Goal: Task Accomplishment & Management: Use online tool/utility

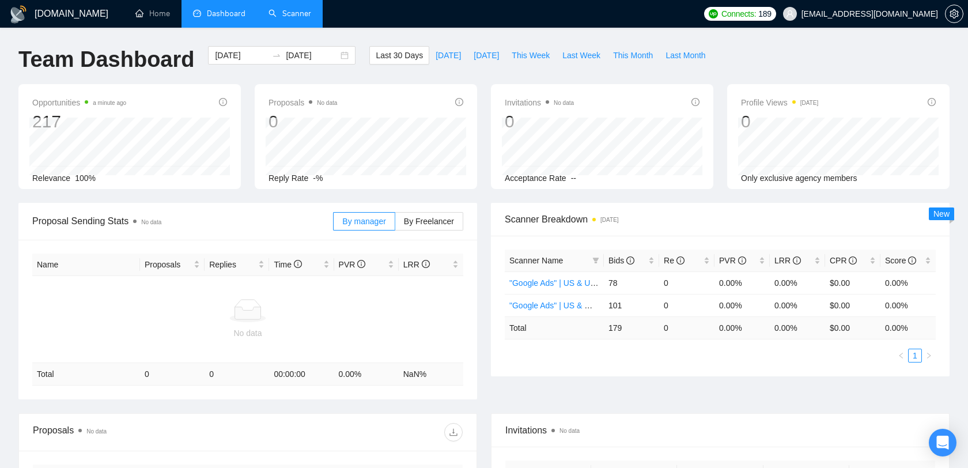
click at [295, 18] on link "Scanner" at bounding box center [290, 14] width 43 height 10
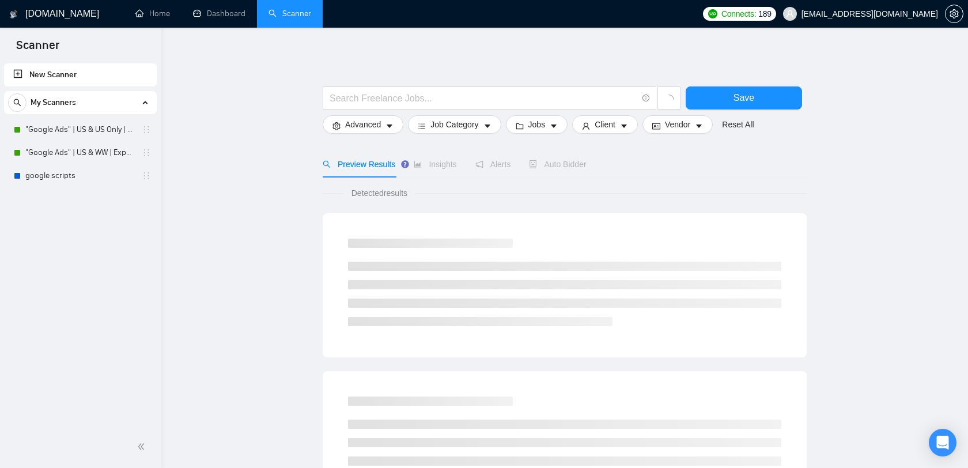
click at [911, 14] on span "[EMAIL_ADDRESS][DOMAIN_NAME]" at bounding box center [870, 14] width 137 height 0
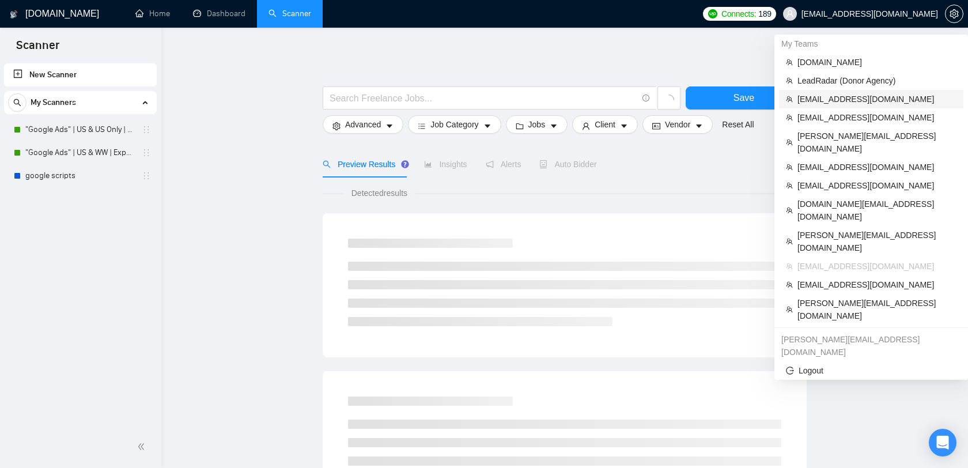
click at [845, 96] on span "[EMAIL_ADDRESS][DOMAIN_NAME]" at bounding box center [877, 99] width 159 height 13
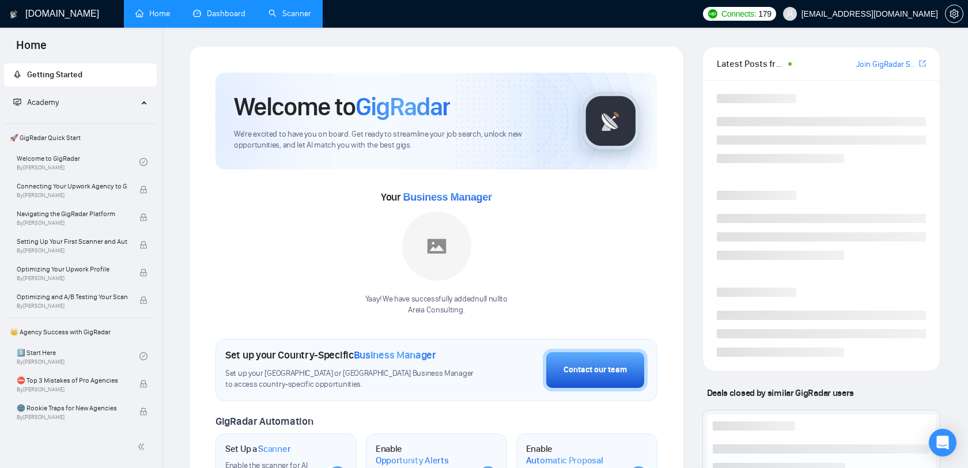
click at [232, 14] on link "Dashboard" at bounding box center [219, 14] width 52 height 10
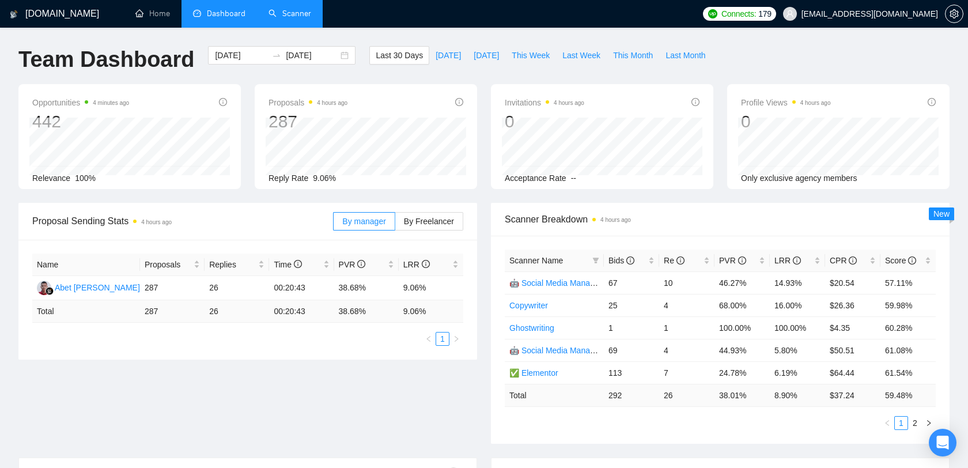
click at [276, 18] on link "Scanner" at bounding box center [290, 14] width 43 height 10
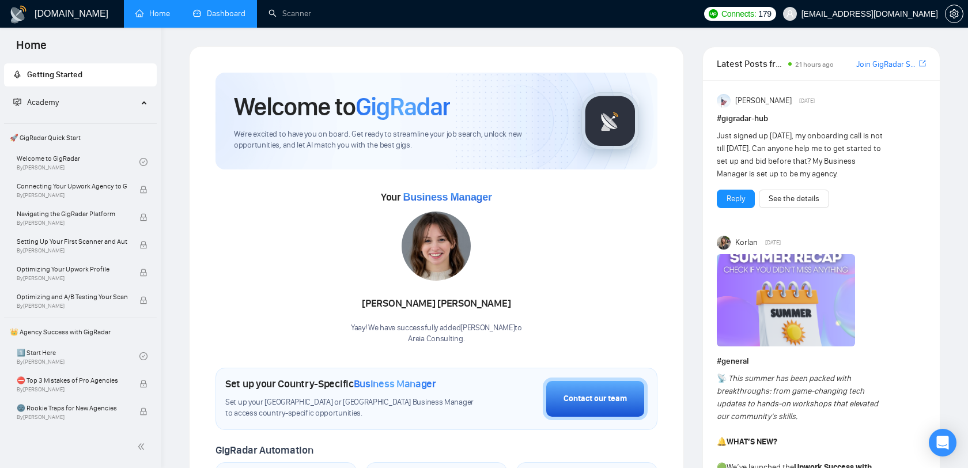
click at [227, 18] on link "Dashboard" at bounding box center [219, 14] width 52 height 10
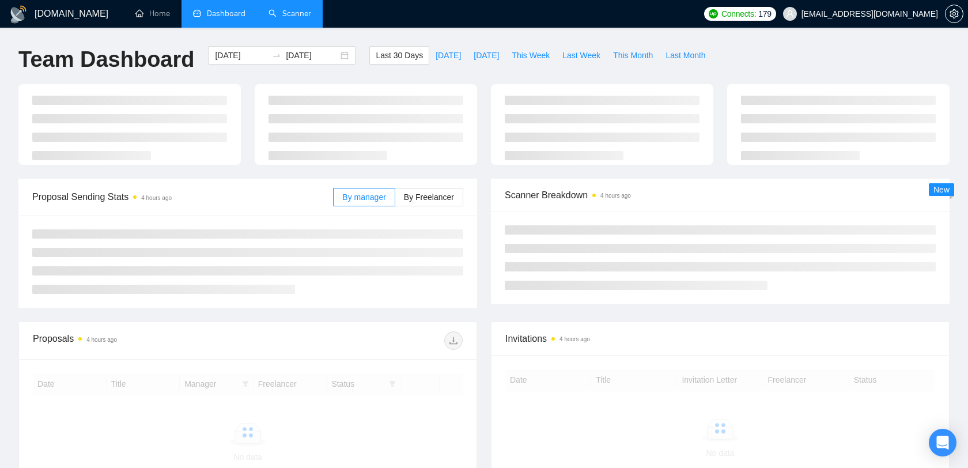
click at [286, 14] on link "Scanner" at bounding box center [290, 14] width 43 height 10
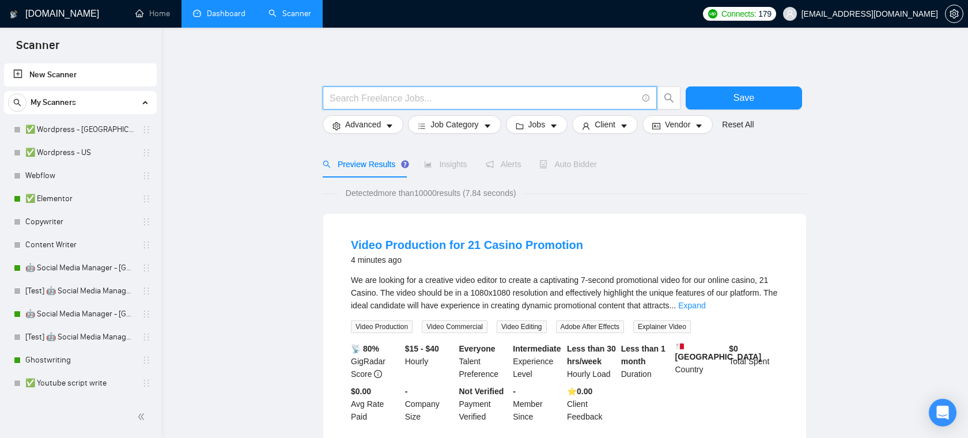
click at [368, 100] on input "text" at bounding box center [484, 98] width 308 height 14
paste input "("Power BI" | "Power BI/" | "Power BI-" | "/Power BI" | "Power BI," | "Power BI…"
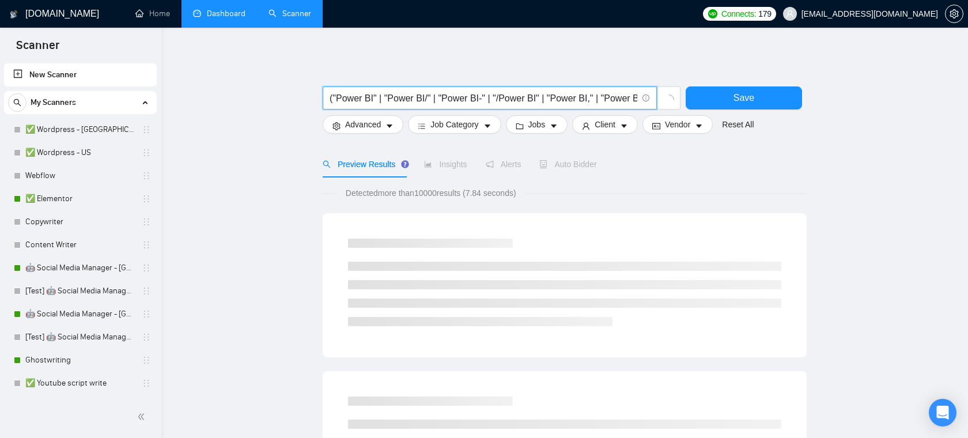
drag, startPoint x: 430, startPoint y: 100, endPoint x: 292, endPoint y: 100, distance: 138.3
click at [420, 100] on input "("Power BI" | "Power BI/" | "Power BI-" | "/Power BI" | "Power BI," | "Power BI…" at bounding box center [484, 98] width 308 height 14
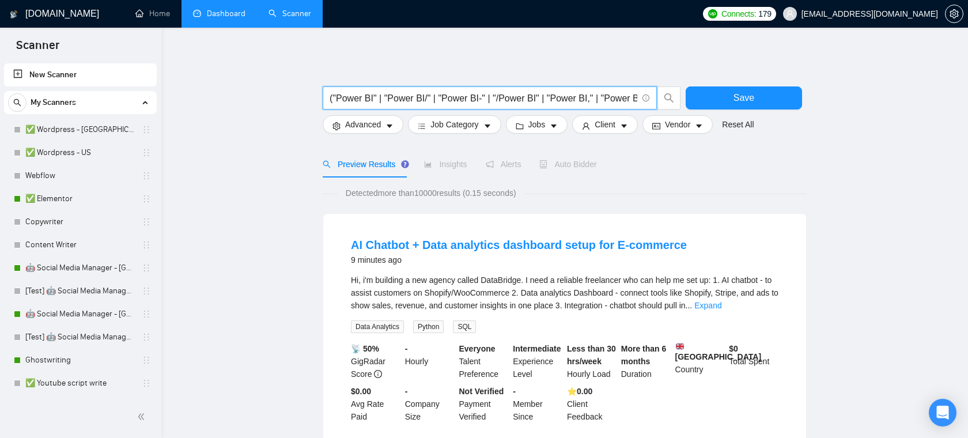
drag, startPoint x: 331, startPoint y: 99, endPoint x: 485, endPoint y: 92, distance: 153.5
click at [485, 92] on input "("Power BI" | "Power BI/" | "Power BI-" | "/Power BI" | "Power BI," | "Power BI…" at bounding box center [484, 98] width 308 height 14
click at [531, 93] on input "("Power BI" | "Power BI/" | "Power BI-" | "/Power BI" | "Power BI," | "Power BI…" at bounding box center [484, 98] width 308 height 14
drag, startPoint x: 520, startPoint y: 101, endPoint x: 644, endPoint y: 104, distance: 124.5
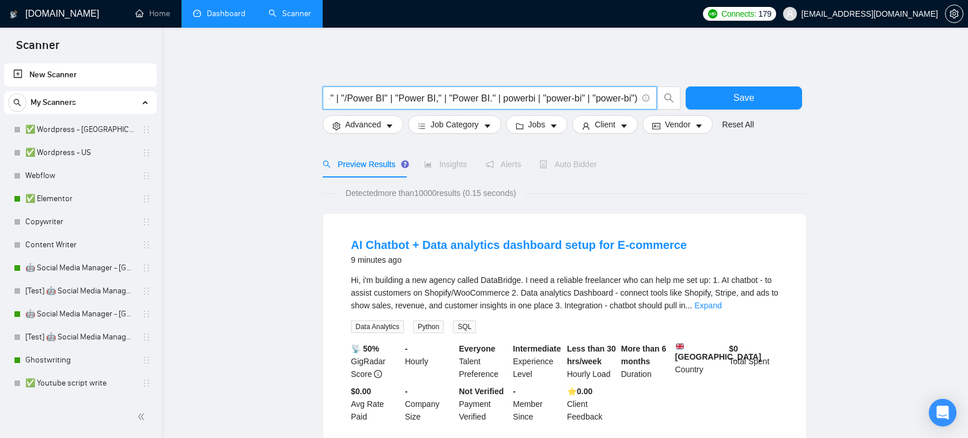
click at [644, 104] on span "("Power BI" | "Power BI/" | "Power BI-" | "/Power BI" | "Power BI," | "Power BI…" at bounding box center [490, 97] width 334 height 23
click at [586, 97] on input "("Power BI" | "Power BI/" | "Power BI-" | "/Power BI" | "Power BI," | "Power BI…" at bounding box center [484, 98] width 308 height 14
drag, startPoint x: 602, startPoint y: 96, endPoint x: 308, endPoint y: 100, distance: 294.0
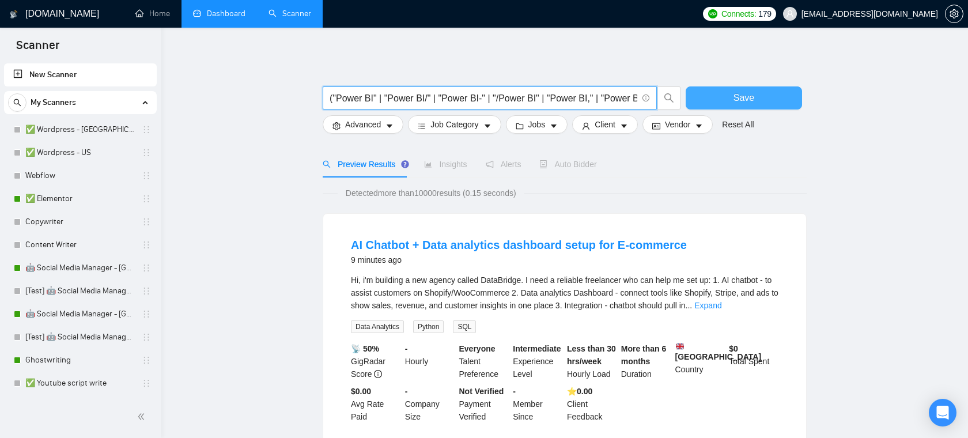
type input "("Power BI" | "Power BI/" | "Power BI-" | "/Power BI" | "Power BI," | "Power BI…"
click at [708, 96] on button "Save" at bounding box center [744, 97] width 116 height 23
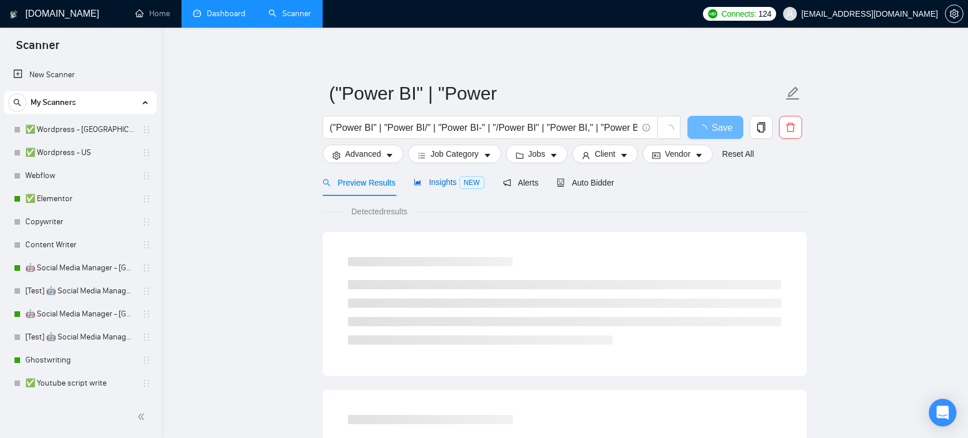
click at [439, 182] on span "Insights NEW" at bounding box center [449, 182] width 70 height 9
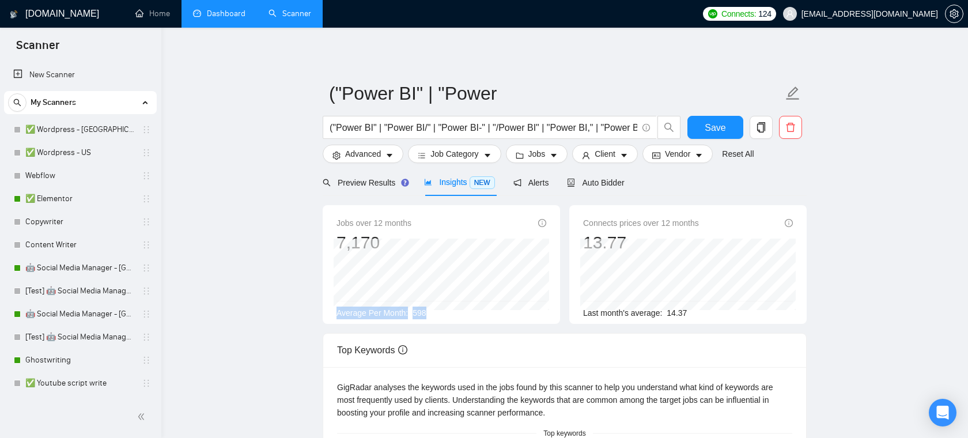
drag, startPoint x: 455, startPoint y: 314, endPoint x: 333, endPoint y: 315, distance: 122.8
click at [333, 315] on div "Jobs over 12 months 7,170 Mar 2025 622 Average Per Month: 598" at bounding box center [441, 264] width 237 height 119
click at [388, 319] on div "Jobs over 12 months 7,170 Jan 2025 606 Average Per Month: 598" at bounding box center [441, 264] width 237 height 119
click at [390, 317] on span "Average Per Month:" at bounding box center [372, 312] width 71 height 9
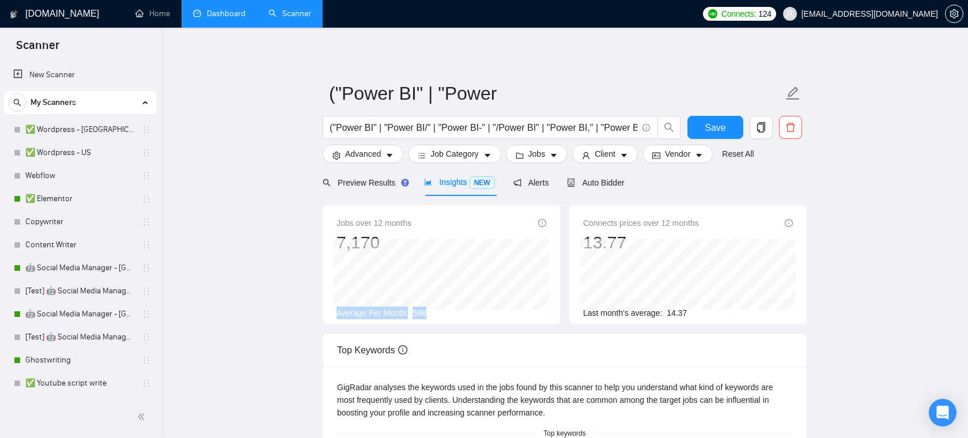
click at [390, 317] on span "Average Per Month:" at bounding box center [372, 312] width 71 height 9
click at [554, 152] on icon "caret-down" at bounding box center [554, 156] width 8 height 8
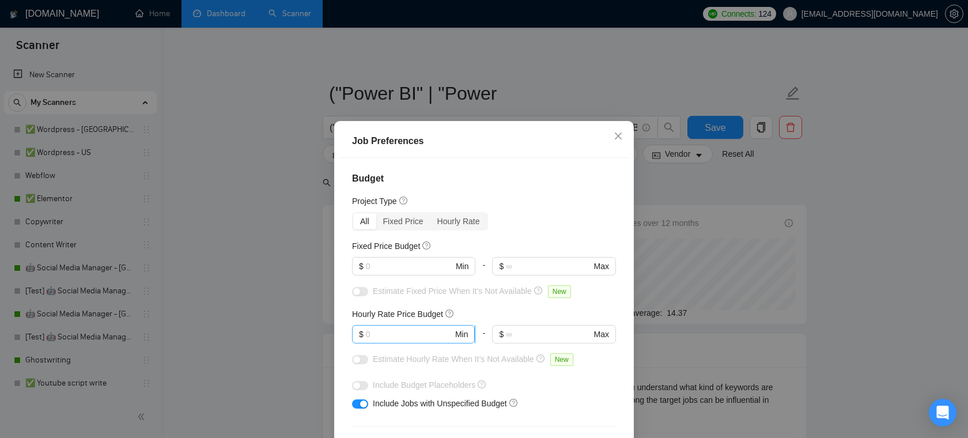
click at [382, 334] on input "text" at bounding box center [409, 334] width 87 height 13
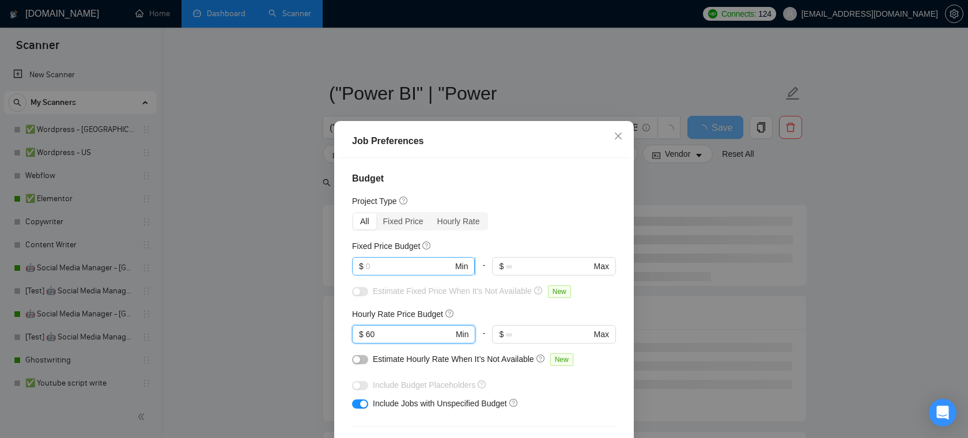
type input "60"
click at [436, 267] on input "text" at bounding box center [409, 266] width 87 height 13
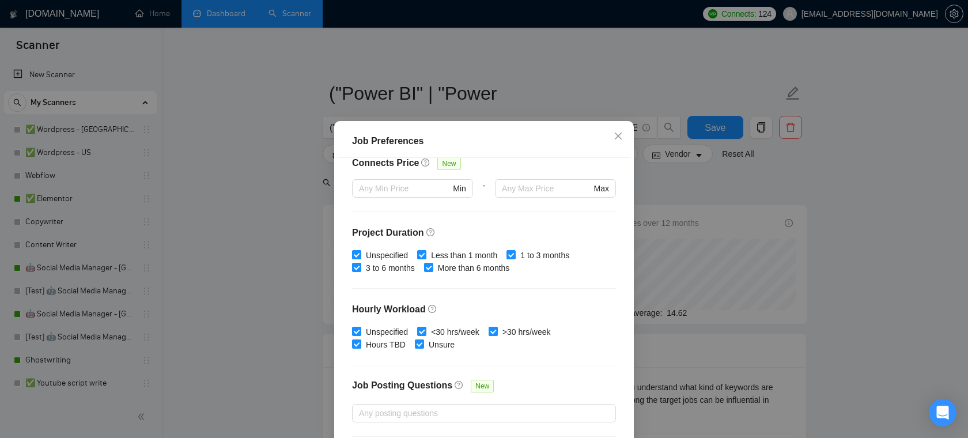
scroll to position [343, 0]
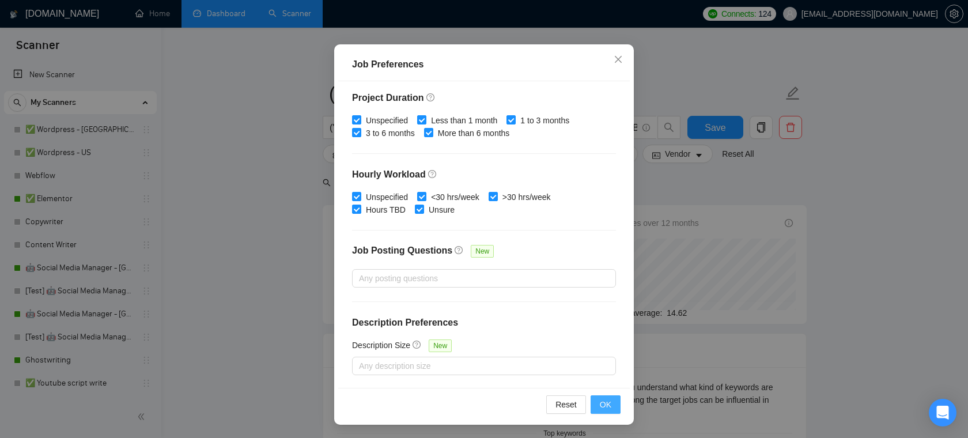
click at [604, 406] on span "OK" at bounding box center [606, 404] width 12 height 13
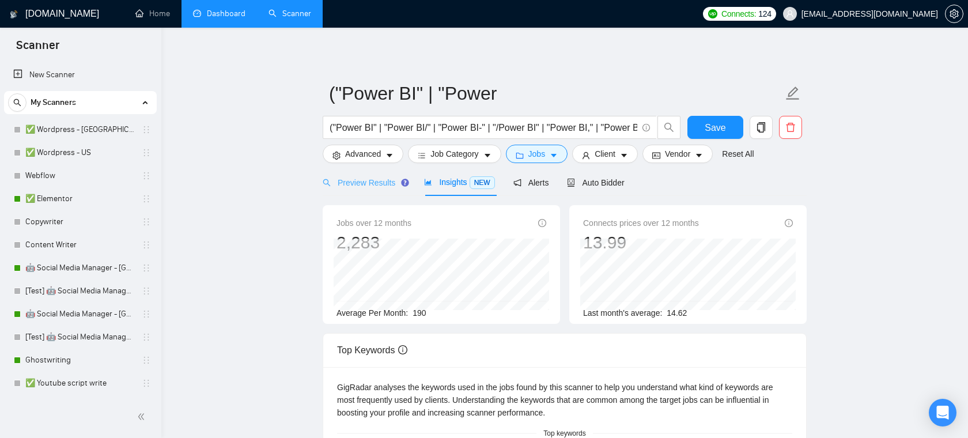
click at [381, 190] on div "Preview Results" at bounding box center [364, 182] width 83 height 27
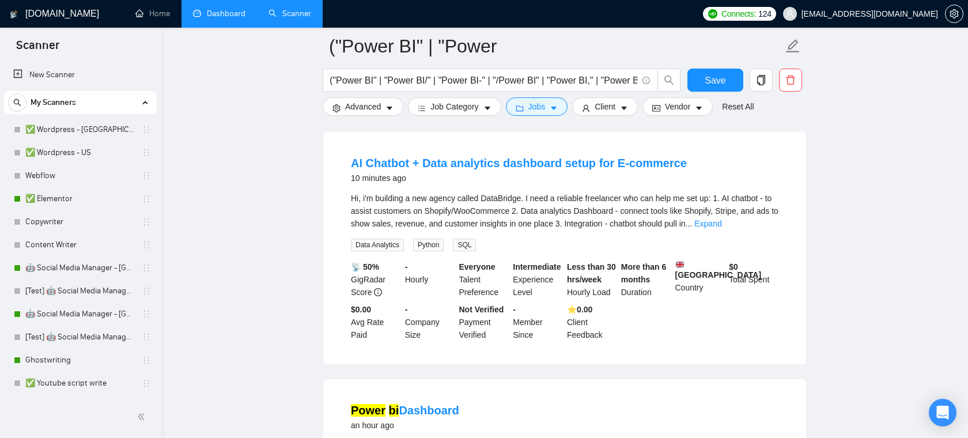
scroll to position [105, 0]
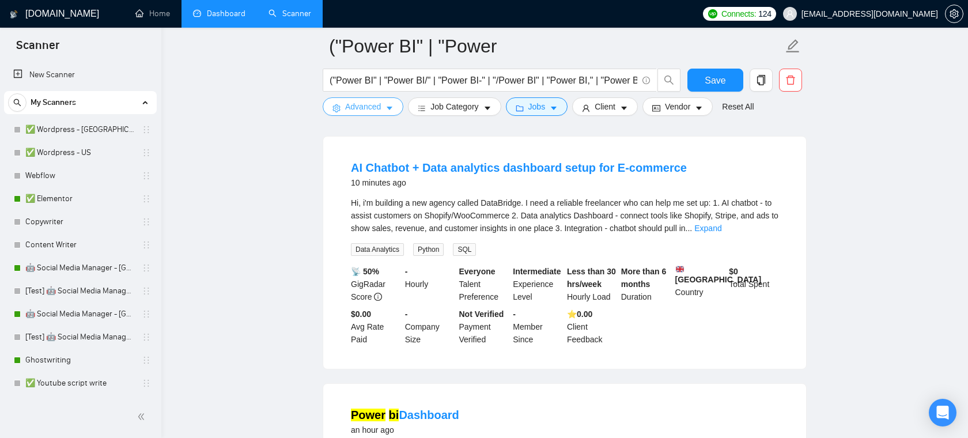
click at [375, 110] on span "Advanced" at bounding box center [363, 106] width 36 height 13
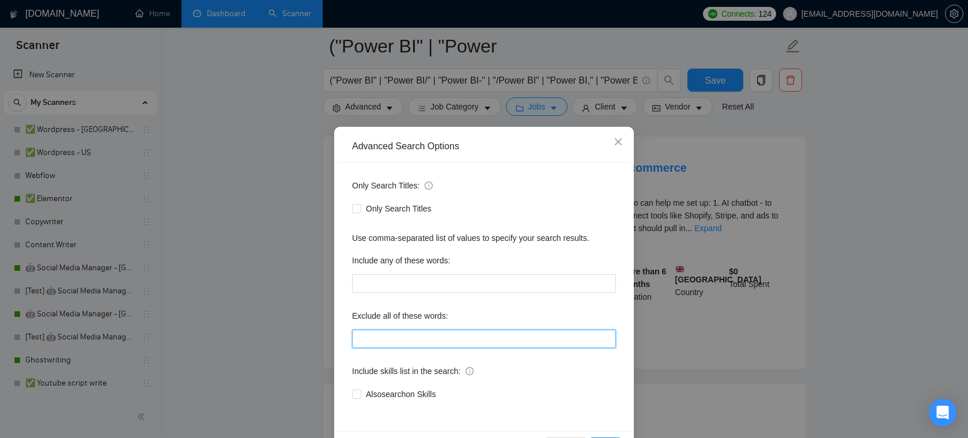
click at [415, 335] on input "text" at bounding box center [484, 339] width 264 height 18
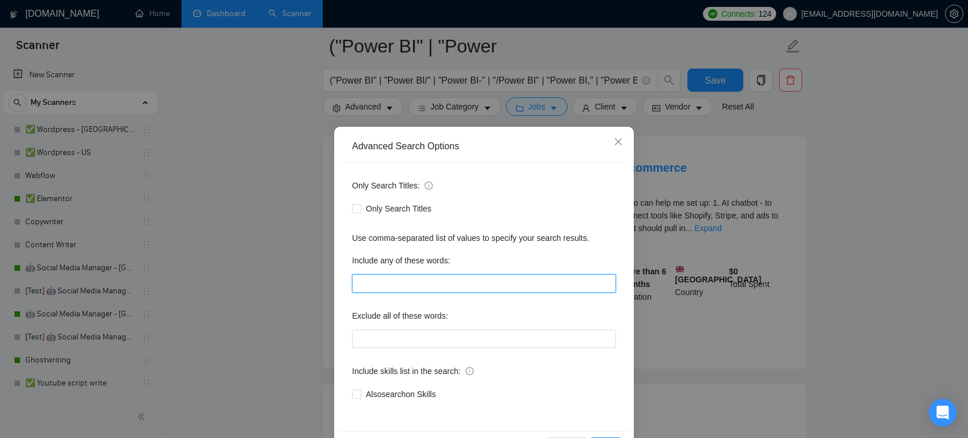
click at [493, 275] on input "text" at bounding box center [484, 283] width 264 height 18
click at [472, 261] on div "Include any of these words:" at bounding box center [484, 262] width 264 height 23
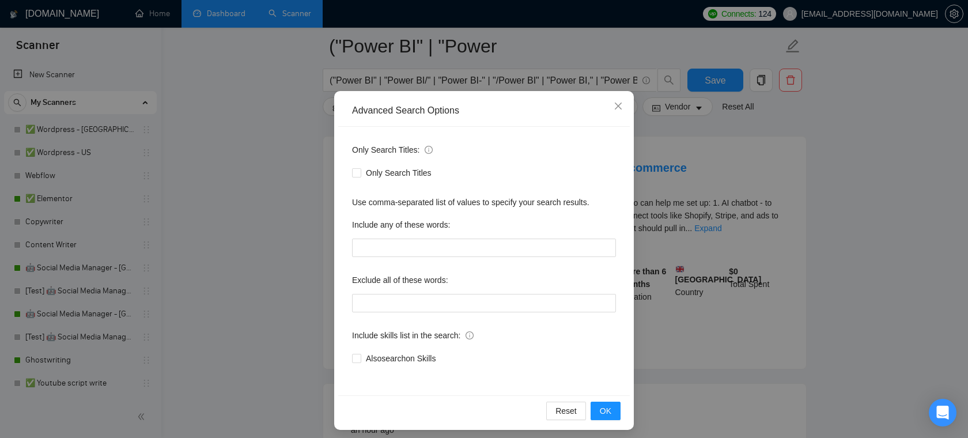
scroll to position [41, 0]
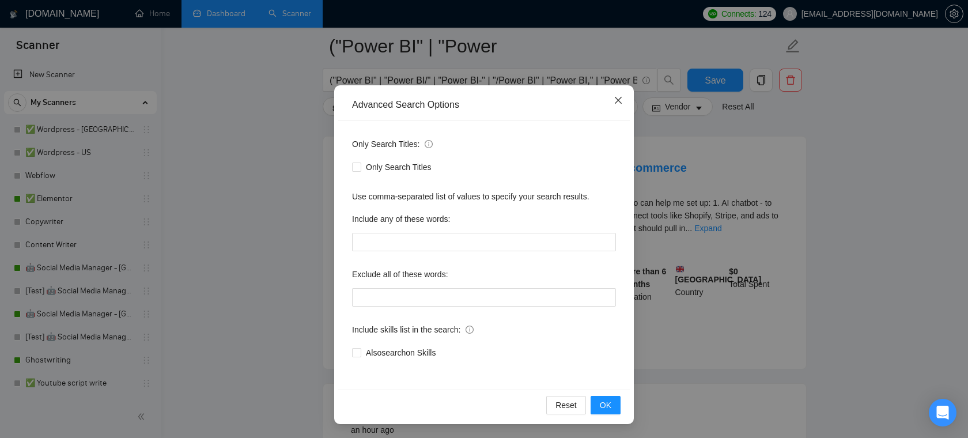
click at [622, 95] on span "Close" at bounding box center [618, 100] width 31 height 31
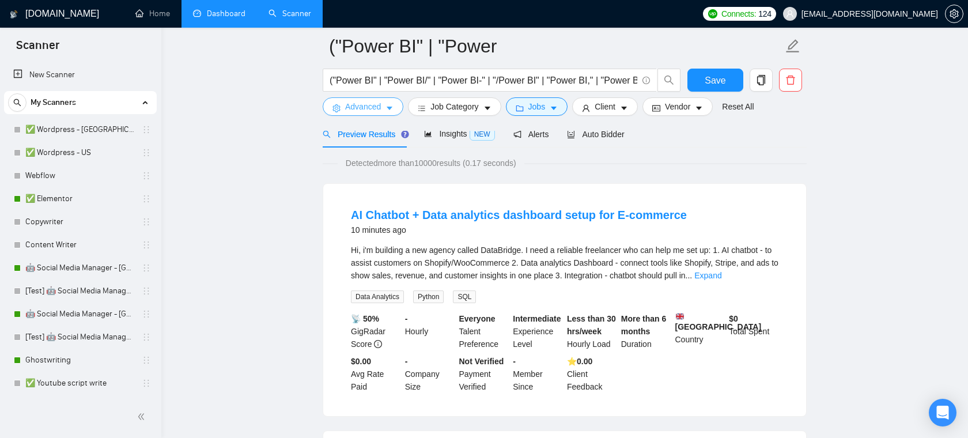
scroll to position [0, 0]
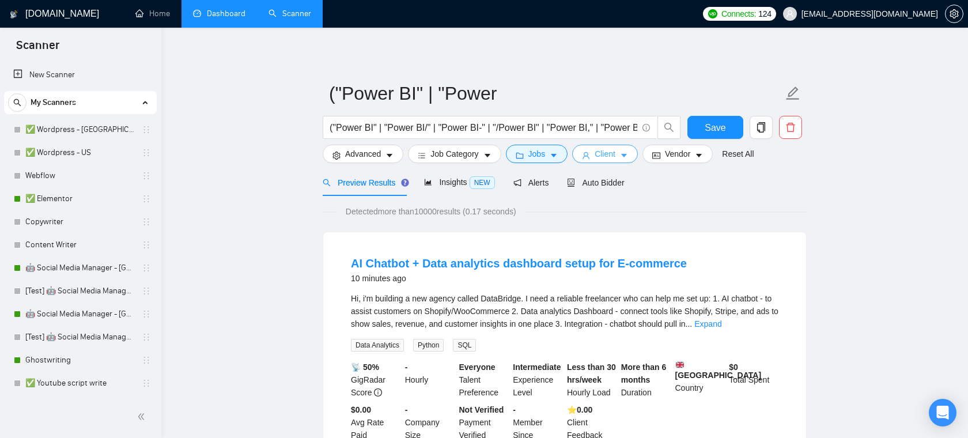
click at [616, 156] on span "Client" at bounding box center [605, 154] width 21 height 13
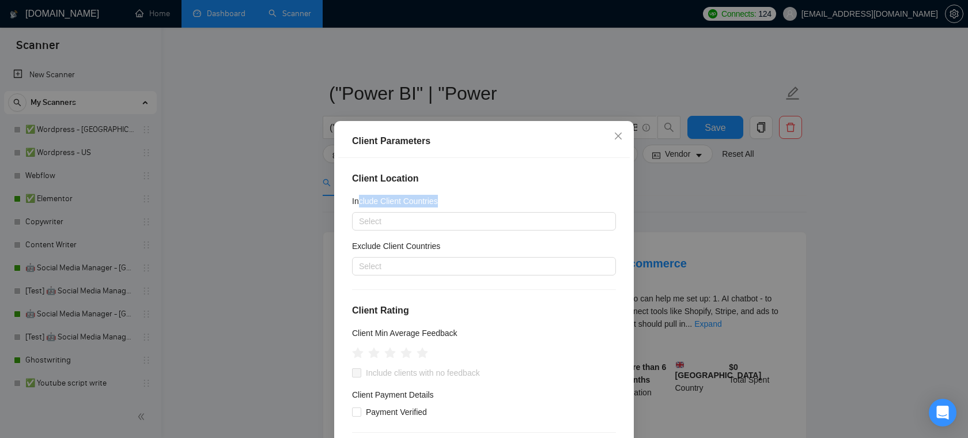
drag, startPoint x: 458, startPoint y: 200, endPoint x: 357, endPoint y: 198, distance: 100.3
click at [357, 198] on div "Include Client Countries" at bounding box center [484, 203] width 264 height 17
click at [394, 220] on div at bounding box center [478, 221] width 247 height 14
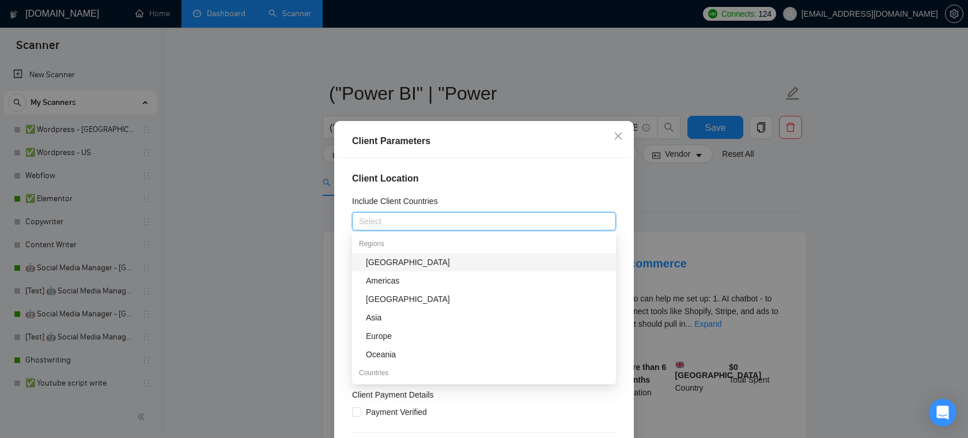
click at [498, 184] on h4 "Client Location" at bounding box center [484, 179] width 264 height 14
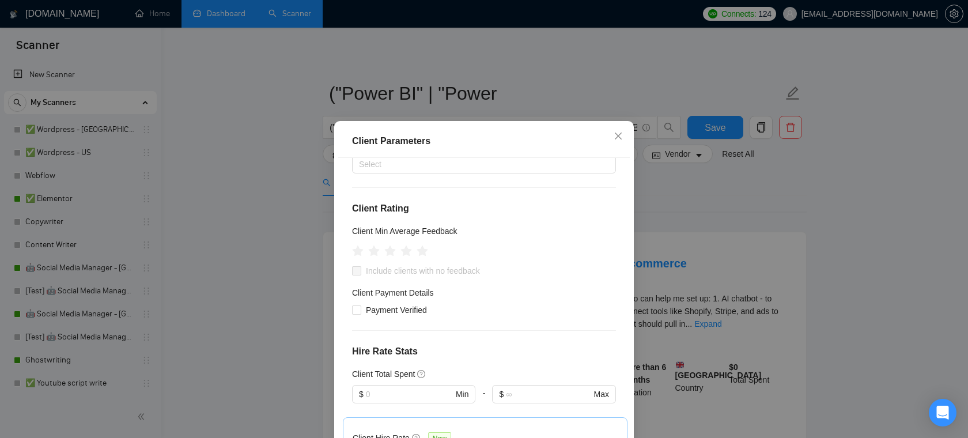
scroll to position [100, 0]
click at [360, 312] on input "Payment Verified" at bounding box center [356, 311] width 8 height 8
checkbox input "true"
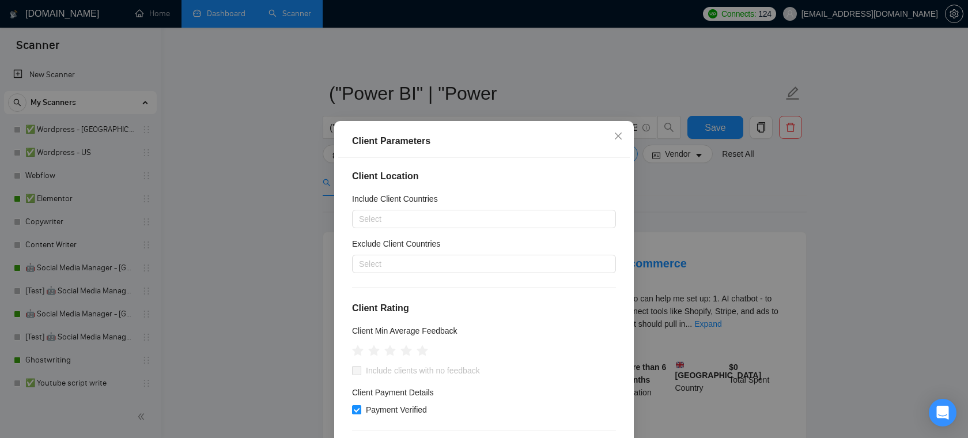
scroll to position [0, 0]
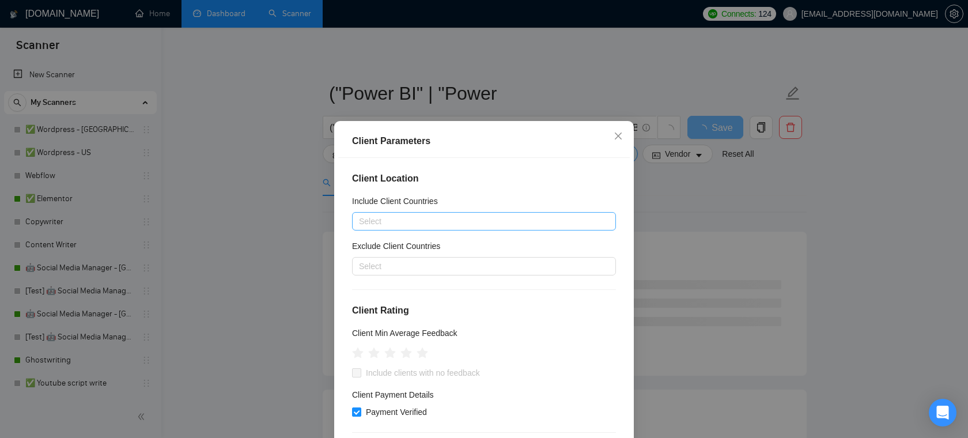
click at [424, 217] on div at bounding box center [478, 221] width 247 height 14
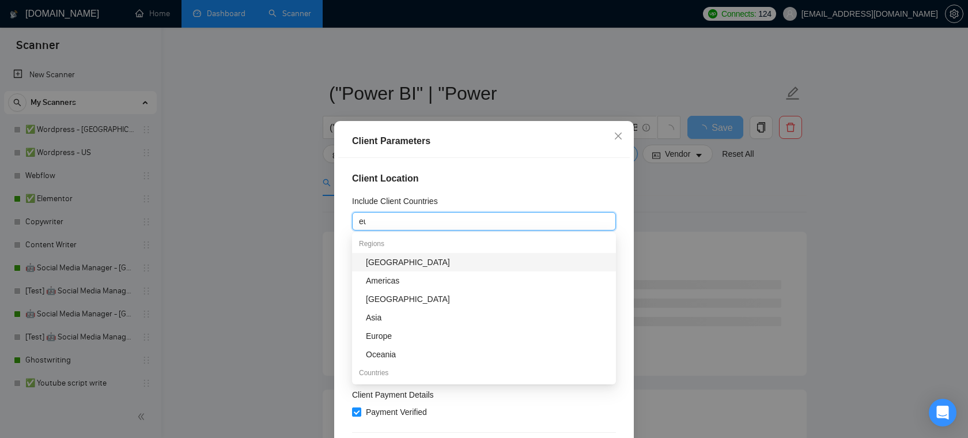
type input "eur"
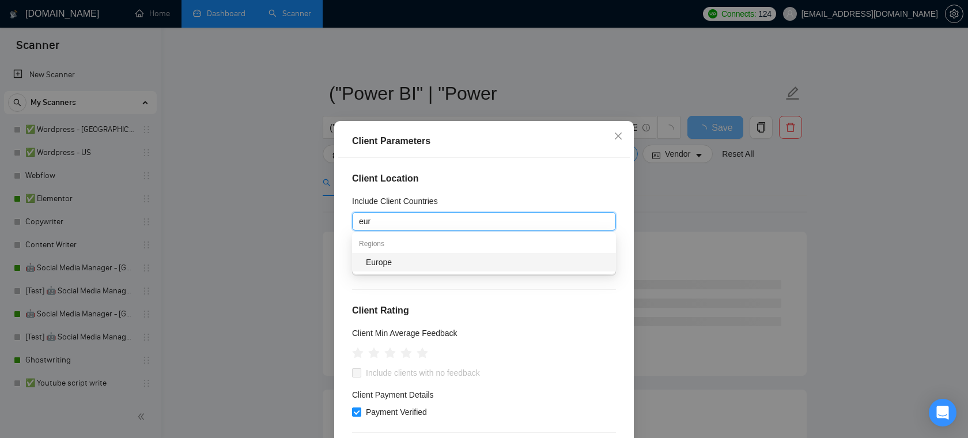
click at [392, 271] on div "Europe" at bounding box center [484, 262] width 264 height 18
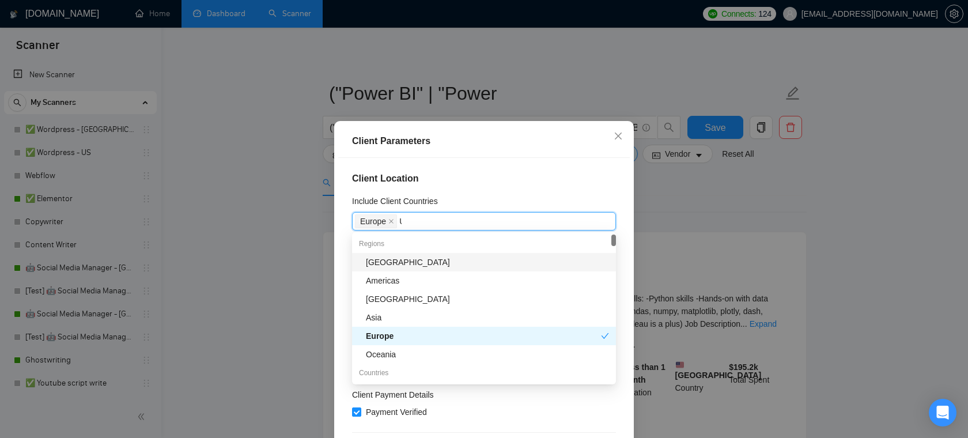
type input "Un"
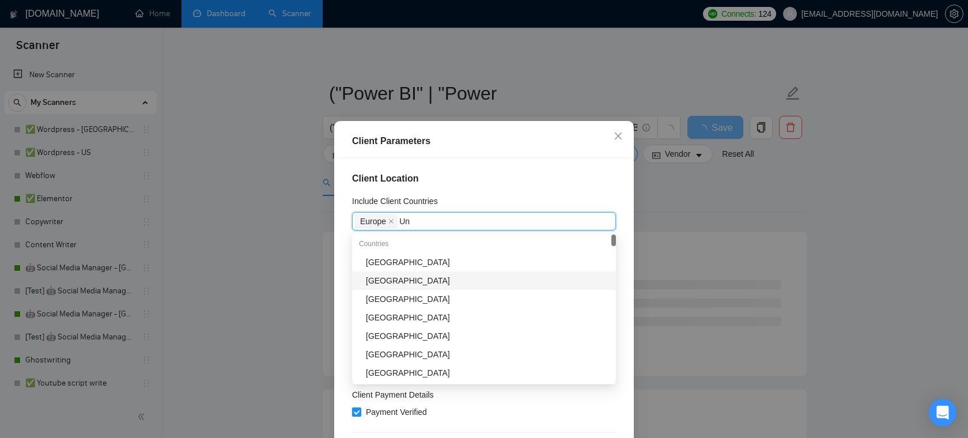
click at [399, 280] on div "United Kingdom" at bounding box center [487, 280] width 243 height 13
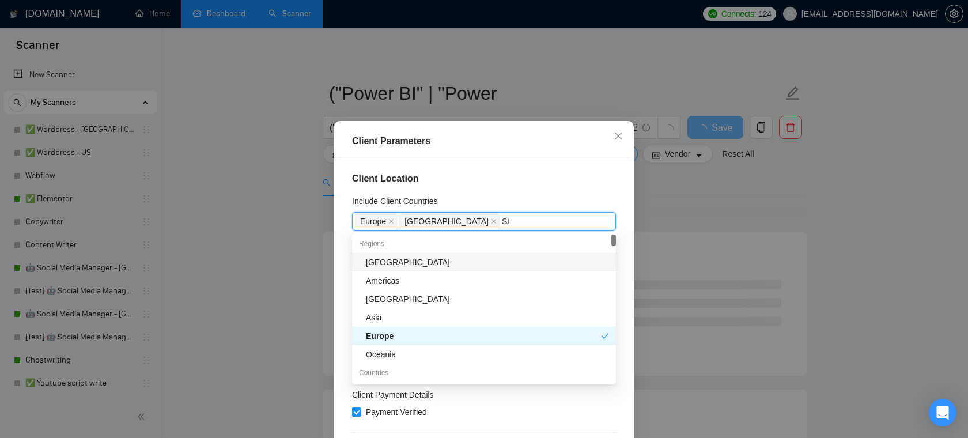
type input "Sta"
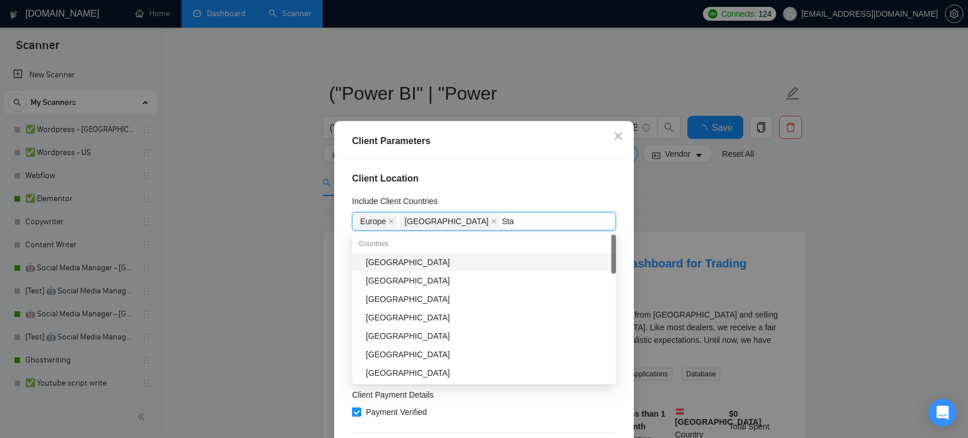
click at [440, 261] on div "United States" at bounding box center [487, 262] width 243 height 13
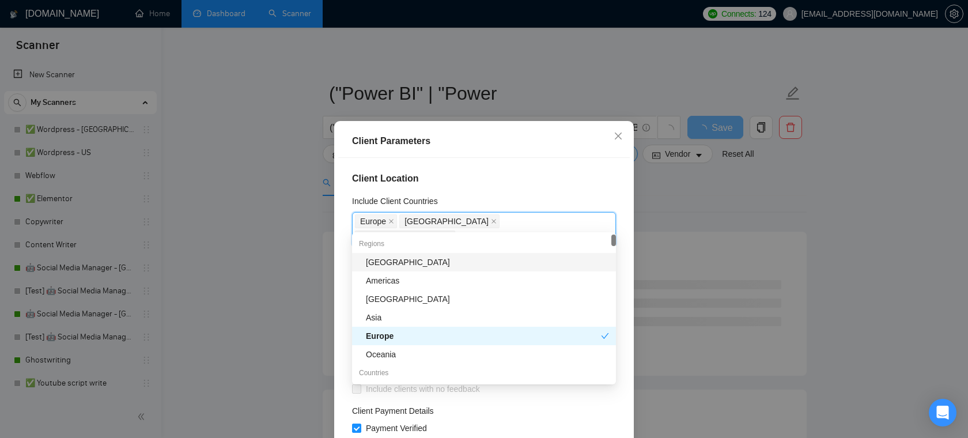
click at [562, 182] on h4 "Client Location" at bounding box center [484, 179] width 264 height 14
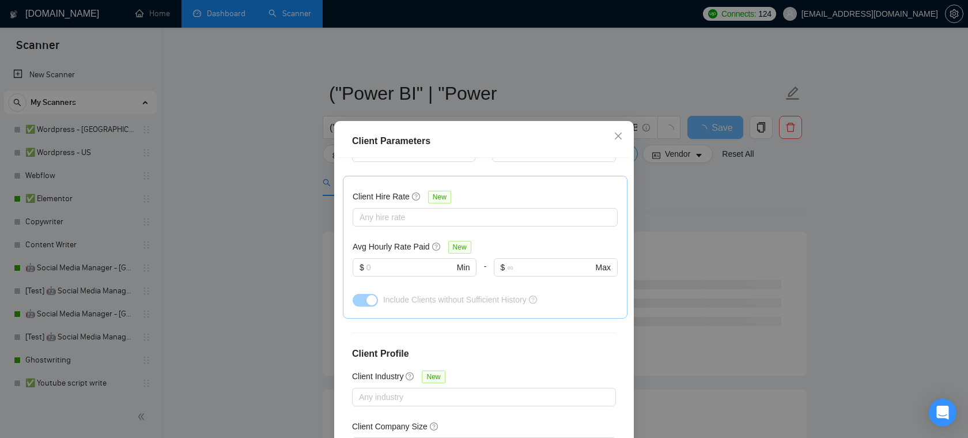
scroll to position [412, 0]
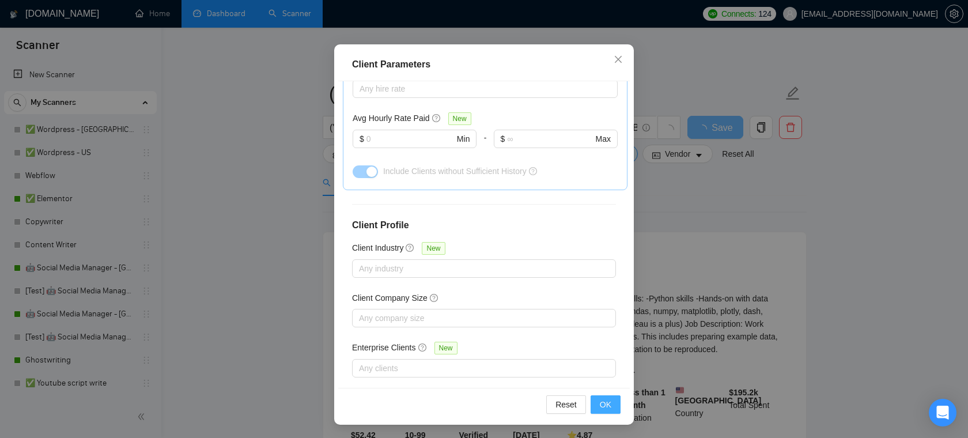
click at [607, 399] on span "OK" at bounding box center [606, 404] width 12 height 13
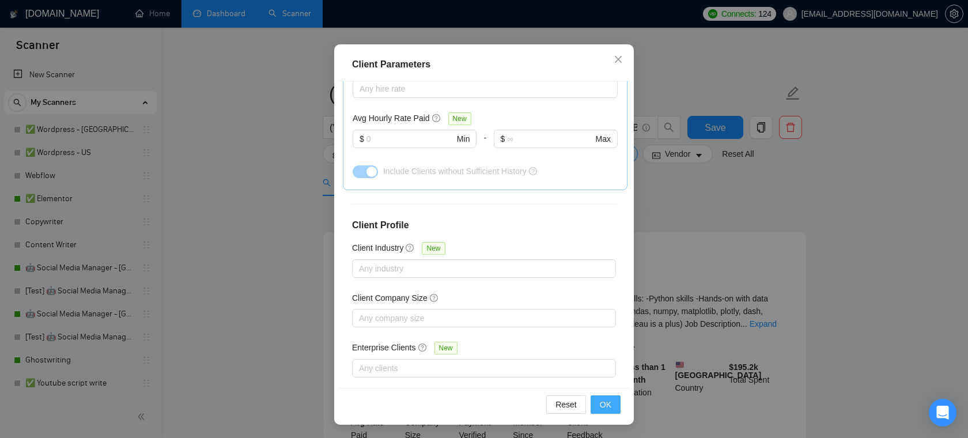
scroll to position [25, 0]
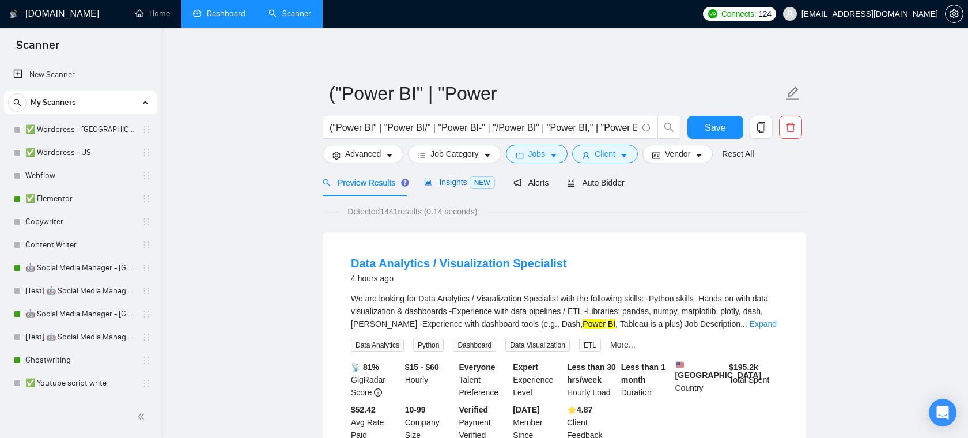
click at [438, 183] on span "Insights NEW" at bounding box center [459, 182] width 70 height 9
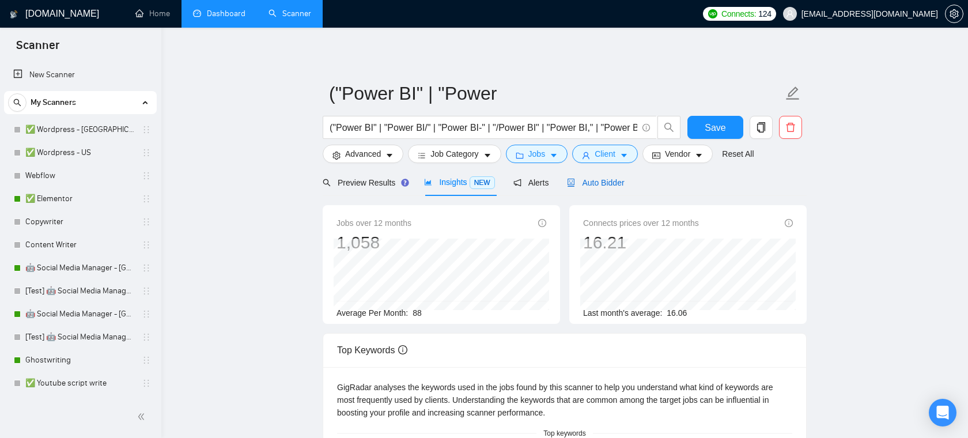
click at [602, 176] on div "Auto Bidder" at bounding box center [595, 182] width 57 height 13
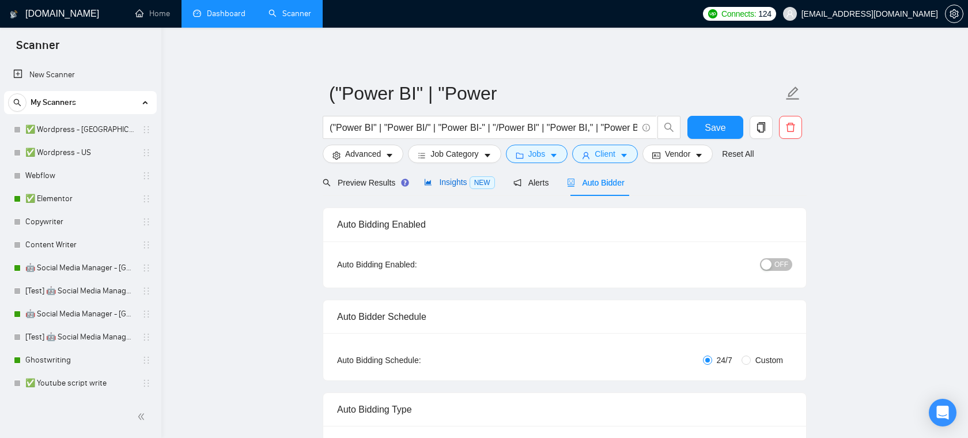
click at [463, 178] on span "Insights NEW" at bounding box center [459, 182] width 70 height 9
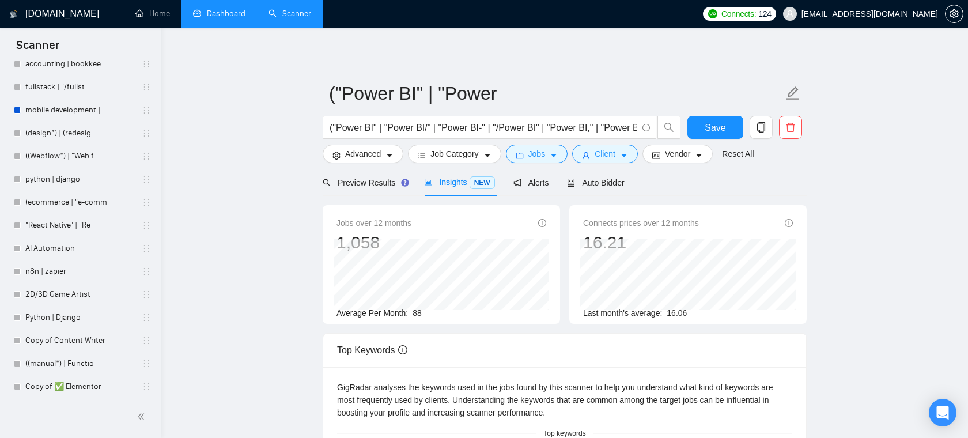
scroll to position [783, 0]
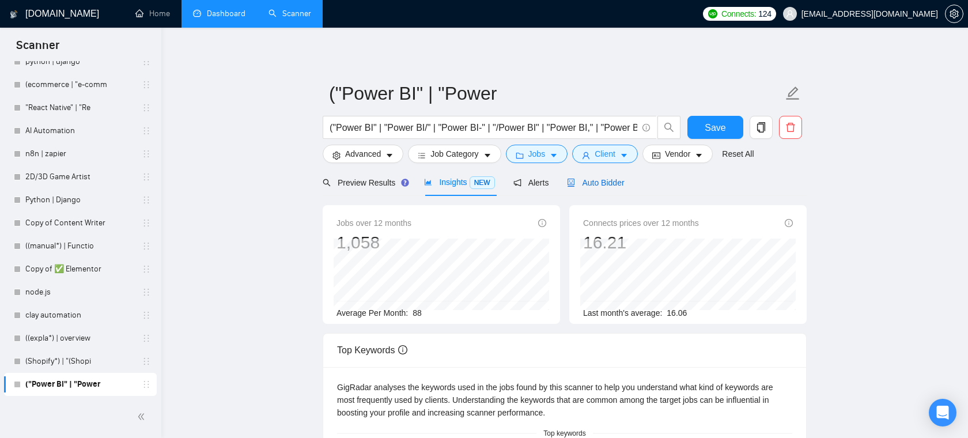
click at [616, 179] on span "Auto Bidder" at bounding box center [595, 182] width 57 height 9
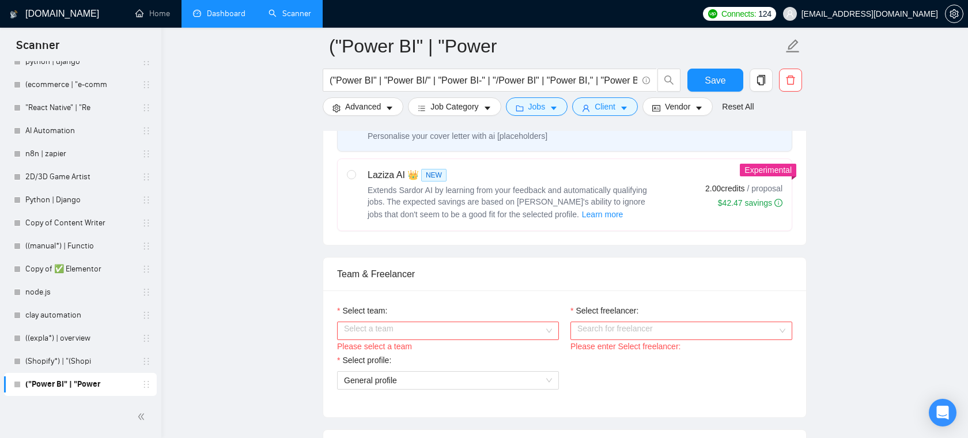
scroll to position [495, 0]
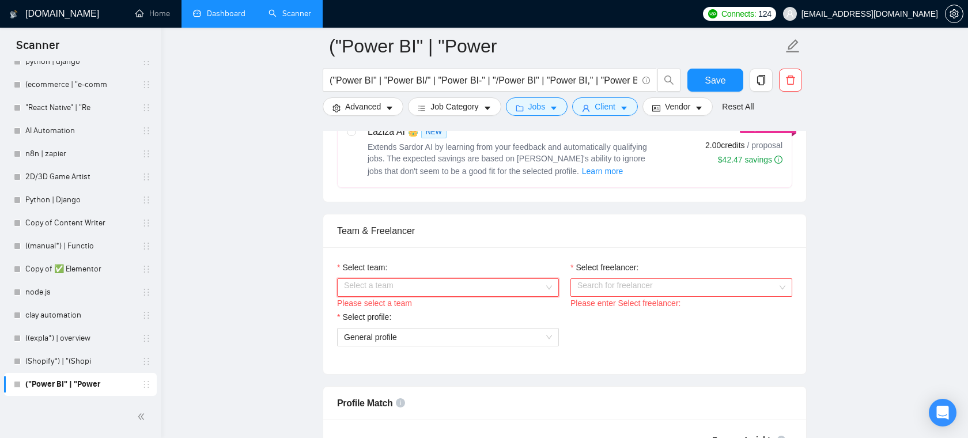
click at [513, 289] on input "Select team:" at bounding box center [444, 287] width 200 height 17
click at [471, 309] on div "Areia Consulting" at bounding box center [448, 310] width 208 height 13
click at [632, 294] on input "Select freelancer:" at bounding box center [678, 287] width 200 height 17
click at [599, 252] on div "Select team: Areia Consulting Select freelancer: Search for freelancer Please e…" at bounding box center [564, 310] width 483 height 127
click at [635, 288] on input "Select freelancer:" at bounding box center [678, 287] width 200 height 17
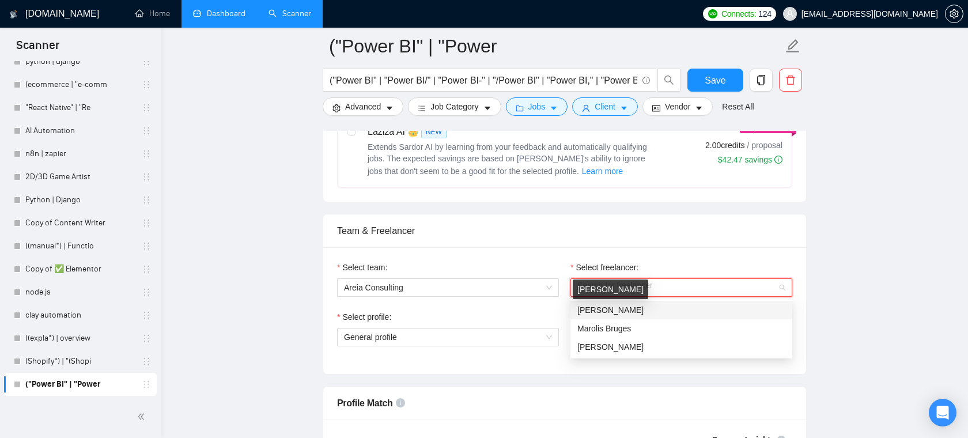
click at [589, 240] on div "Team & Freelancer" at bounding box center [564, 230] width 455 height 33
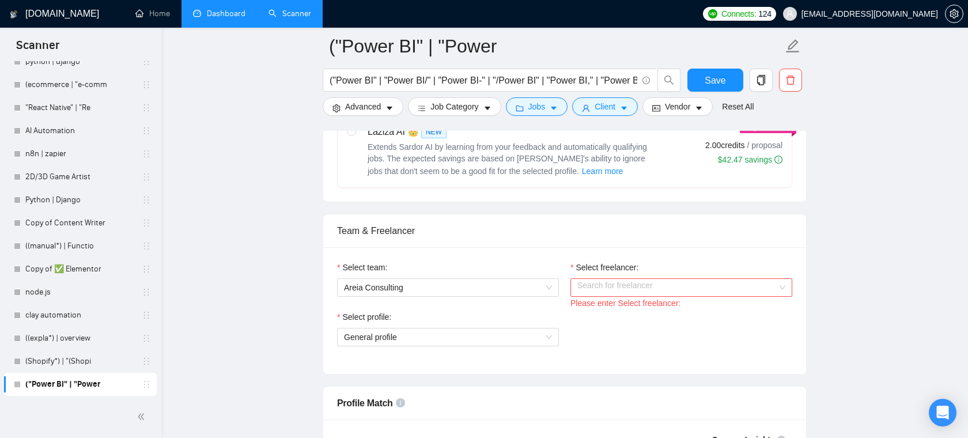
click at [599, 295] on input "Select freelancer:" at bounding box center [678, 287] width 200 height 17
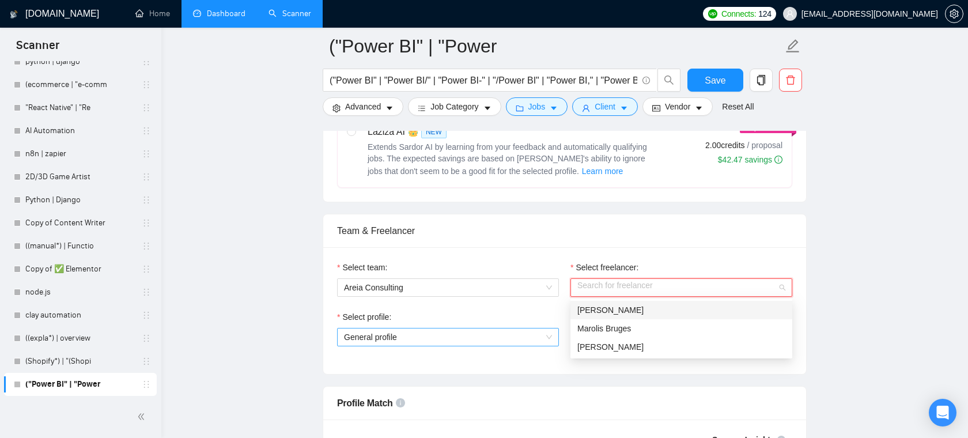
click at [493, 341] on span "General profile" at bounding box center [448, 337] width 208 height 17
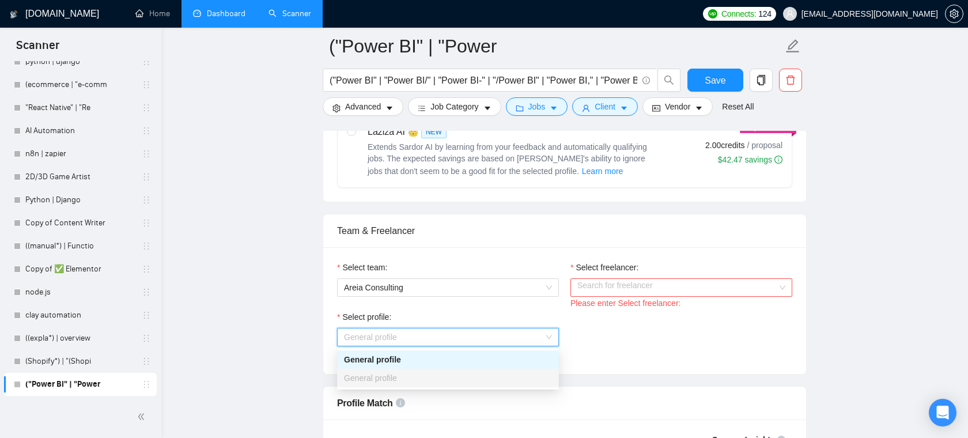
click at [496, 247] on div "Team & Freelancer" at bounding box center [564, 230] width 455 height 33
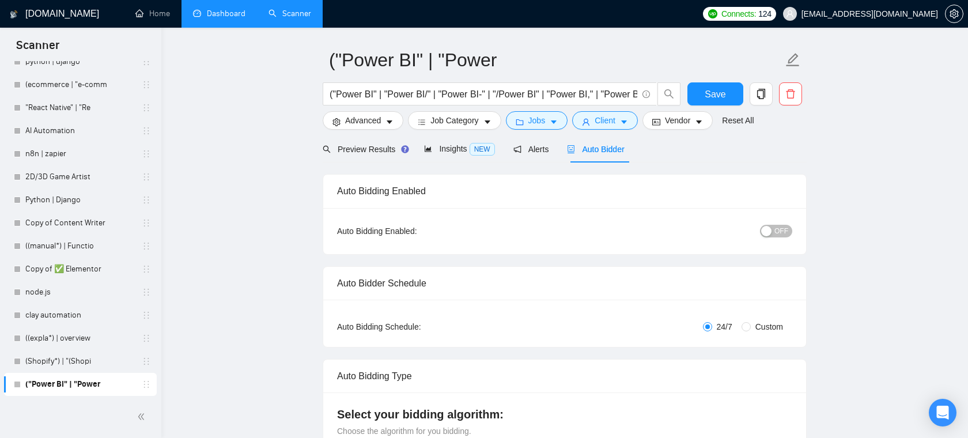
scroll to position [41, 0]
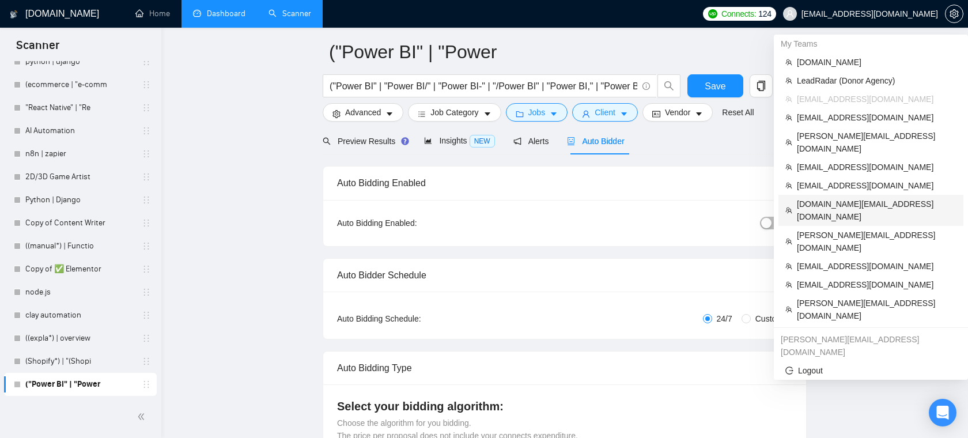
click at [856, 198] on span "[DOMAIN_NAME][EMAIL_ADDRESS][DOMAIN_NAME]" at bounding box center [877, 210] width 160 height 25
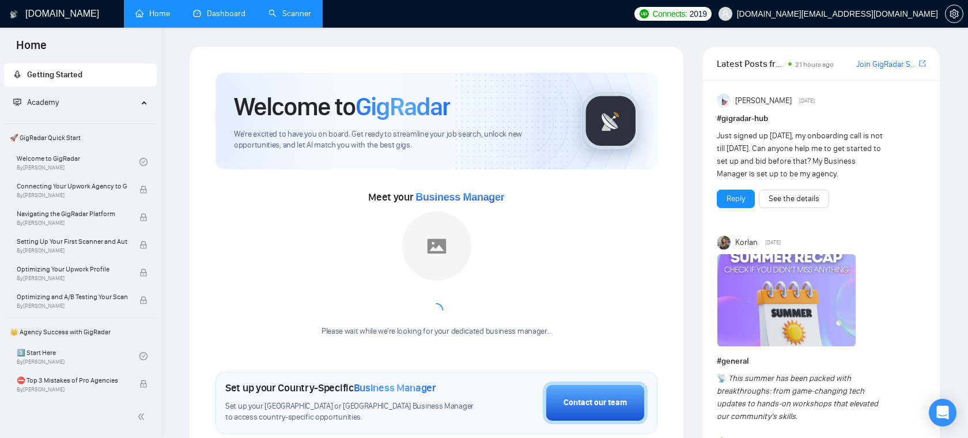
click at [229, 13] on link "Dashboard" at bounding box center [219, 14] width 52 height 10
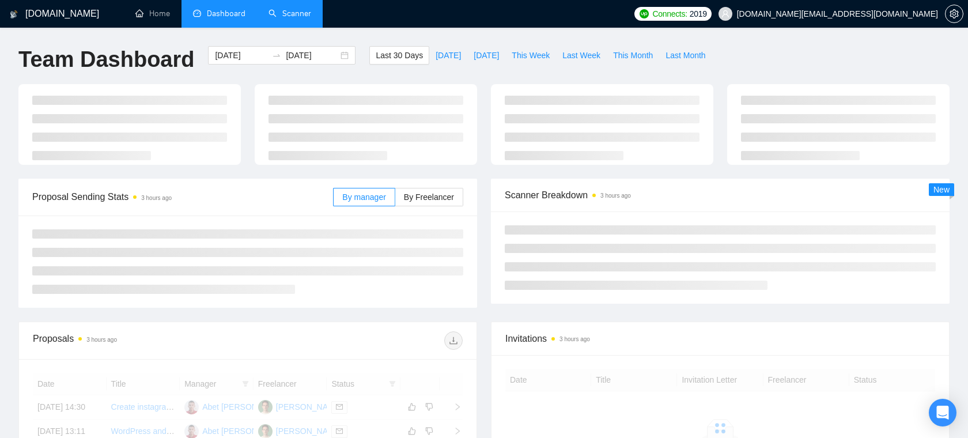
click at [280, 18] on link "Scanner" at bounding box center [290, 14] width 43 height 10
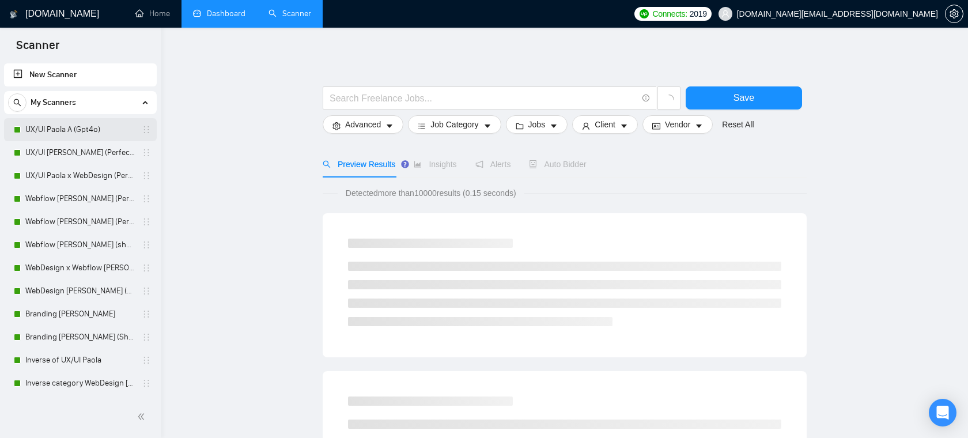
click at [88, 132] on link "UX/UI Paola A (Gpt4o)" at bounding box center [80, 129] width 110 height 23
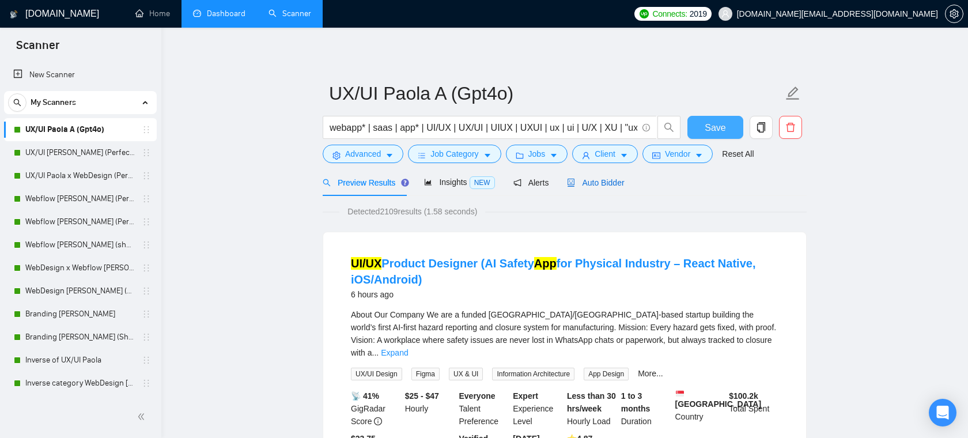
click at [586, 186] on span "Auto Bidder" at bounding box center [595, 182] width 57 height 9
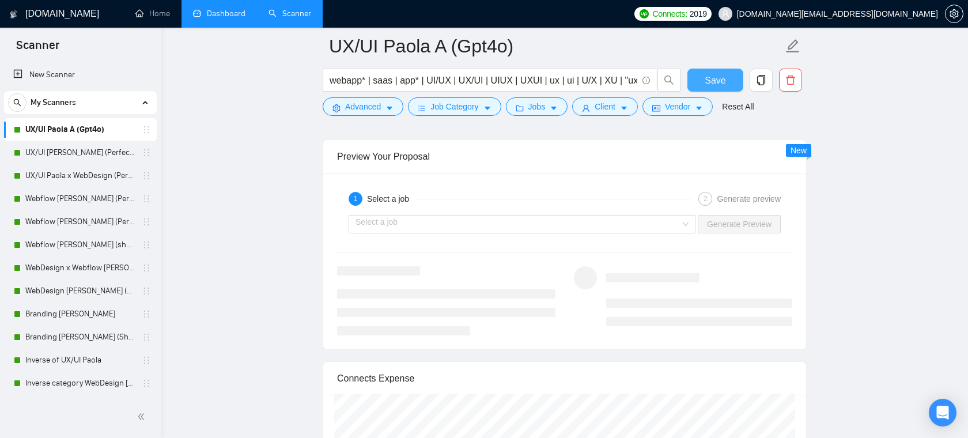
scroll to position [2433, 0]
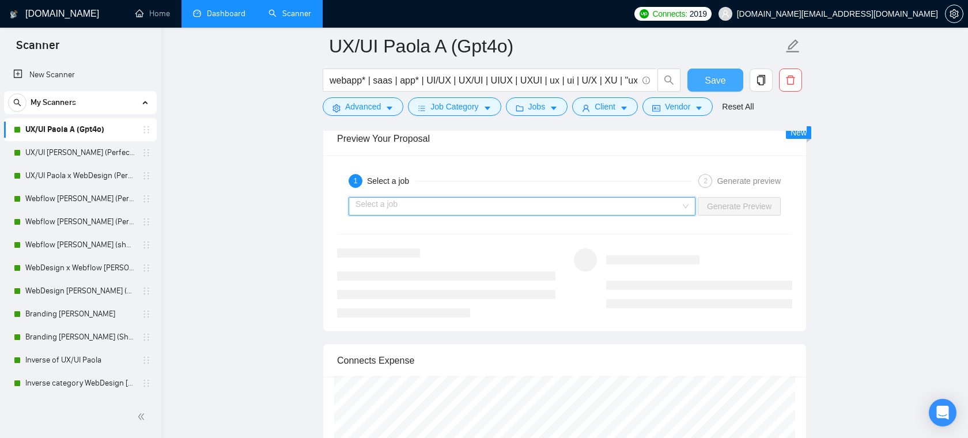
click at [519, 210] on input "search" at bounding box center [518, 206] width 325 height 17
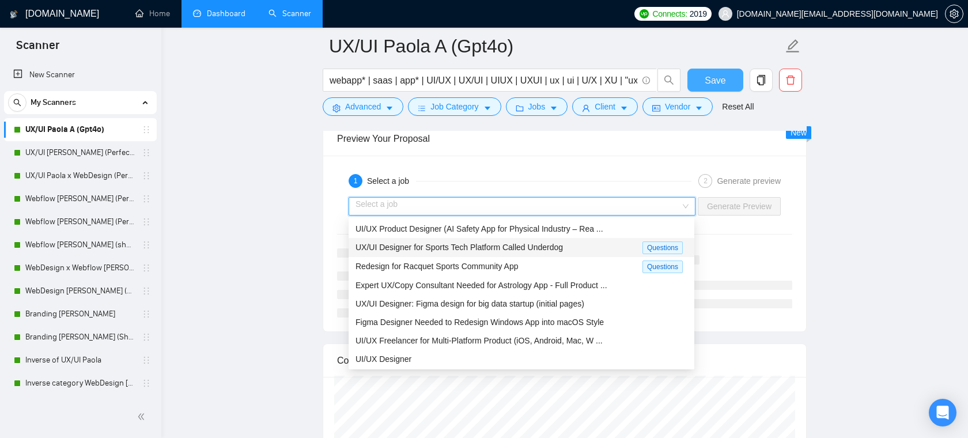
click at [447, 246] on span "UX/UI Designer for Sports Tech Platform Called Underdog" at bounding box center [459, 247] width 207 height 9
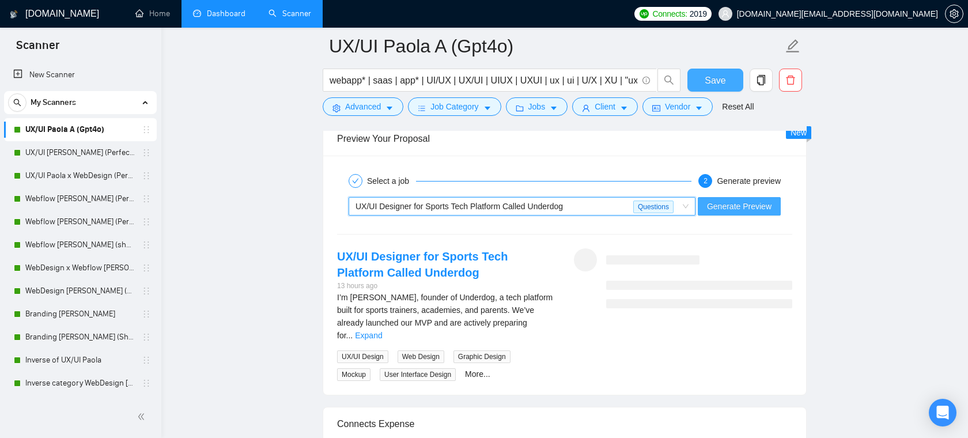
click at [708, 203] on span "Generate Preview" at bounding box center [739, 206] width 65 height 13
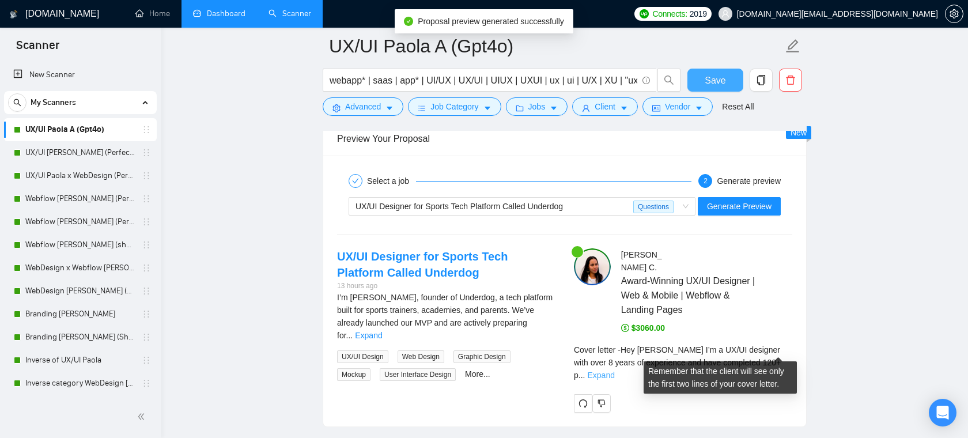
click at [614, 371] on link "Expand" at bounding box center [600, 375] width 27 height 9
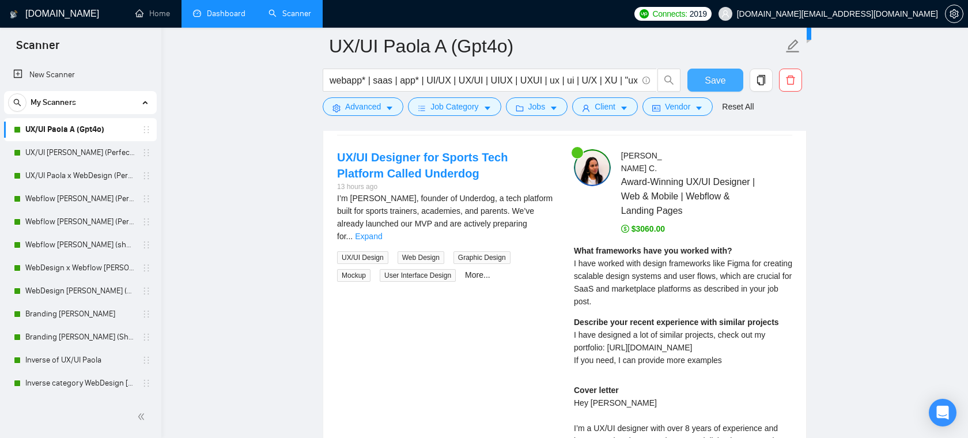
scroll to position [2557, 0]
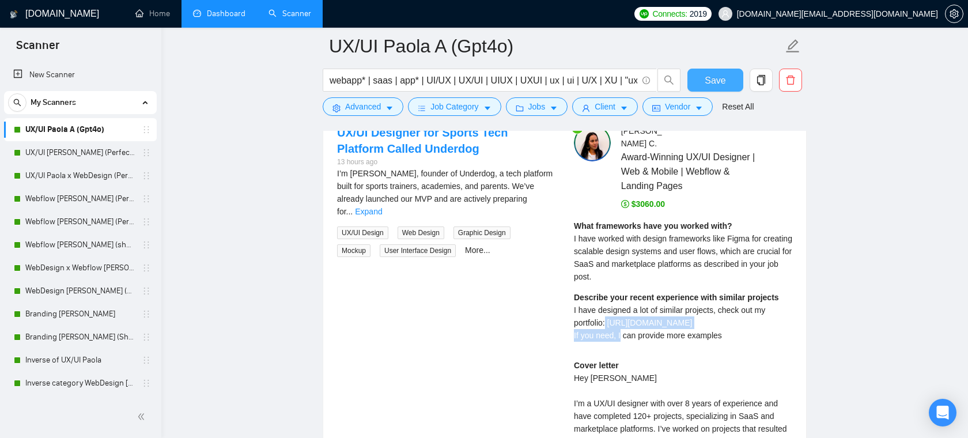
drag, startPoint x: 733, startPoint y: 311, endPoint x: 608, endPoint y: 310, distance: 124.5
click at [608, 310] on div "Describe your recent experience with similar projects I have designed a lot of …" at bounding box center [683, 316] width 218 height 51
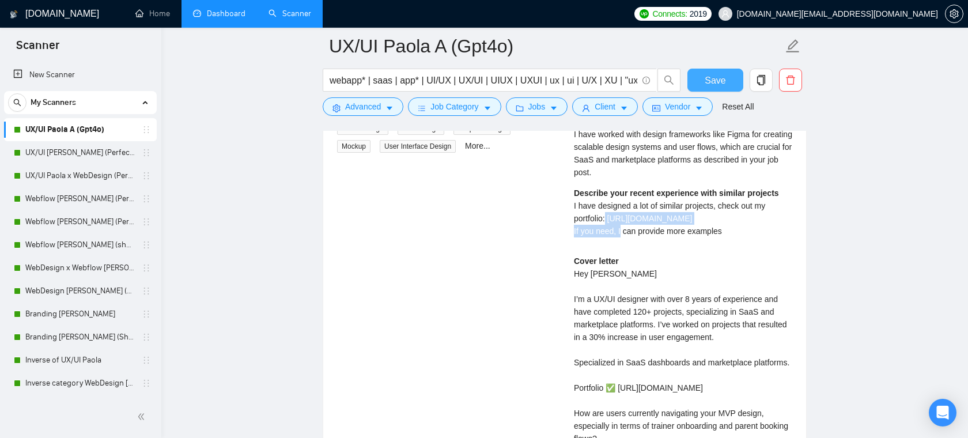
scroll to position [2675, 0]
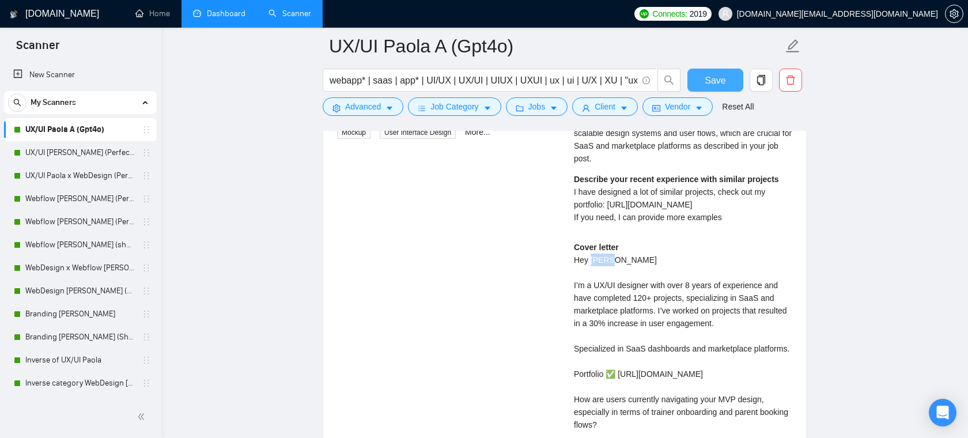
drag, startPoint x: 590, startPoint y: 247, endPoint x: 613, endPoint y: 247, distance: 23.1
click at [613, 247] on div "Cover letter Hey Luca 👋 I’m a UX/UI designer with over 8 years of experience an…" at bounding box center [683, 380] width 218 height 279
click at [615, 279] on div "Cover letter Hey Luca 👋 I’m a UX/UI designer with over 8 years of experience an…" at bounding box center [683, 380] width 218 height 279
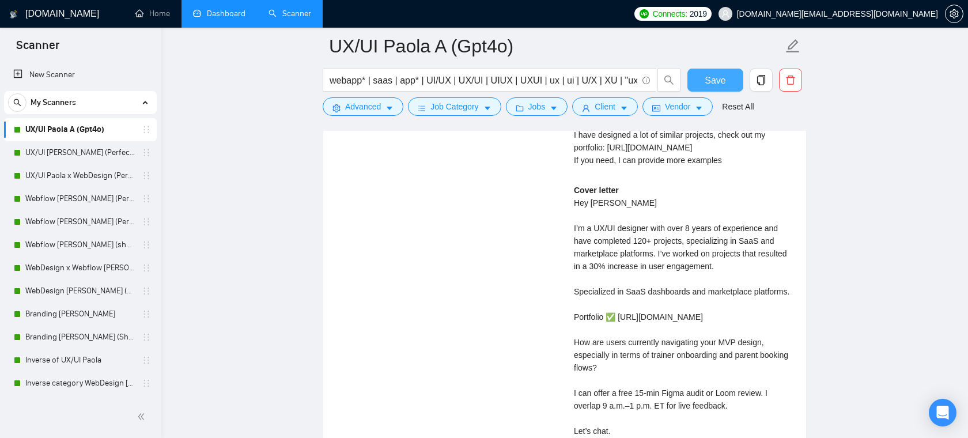
scroll to position [2736, 0]
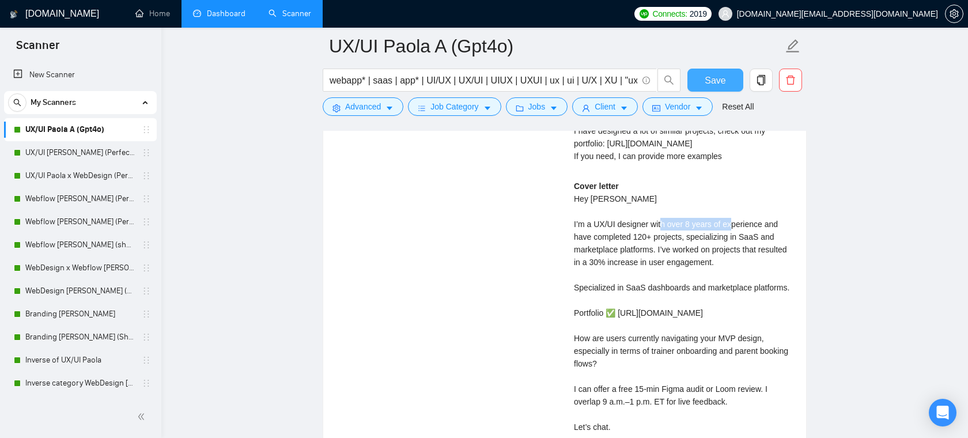
drag, startPoint x: 686, startPoint y: 208, endPoint x: 760, endPoint y: 208, distance: 74.4
click at [760, 208] on div "Cover letter Hey Luca 👋 I’m a UX/UI designer with over 8 years of experience an…" at bounding box center [683, 319] width 218 height 279
drag, startPoint x: 631, startPoint y: 228, endPoint x: 704, endPoint y: 225, distance: 73.3
click at [704, 225] on div "Cover letter Hey Luca 👋 I’m a UX/UI designer with over 8 years of experience an…" at bounding box center [683, 319] width 218 height 279
drag, startPoint x: 655, startPoint y: 253, endPoint x: 616, endPoint y: 251, distance: 39.8
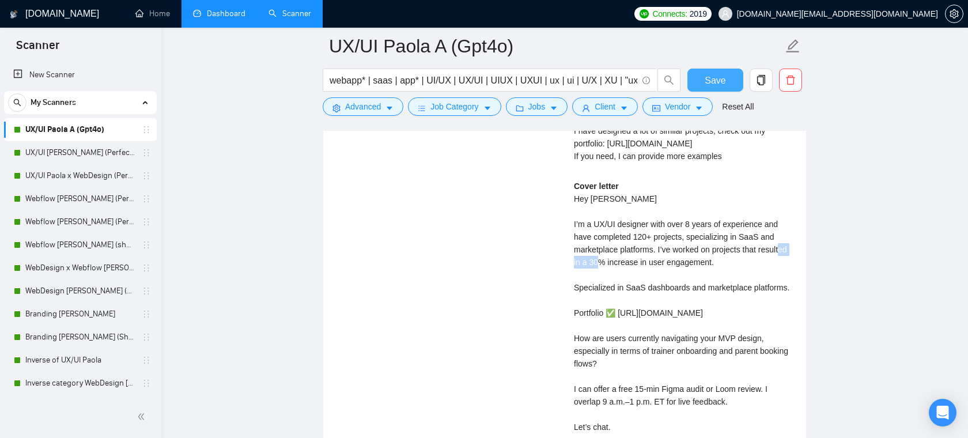
click at [616, 251] on div "Cover letter Hey Luca 👋 I’m a UX/UI designer with over 8 years of experience an…" at bounding box center [683, 319] width 218 height 279
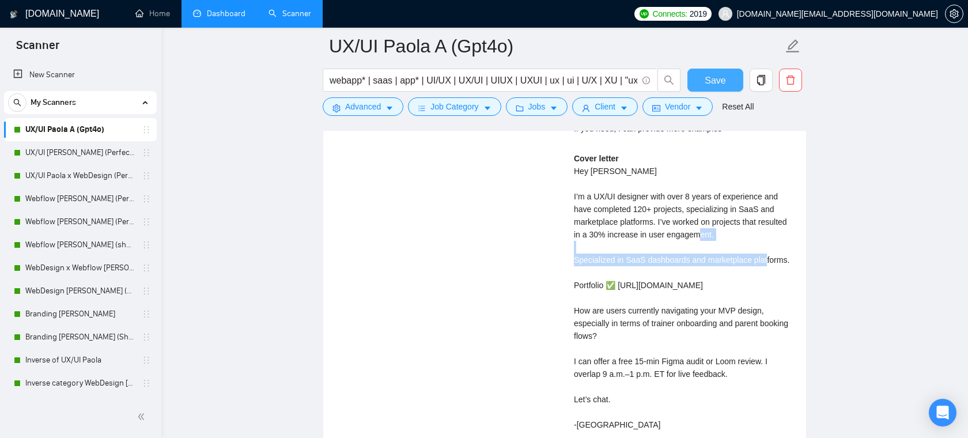
drag, startPoint x: 621, startPoint y: 264, endPoint x: 564, endPoint y: 246, distance: 59.2
click at [565, 246] on div "Paola C . Award-Winning UX/UI Designer | Web & Mobile | Webflow & Landing Pages…" at bounding box center [683, 190] width 237 height 545
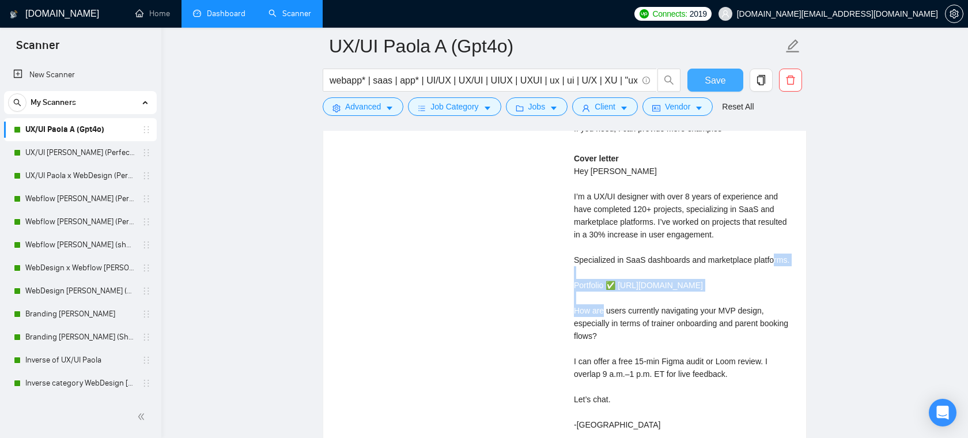
drag, startPoint x: 750, startPoint y: 286, endPoint x: 564, endPoint y: 286, distance: 185.6
click at [564, 286] on div "UX/UI Designer for Sports Tech Platform Called Underdog 13 hours ago I’m Luca, …" at bounding box center [565, 190] width 474 height 545
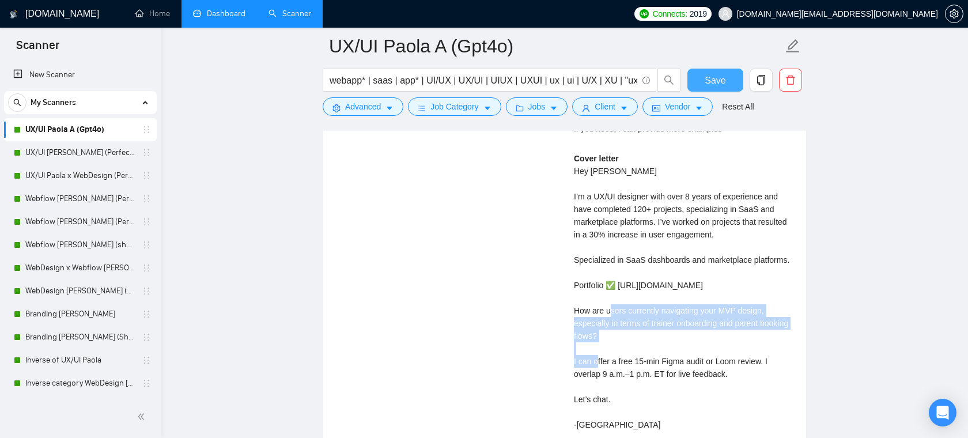
drag, startPoint x: 647, startPoint y: 334, endPoint x: 574, endPoint y: 311, distance: 76.9
click at [574, 311] on div "Cover letter Hey Luca 👋 I’m a UX/UI designer with over 8 years of experience an…" at bounding box center [683, 291] width 218 height 279
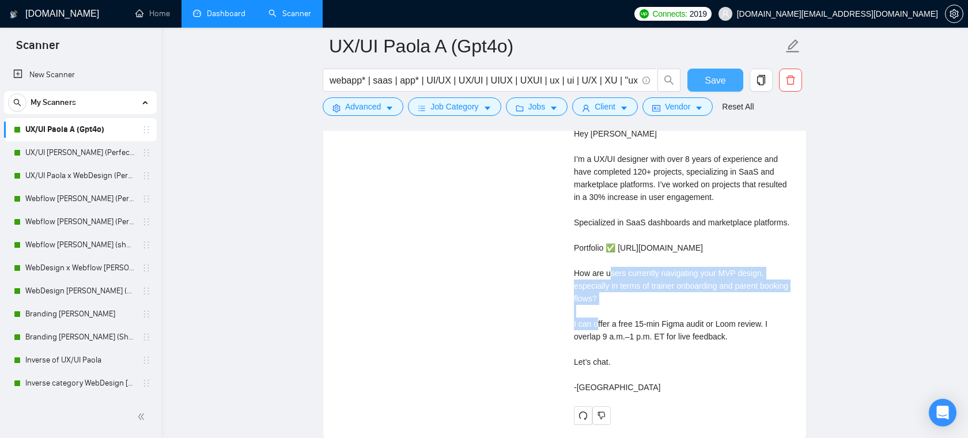
scroll to position [2803, 0]
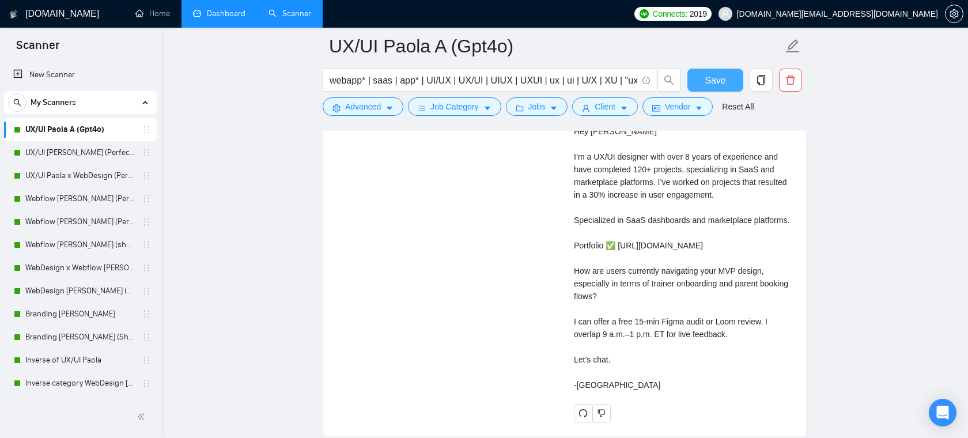
click at [661, 323] on div "Cover letter Hey Luca 👋 I’m a UX/UI designer with over 8 years of experience an…" at bounding box center [683, 251] width 218 height 279
drag, startPoint x: 722, startPoint y: 322, endPoint x: 674, endPoint y: 322, distance: 47.8
click at [674, 322] on div "Cover letter Hey Luca 👋 I’m a UX/UI designer with over 8 years of experience an…" at bounding box center [683, 251] width 218 height 279
drag, startPoint x: 768, startPoint y: 324, endPoint x: 701, endPoint y: 324, distance: 66.9
click at [701, 324] on div "Cover letter Hey Luca 👋 I’m a UX/UI designer with over 8 years of experience an…" at bounding box center [683, 251] width 218 height 279
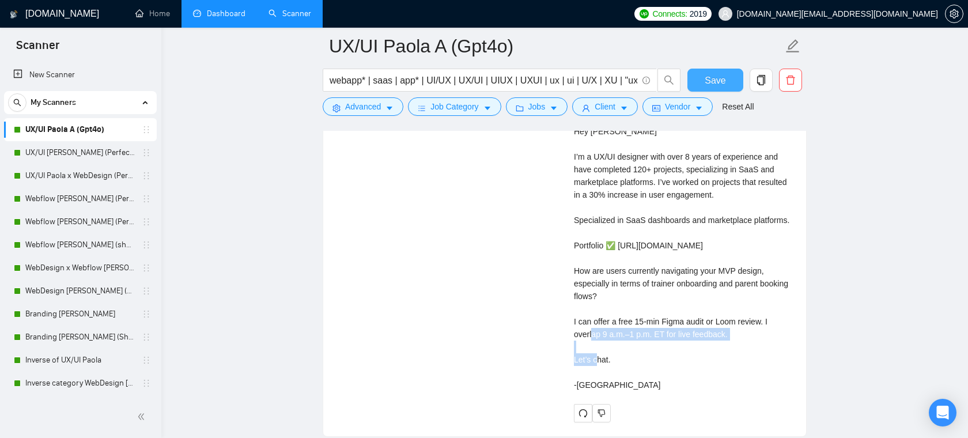
drag, startPoint x: 749, startPoint y: 338, endPoint x: 767, endPoint y: 317, distance: 27.8
click at [767, 317] on div "Cover letter Hey Luca 👋 I’m a UX/UI designer with over 8 years of experience an…" at bounding box center [683, 251] width 218 height 279
click at [740, 331] on div "Cover letter Hey Luca 👋 I’m a UX/UI designer with over 8 years of experience an…" at bounding box center [683, 251] width 218 height 279
drag, startPoint x: 640, startPoint y: 363, endPoint x: 576, endPoint y: 363, distance: 63.4
click at [576, 363] on div "Cover letter Hey Luca 👋 I’m a UX/UI designer with over 8 years of experience an…" at bounding box center [683, 251] width 218 height 279
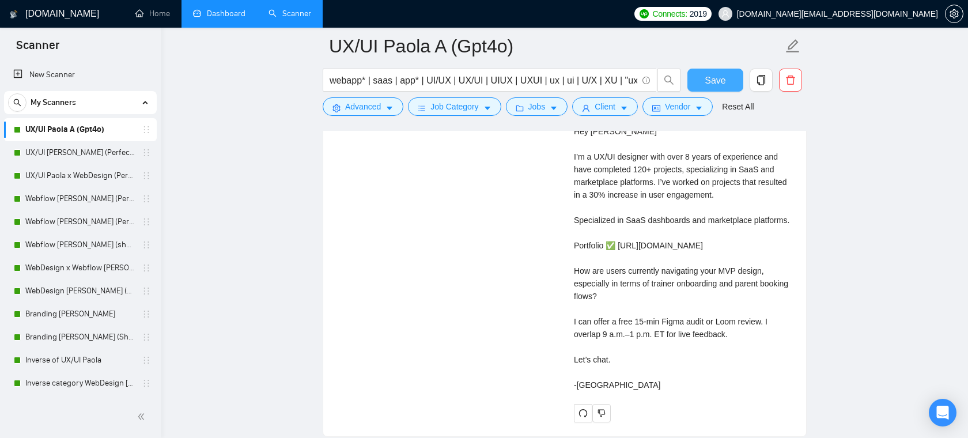
click at [527, 263] on div "UX/UI Designer for Sports Tech Platform Called Underdog 13 hours ago I’m Luca, …" at bounding box center [565, 150] width 474 height 545
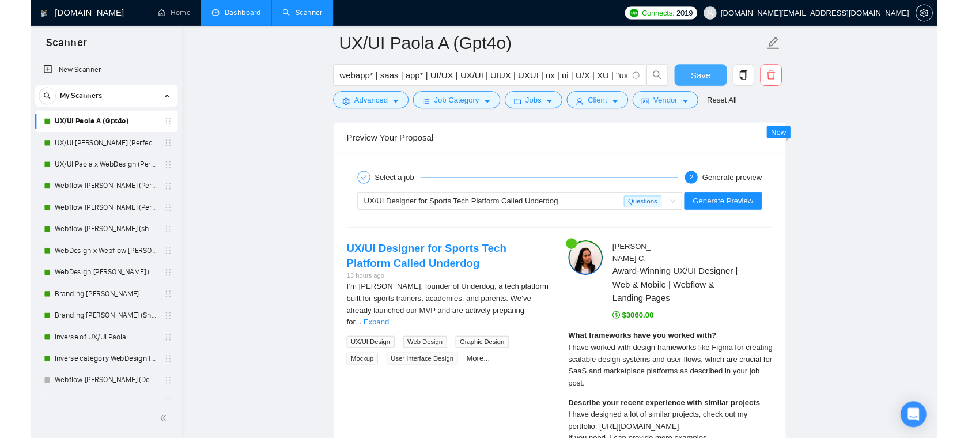
scroll to position [2433, 0]
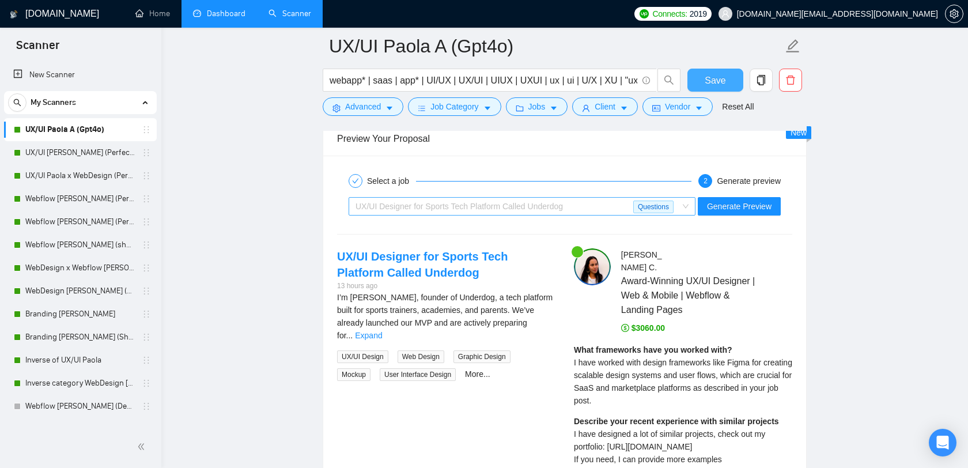
click at [542, 206] on span "UX/UI Designer for Sports Tech Platform Called Underdog" at bounding box center [459, 206] width 207 height 9
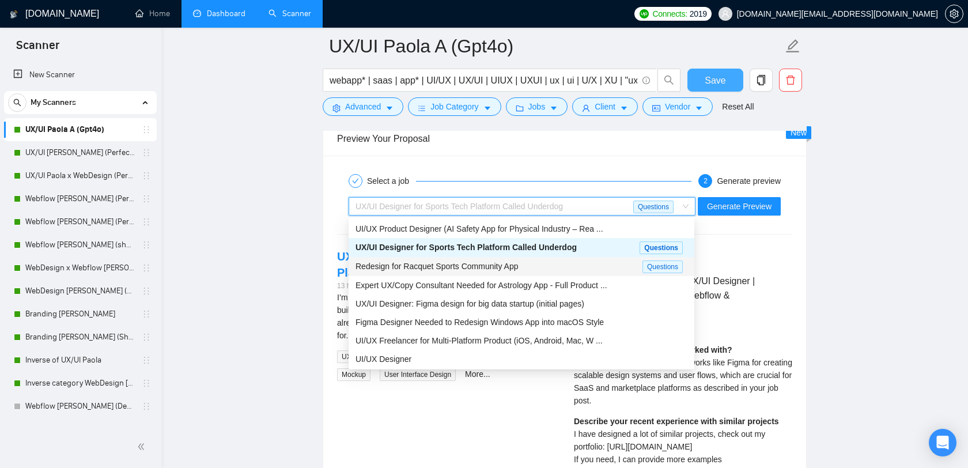
click at [506, 272] on div "Redesign for Racquet Sports Community App" at bounding box center [499, 266] width 287 height 13
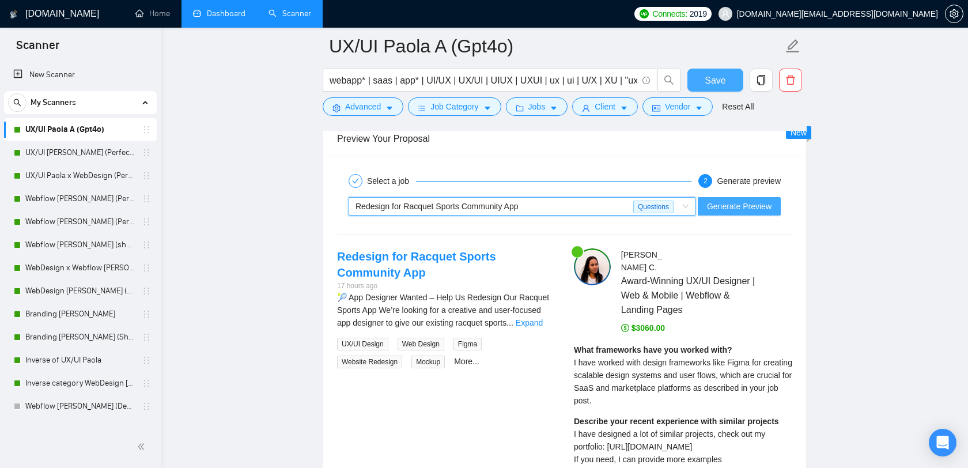
click at [749, 204] on span "Generate Preview" at bounding box center [739, 206] width 65 height 13
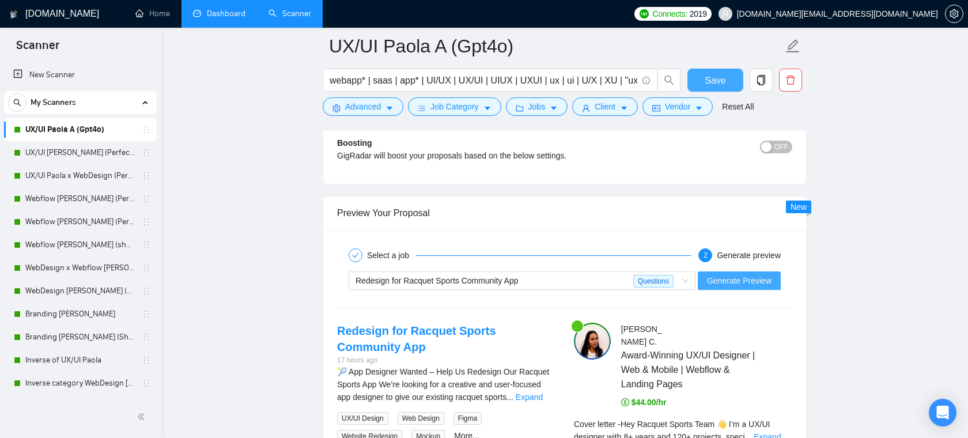
scroll to position [2525, 0]
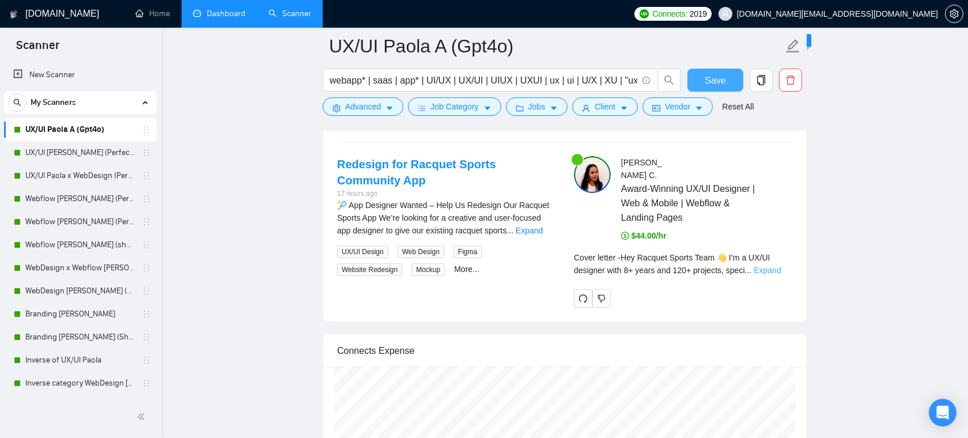
click at [765, 266] on link "Expand" at bounding box center [767, 270] width 27 height 9
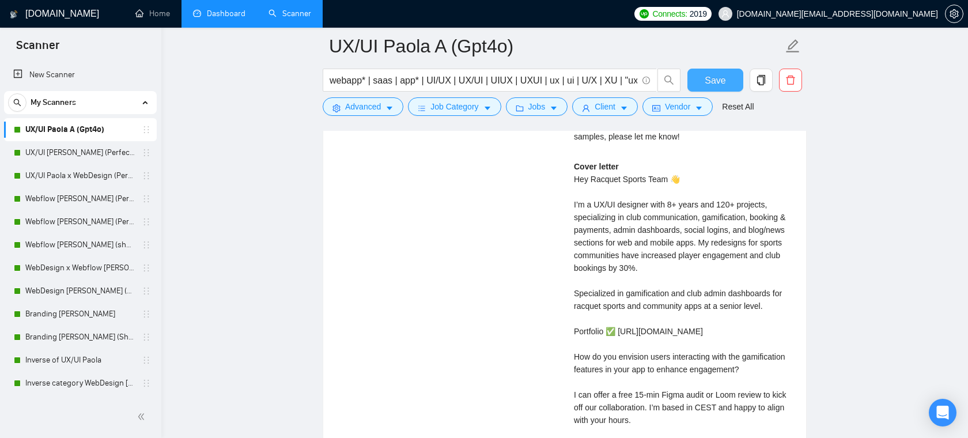
scroll to position [2769, 0]
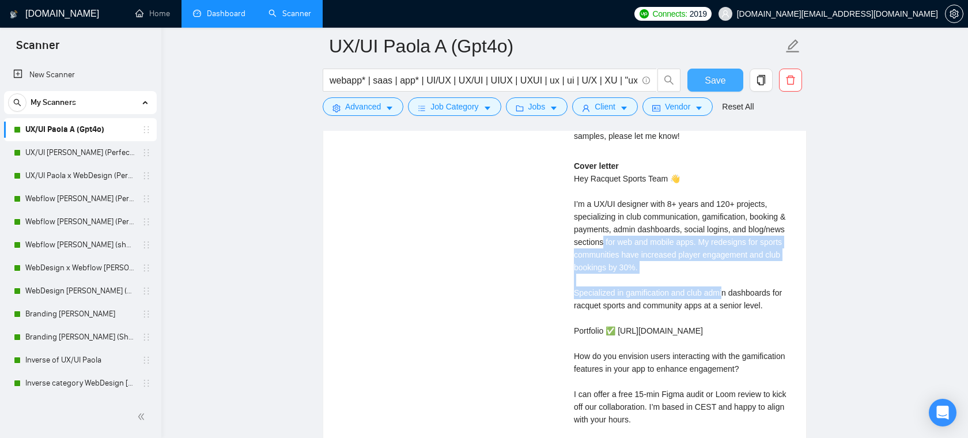
drag, startPoint x: 729, startPoint y: 290, endPoint x: 644, endPoint y: 244, distance: 96.7
click at [644, 244] on div "Cover letter Hey Racquet Sports Team 👋 I’m a UX/UI designer with 8+ years and 1…" at bounding box center [683, 318] width 218 height 317
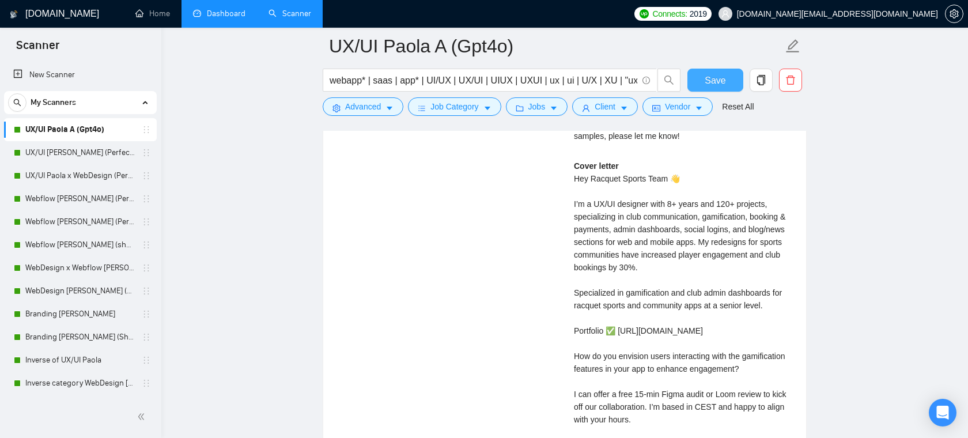
click at [685, 299] on div "Cover letter Hey Racquet Sports Team 👋 I’m a UX/UI designer with 8+ years and 1…" at bounding box center [683, 318] width 218 height 317
drag, startPoint x: 779, startPoint y: 303, endPoint x: 565, endPoint y: 292, distance: 214.1
click at [565, 292] on div "Paola C . Award-Winning UX/UI Designer | Web & Mobile | Webflow & Landing Pages…" at bounding box center [683, 209] width 237 height 595
drag, startPoint x: 742, startPoint y: 330, endPoint x: 593, endPoint y: 330, distance: 149.3
click at [594, 330] on div "Cover letter Hey Racquet Sports Team 👋 I’m a UX/UI designer with 8+ years and 1…" at bounding box center [683, 318] width 218 height 317
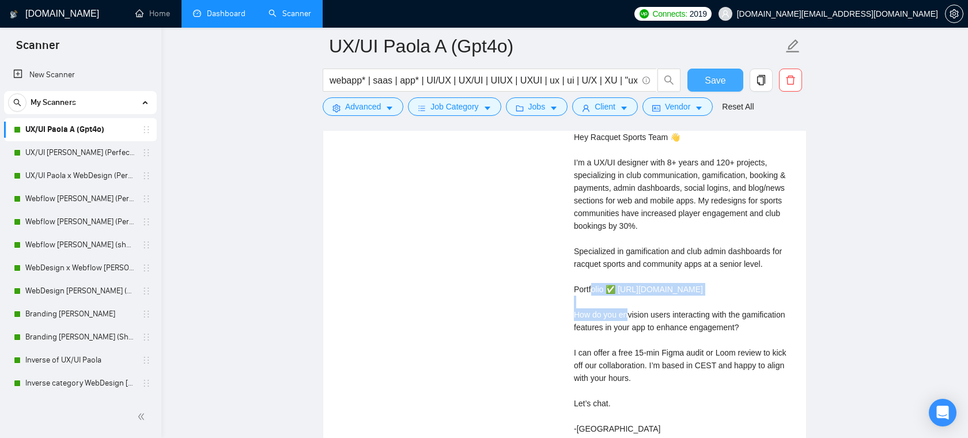
scroll to position [2813, 0]
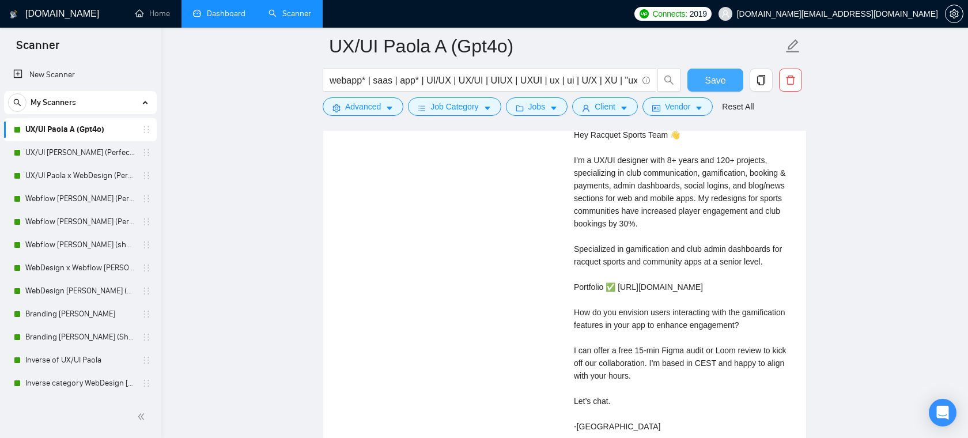
click at [702, 222] on div "Cover letter Hey Racquet Sports Team 👋 I’m a UX/UI designer with 8+ years and 1…" at bounding box center [683, 274] width 218 height 317
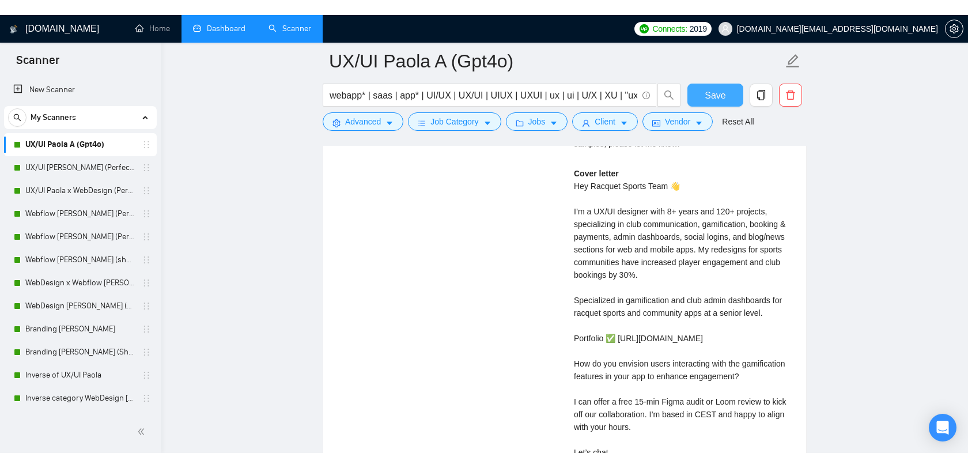
scroll to position [2782, 0]
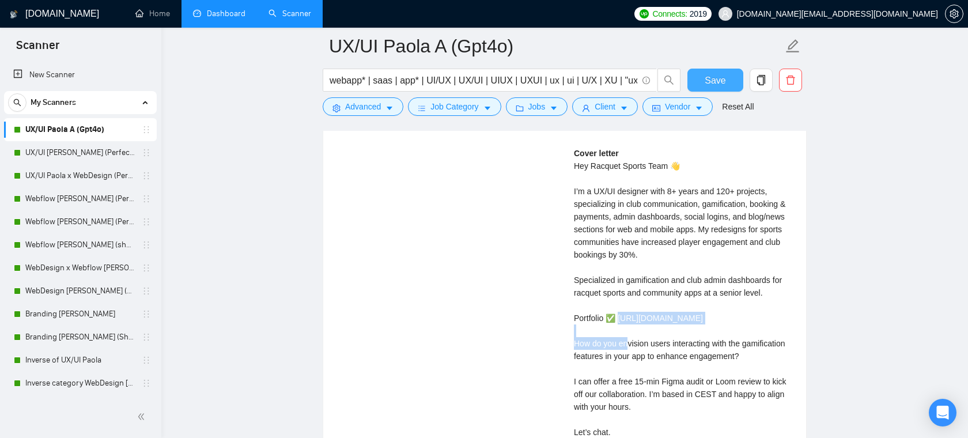
drag, startPoint x: 739, startPoint y: 318, endPoint x: 618, endPoint y: 322, distance: 120.5
click at [618, 322] on div "Cover letter Hey Racquet Sports Team 👋 I’m a UX/UI designer with 8+ years and 1…" at bounding box center [683, 305] width 218 height 317
copy div "ttps://bit.ly/PaolaUXUIPortfolio"
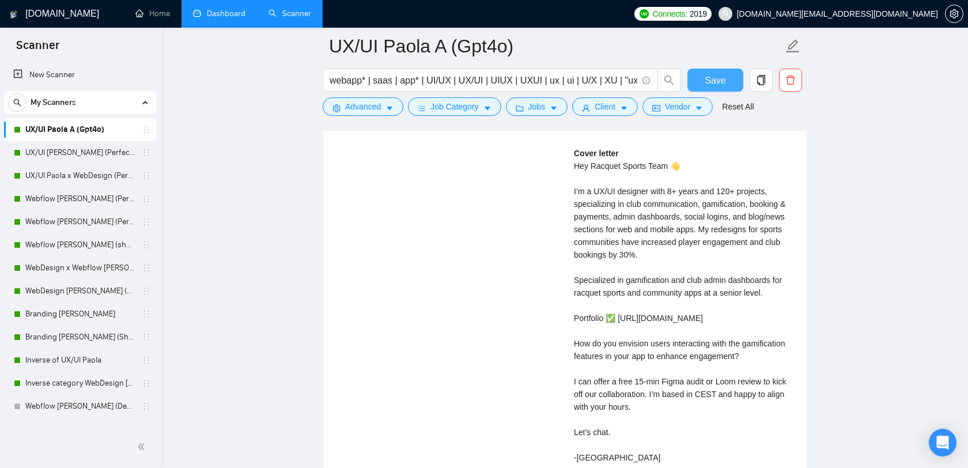
click at [659, 187] on div "Cover letter Hey Racquet Sports Team 👋 I’m a UX/UI designer with 8+ years and 1…" at bounding box center [683, 305] width 218 height 317
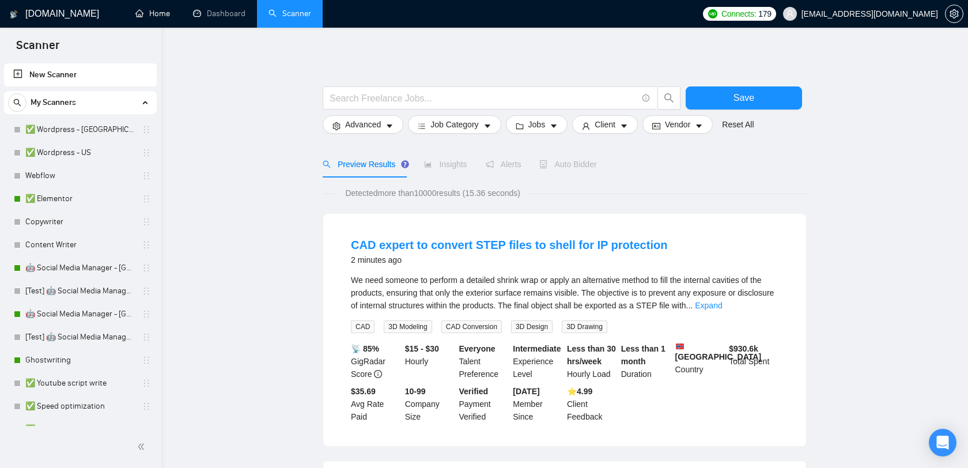
click at [893, 14] on span "[EMAIL_ADDRESS][DOMAIN_NAME]" at bounding box center [870, 14] width 137 height 0
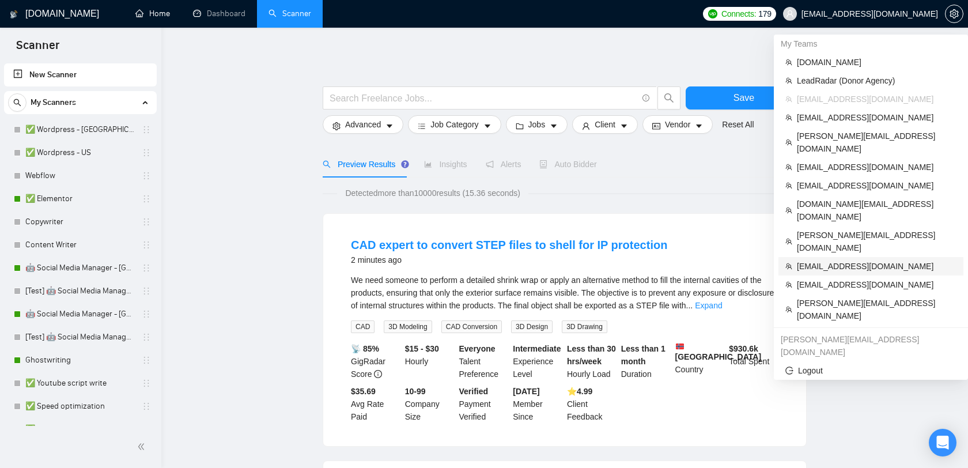
click at [833, 260] on span "[EMAIL_ADDRESS][DOMAIN_NAME]" at bounding box center [877, 266] width 160 height 13
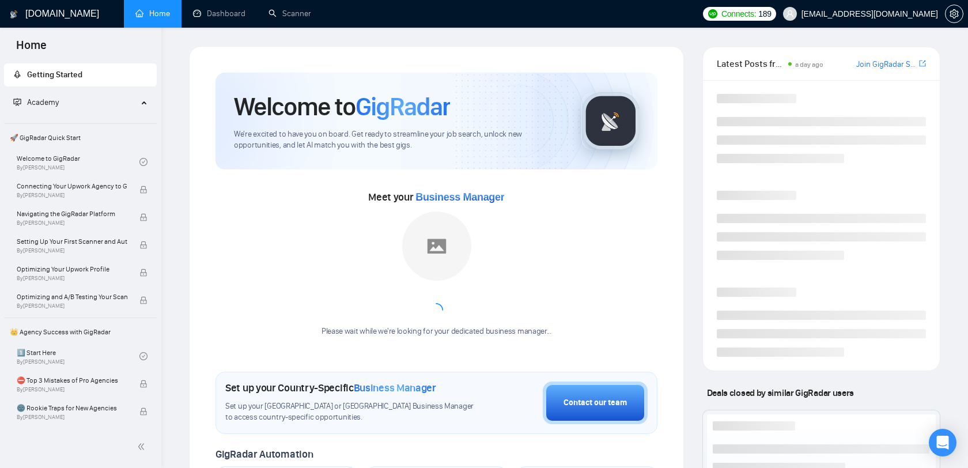
click at [206, 30] on div "GigRadar.io Home Dashboard Scanner Connects: 189 nick@pixelocity.com Welcome to…" at bounding box center [564, 454] width 807 height 908
click at [214, 18] on link "Dashboard" at bounding box center [219, 14] width 52 height 10
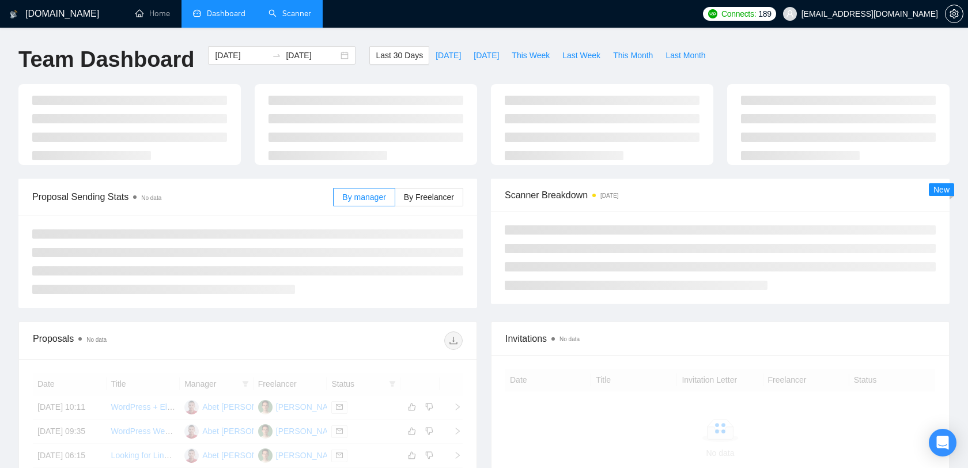
click at [269, 18] on link "Scanner" at bounding box center [290, 14] width 43 height 10
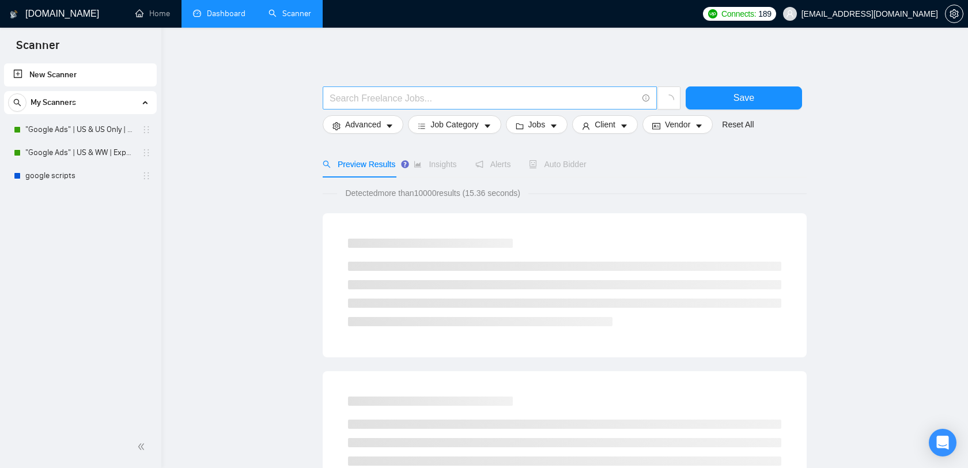
click at [427, 96] on input "text" at bounding box center [484, 98] width 308 height 14
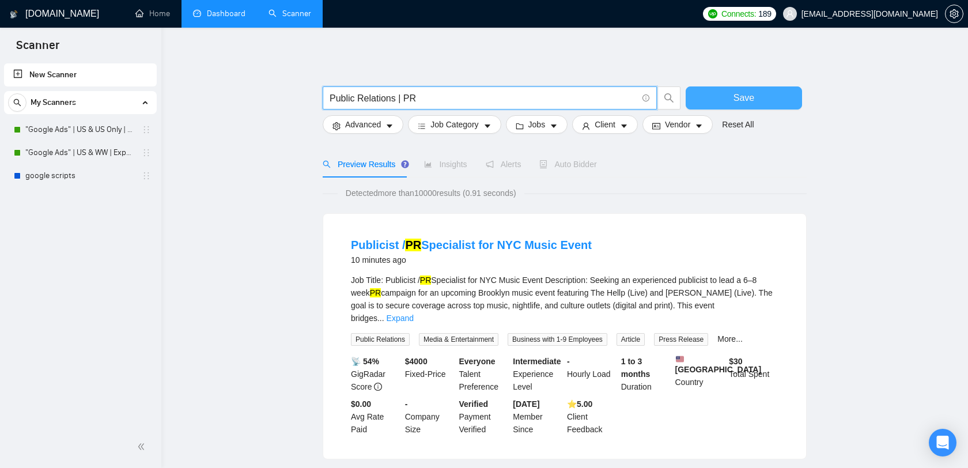
type input "Public Relations | PR"
click at [710, 97] on button "Save" at bounding box center [744, 97] width 116 height 23
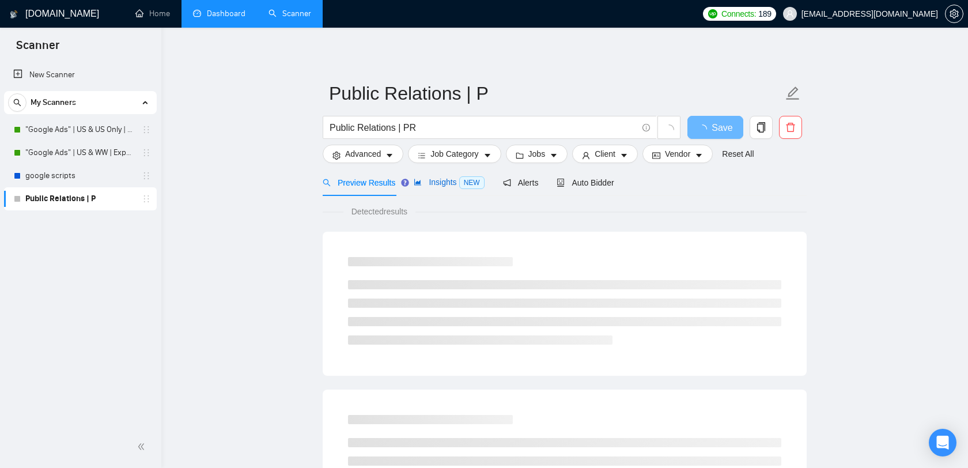
click at [443, 183] on span "Insights NEW" at bounding box center [449, 182] width 70 height 9
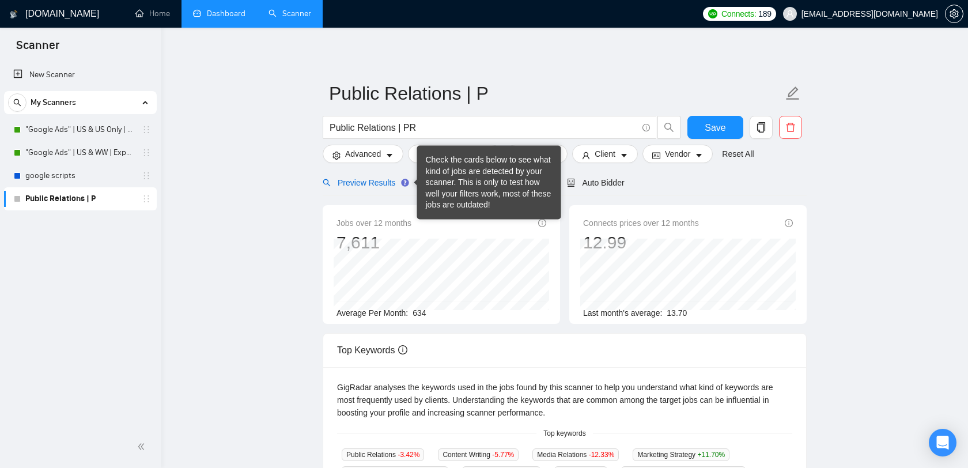
click at [383, 184] on span "Preview Results" at bounding box center [364, 182] width 83 height 9
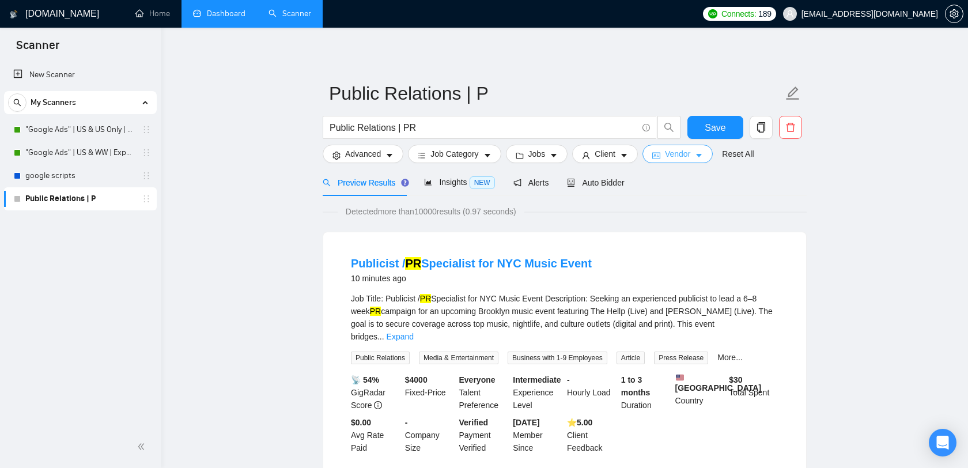
click at [700, 154] on button "Vendor" at bounding box center [678, 154] width 70 height 18
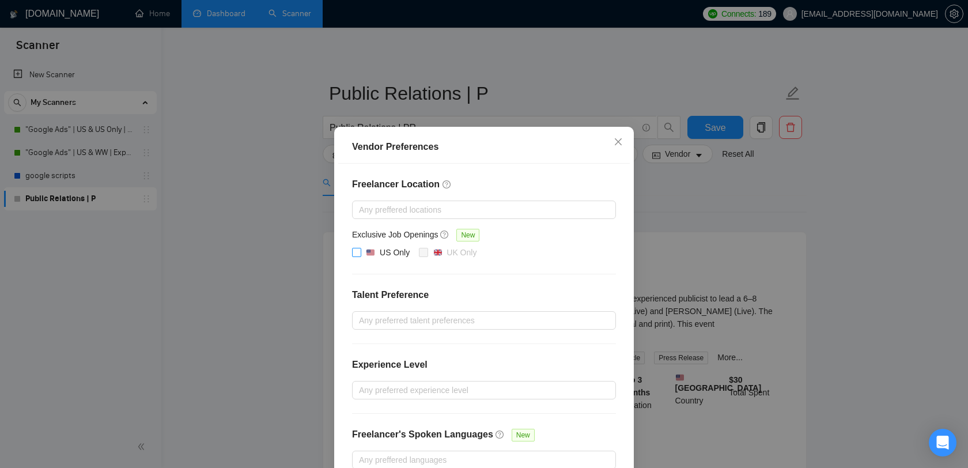
click at [395, 251] on div "US Only" at bounding box center [395, 252] width 30 height 13
click at [360, 251] on input "US Only" at bounding box center [356, 252] width 8 height 8
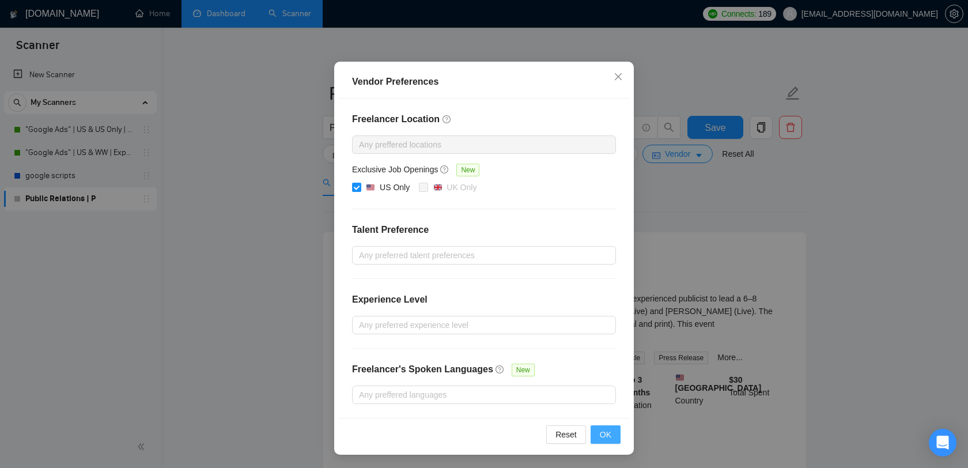
click at [595, 437] on button "OK" at bounding box center [606, 434] width 30 height 18
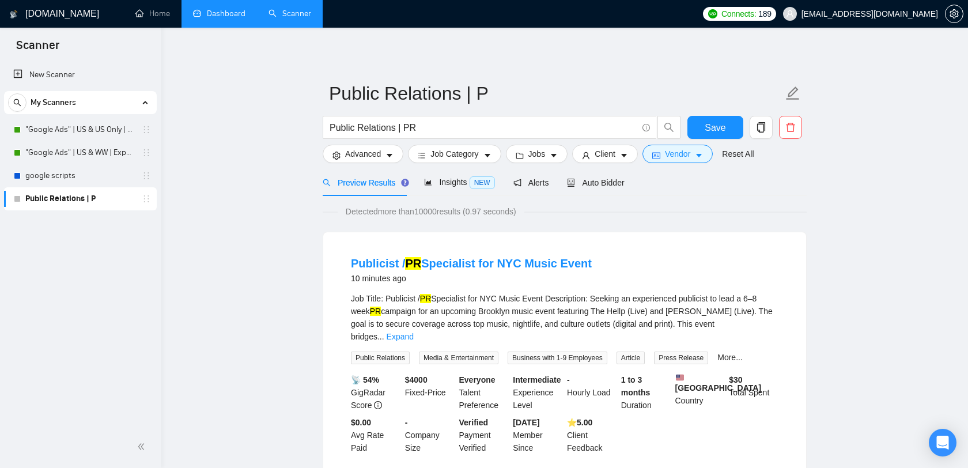
scroll to position [7, 0]
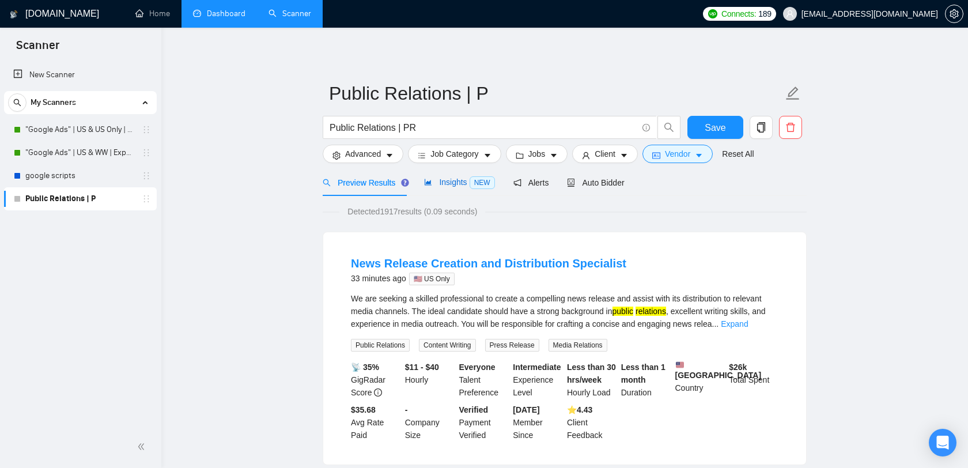
click at [456, 181] on span "Insights NEW" at bounding box center [459, 182] width 70 height 9
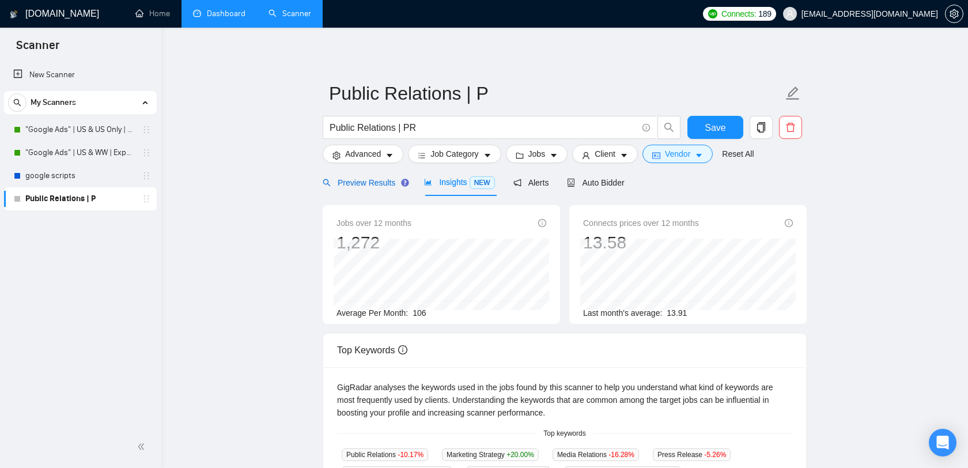
click at [385, 187] on span "Preview Results" at bounding box center [364, 182] width 83 height 9
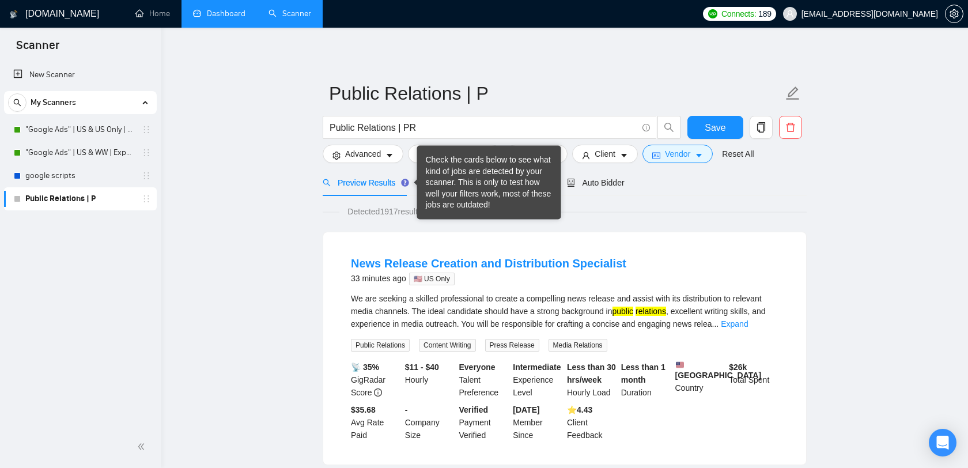
click at [436, 186] on div "Check the cards below to see what kind of jobs are detected by your scanner. Th…" at bounding box center [489, 182] width 127 height 56
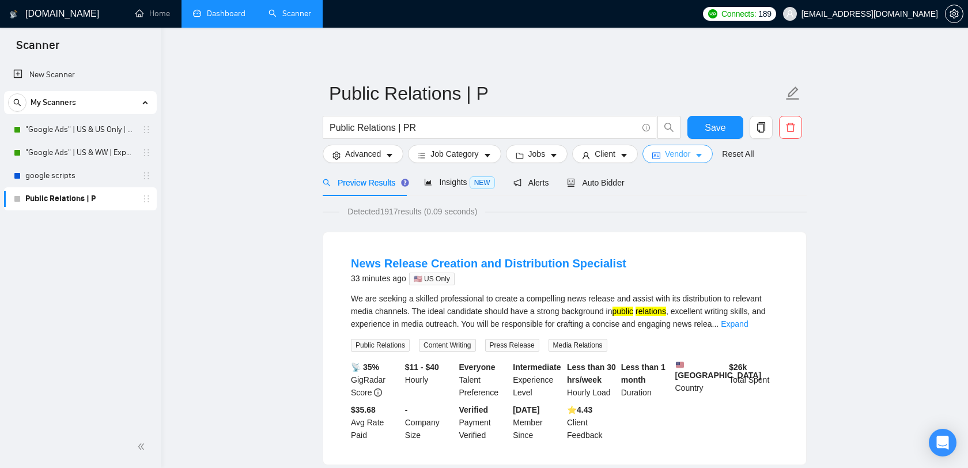
click at [689, 152] on span "Vendor" at bounding box center [677, 154] width 25 height 13
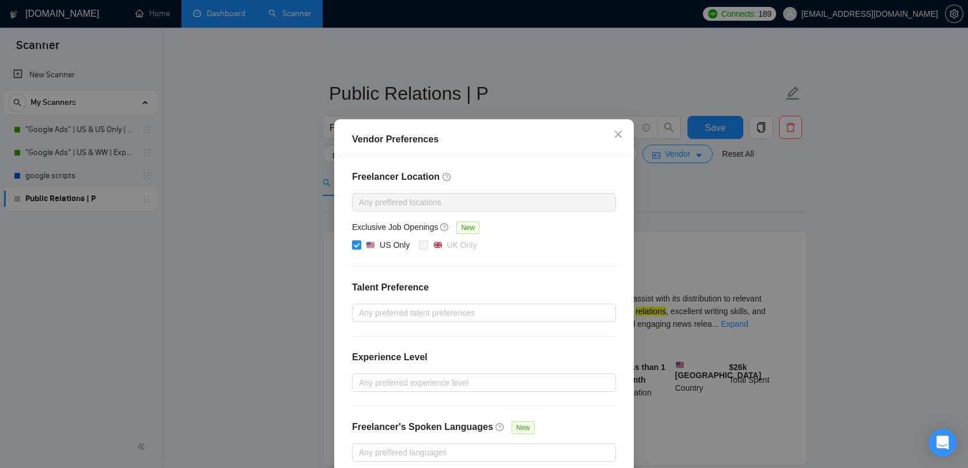
click at [406, 251] on div "US Only" at bounding box center [395, 245] width 30 height 13
click at [360, 248] on input "US Only" at bounding box center [356, 244] width 8 height 8
checkbox input "false"
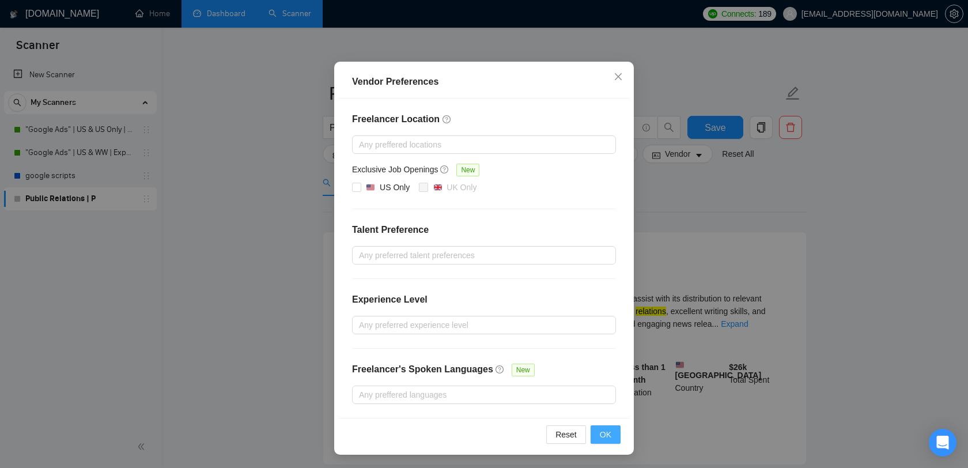
click at [603, 434] on span "OK" at bounding box center [606, 434] width 12 height 13
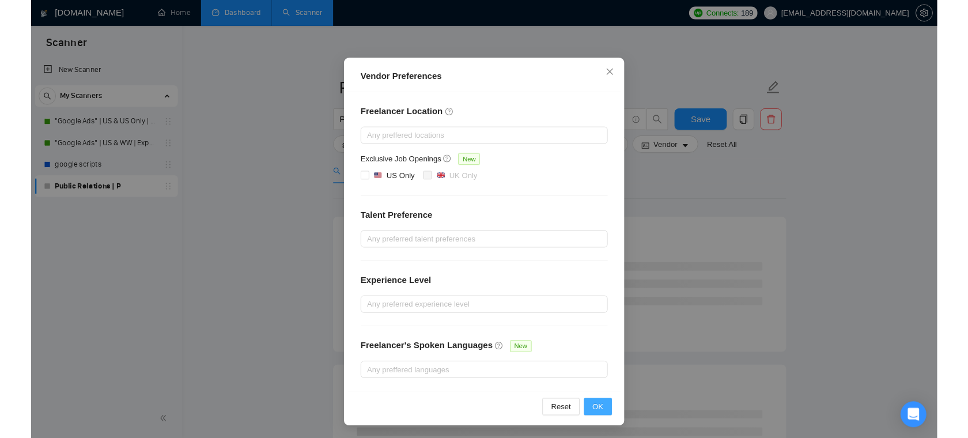
scroll to position [7, 0]
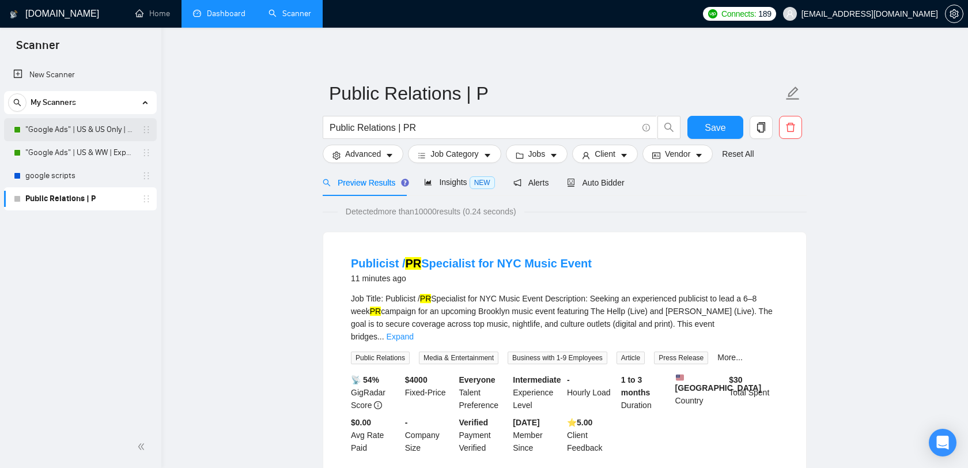
click at [76, 136] on link ""Google Ads" | US & US Only | Expert" at bounding box center [80, 129] width 110 height 23
click at [108, 132] on link ""Google Ads" | US & US Only | Expert" at bounding box center [80, 129] width 110 height 23
click at [723, 128] on span "Save" at bounding box center [715, 127] width 21 height 14
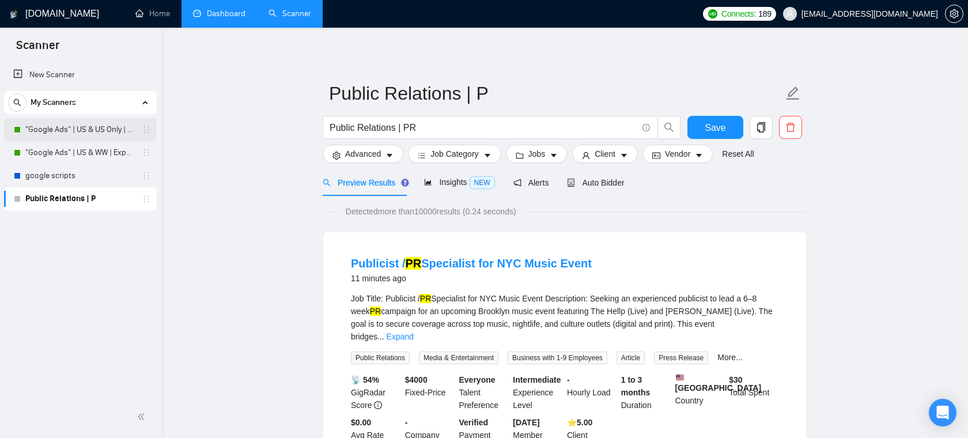
click at [77, 134] on link ""Google Ads" | US & US Only | Expert" at bounding box center [80, 129] width 110 height 23
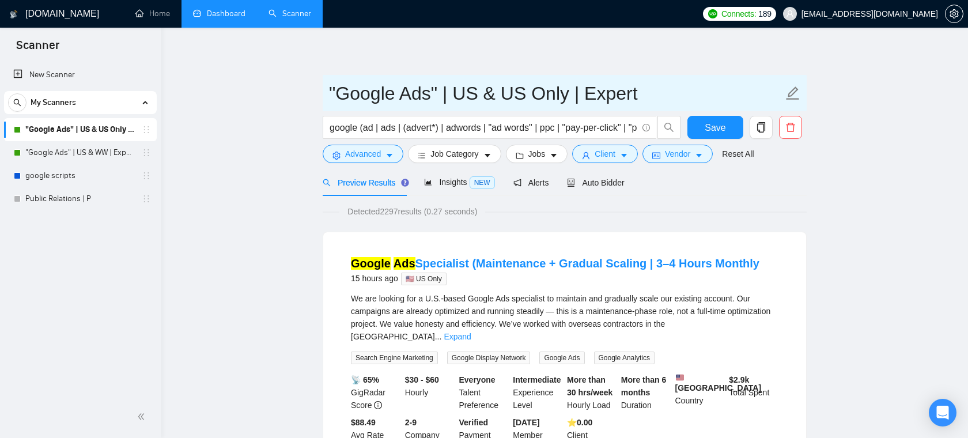
drag, startPoint x: 646, startPoint y: 96, endPoint x: 575, endPoint y: 96, distance: 70.9
click at [575, 95] on input ""Google Ads" | US & US Only | Expert" at bounding box center [556, 93] width 454 height 29
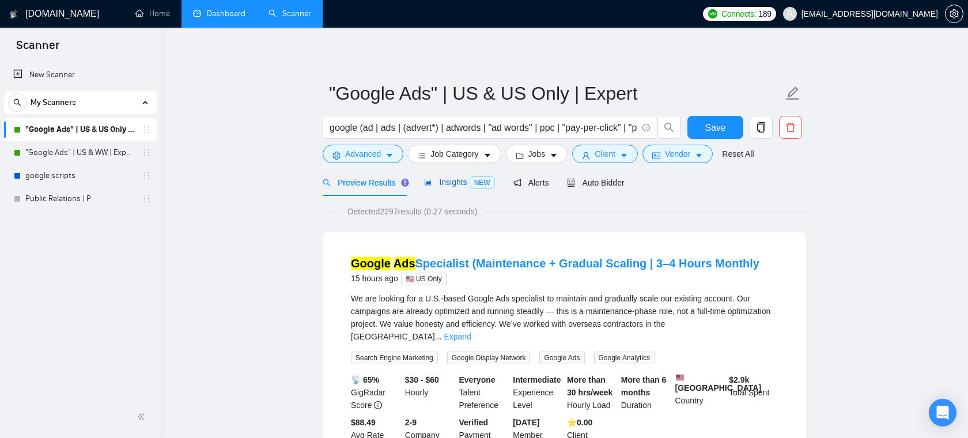
click at [473, 183] on span "NEW" at bounding box center [482, 182] width 25 height 13
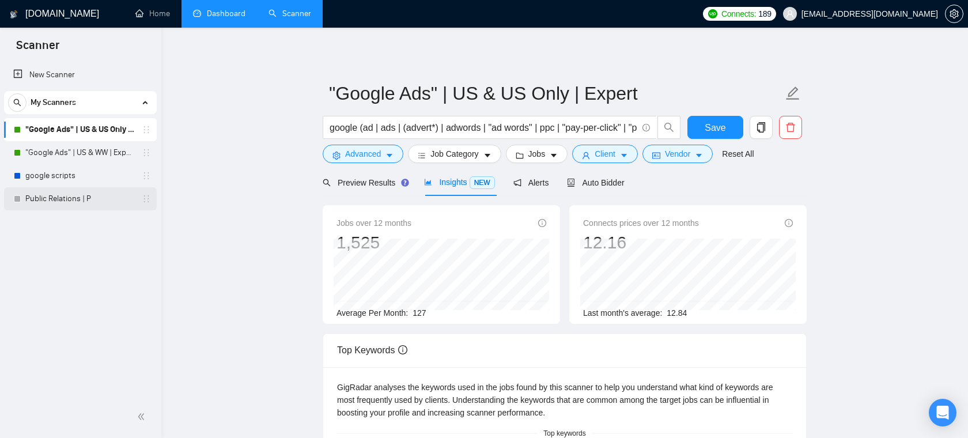
click at [87, 197] on link "Public Relations | P" at bounding box center [80, 198] width 110 height 23
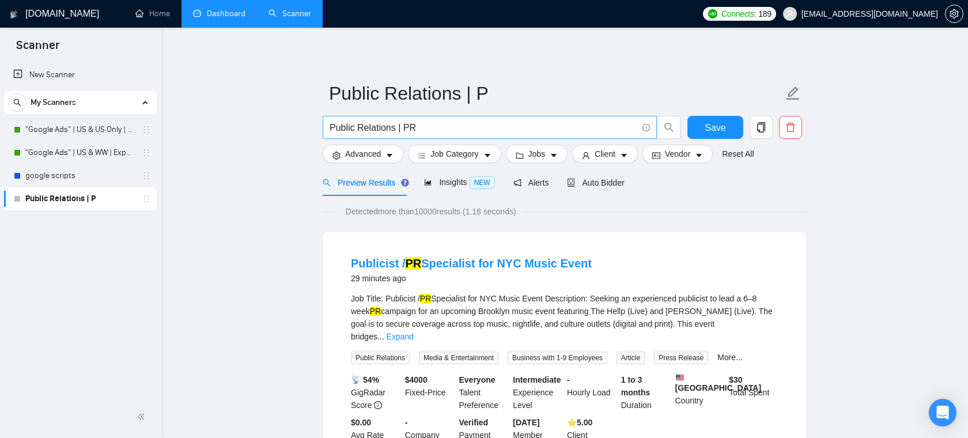
click at [459, 128] on input "Public Relations | PR" at bounding box center [484, 127] width 308 height 14
click at [443, 184] on span "Insights NEW" at bounding box center [459, 182] width 70 height 9
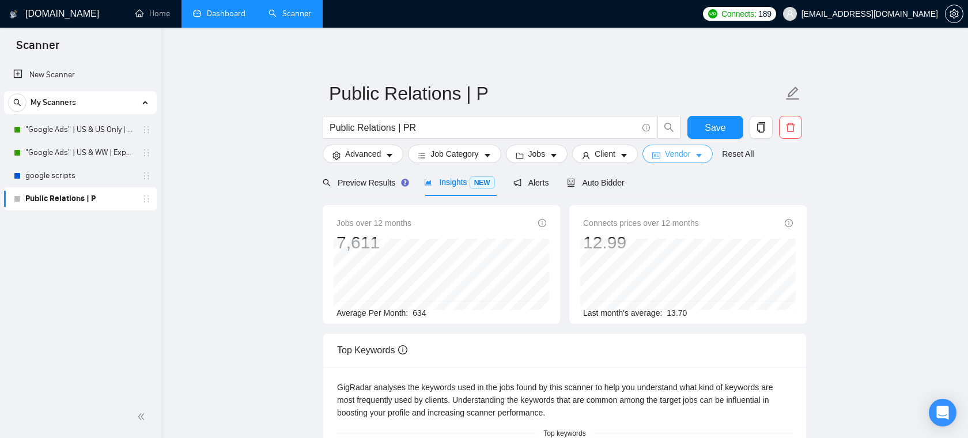
click at [689, 153] on span "Vendor" at bounding box center [677, 154] width 25 height 13
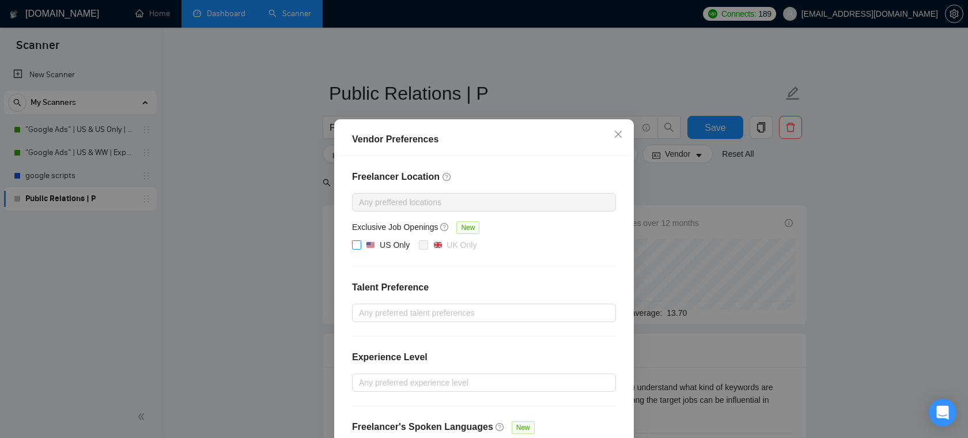
click at [371, 249] on img at bounding box center [371, 245] width 8 height 8
click at [360, 248] on input "US Only" at bounding box center [356, 244] width 8 height 8
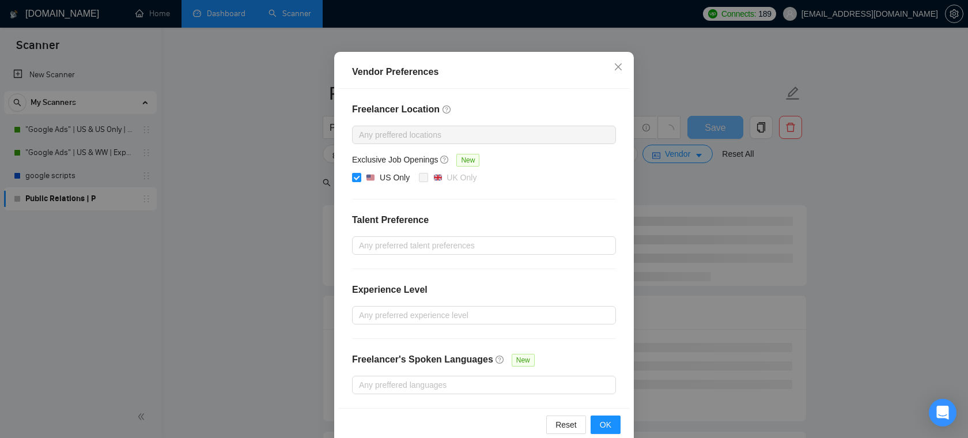
scroll to position [81, 0]
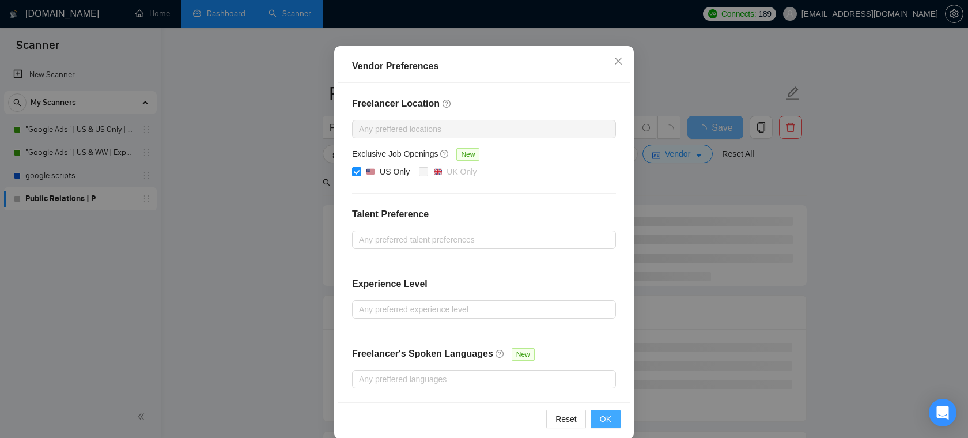
click at [602, 414] on span "OK" at bounding box center [606, 419] width 12 height 13
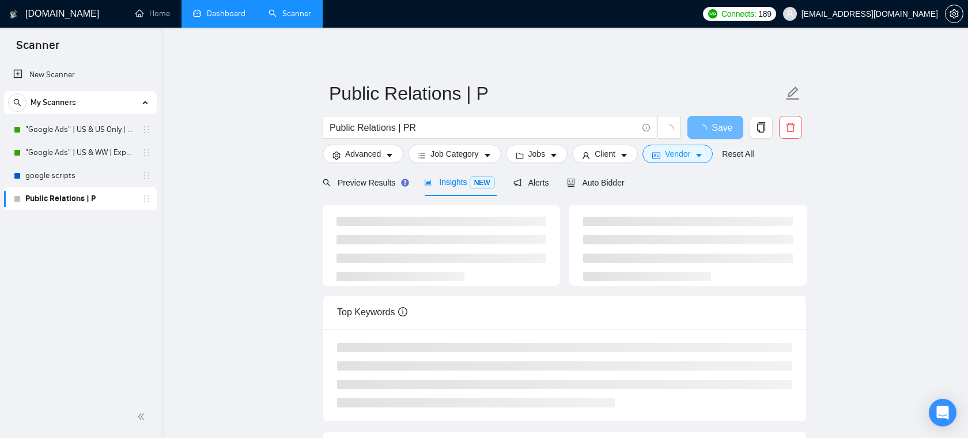
scroll to position [37, 0]
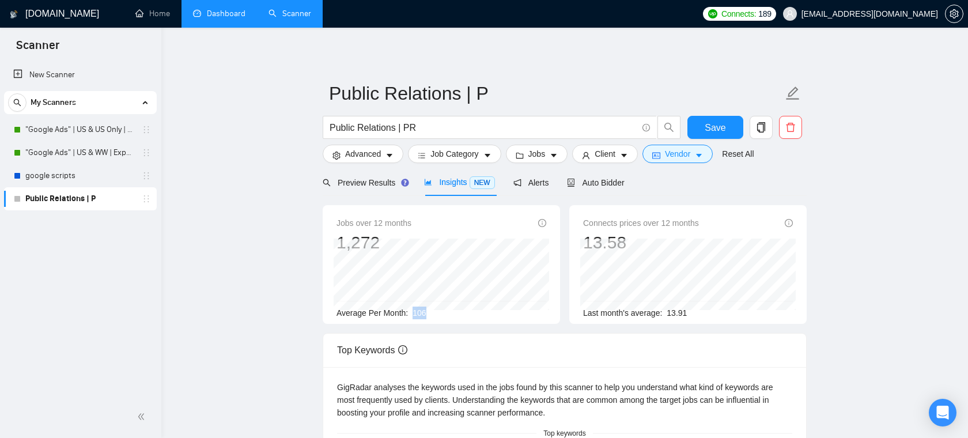
drag, startPoint x: 435, startPoint y: 312, endPoint x: 410, endPoint y: 312, distance: 24.8
click at [410, 312] on div "Average Per Month: 106" at bounding box center [442, 313] width 210 height 13
click at [697, 152] on button "Vendor" at bounding box center [678, 154] width 70 height 18
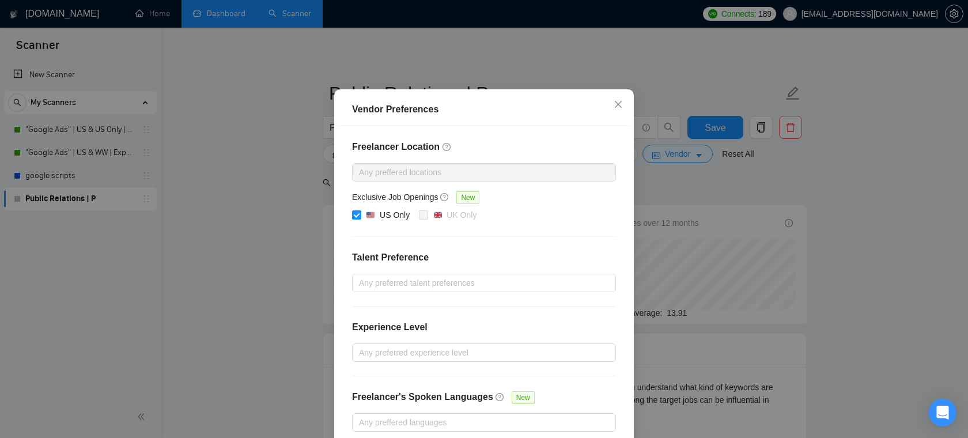
click at [384, 221] on div "US Only" at bounding box center [395, 215] width 30 height 13
click at [360, 218] on input "US Only" at bounding box center [356, 214] width 8 height 8
checkbox input "false"
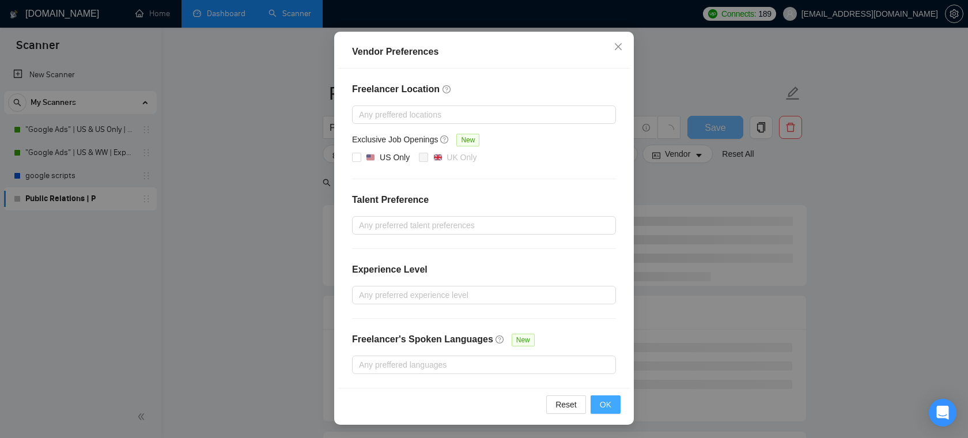
click at [600, 399] on span "OK" at bounding box center [606, 404] width 12 height 13
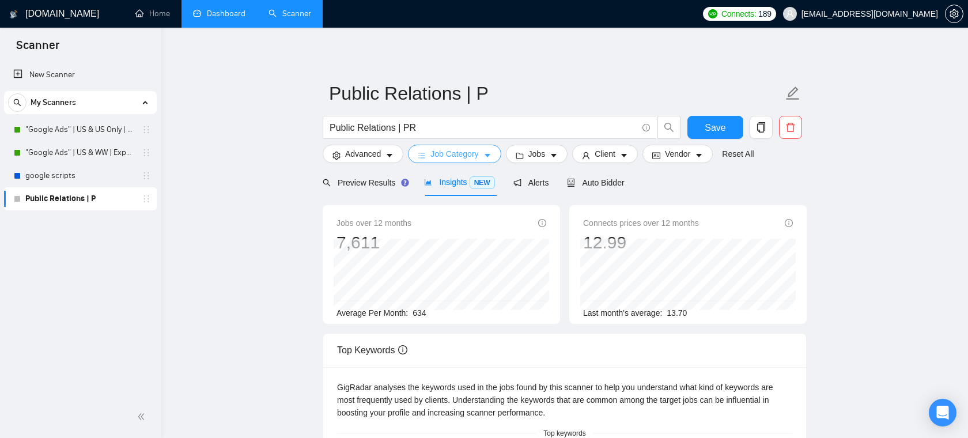
click at [472, 154] on span "Job Category" at bounding box center [455, 154] width 48 height 13
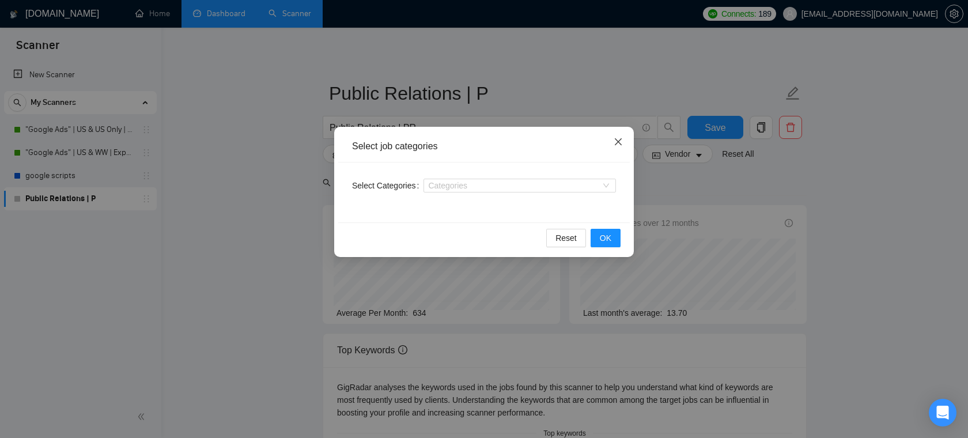
click at [625, 141] on span "Close" at bounding box center [618, 142] width 31 height 31
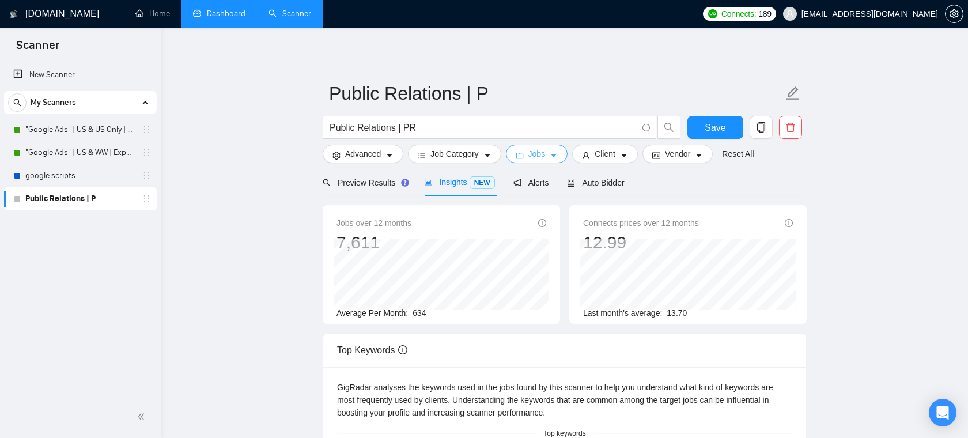
click at [557, 154] on icon "caret-down" at bounding box center [554, 155] width 6 height 3
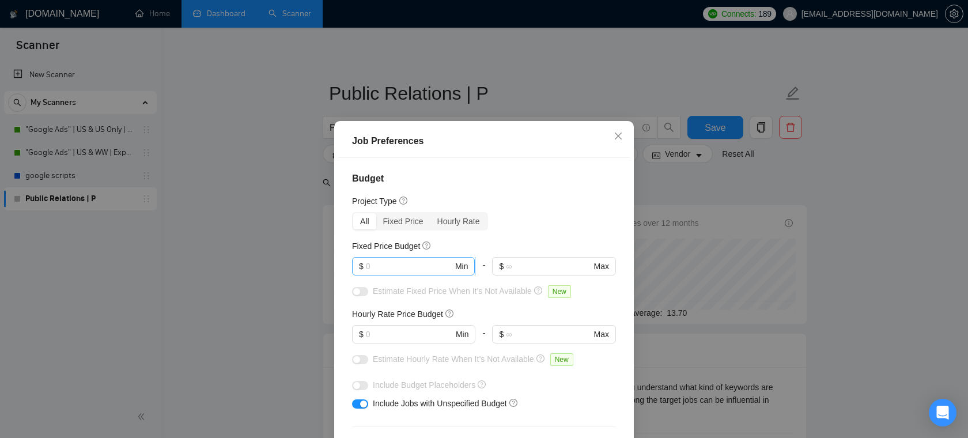
click at [402, 267] on input "text" at bounding box center [409, 266] width 87 height 13
click at [394, 339] on input "text" at bounding box center [409, 334] width 87 height 13
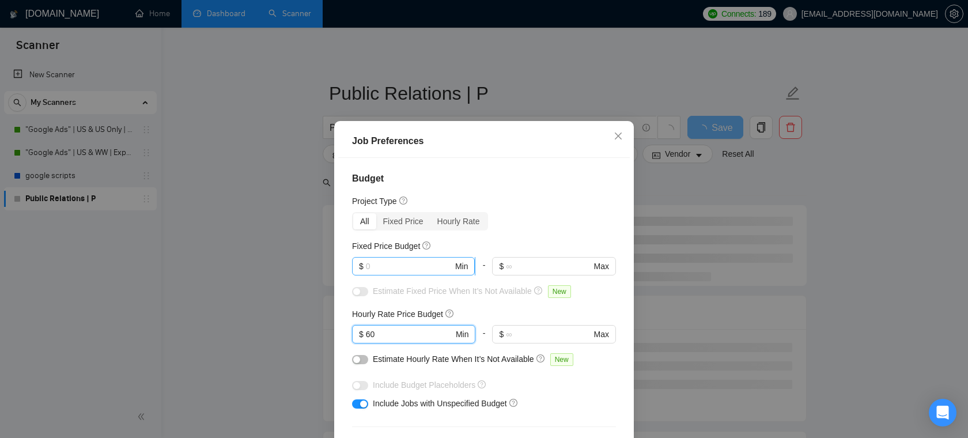
type input "60"
click at [425, 269] on input "text" at bounding box center [409, 266] width 87 height 13
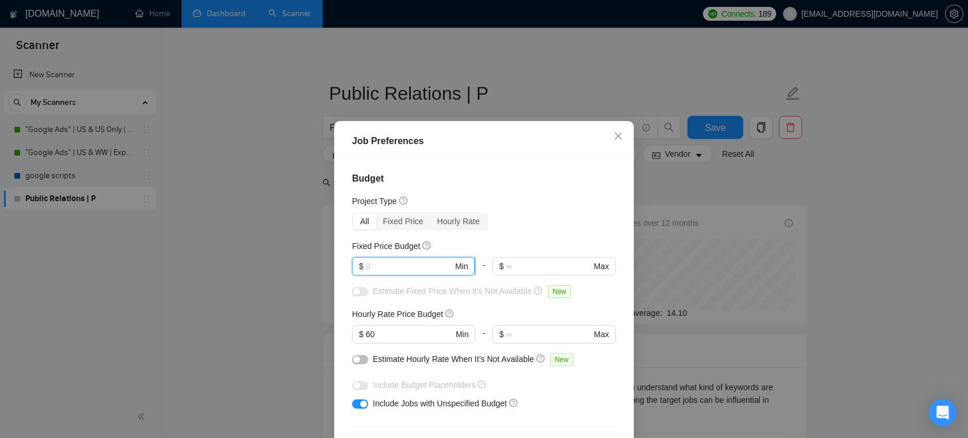
type input "3"
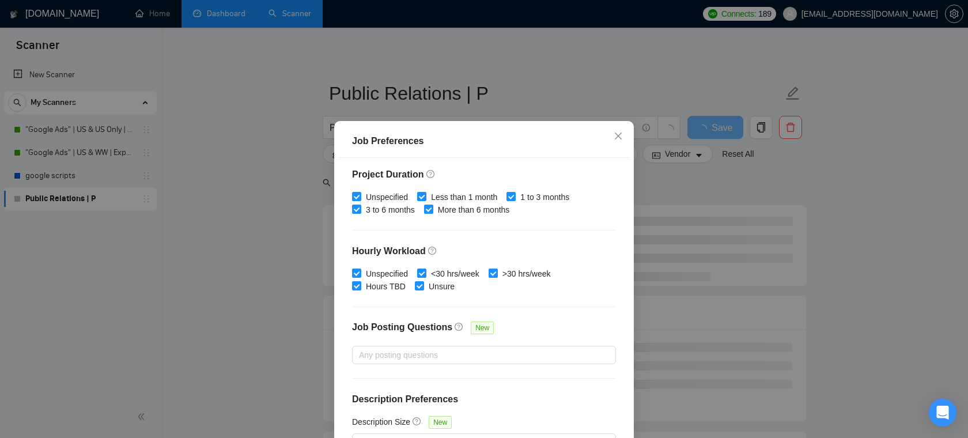
scroll to position [77, 0]
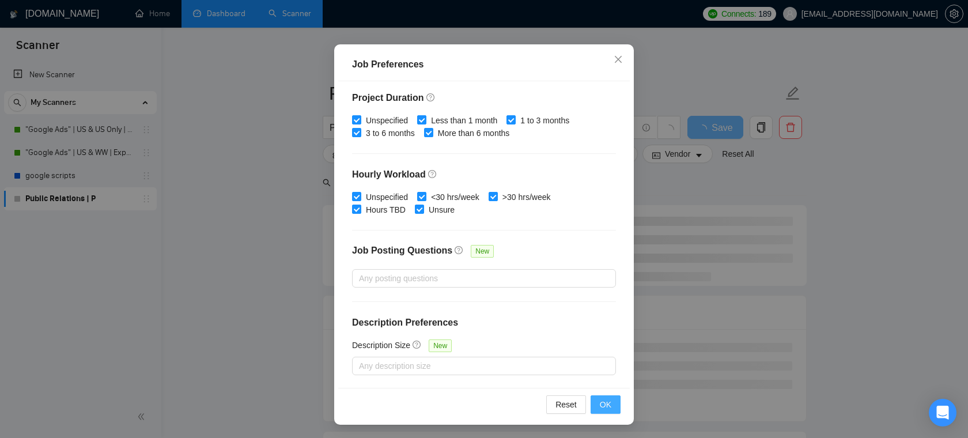
type input "4000"
click at [606, 405] on span "OK" at bounding box center [606, 404] width 12 height 13
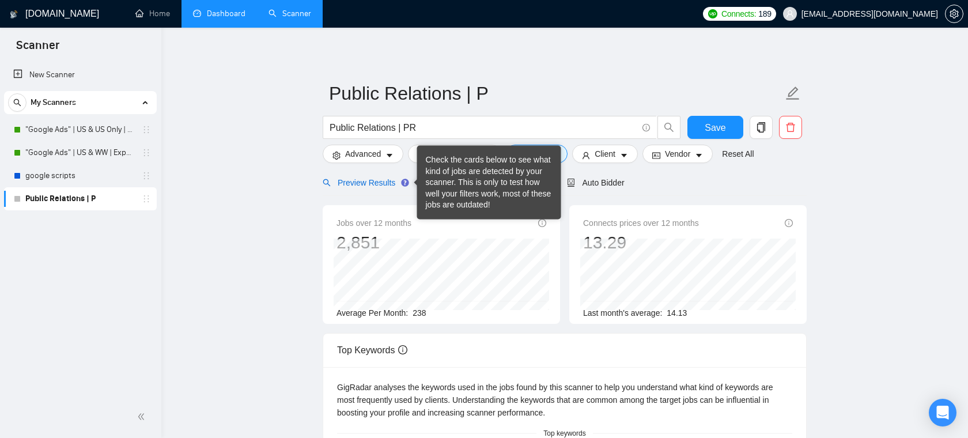
click at [382, 181] on span "Preview Results" at bounding box center [364, 182] width 83 height 9
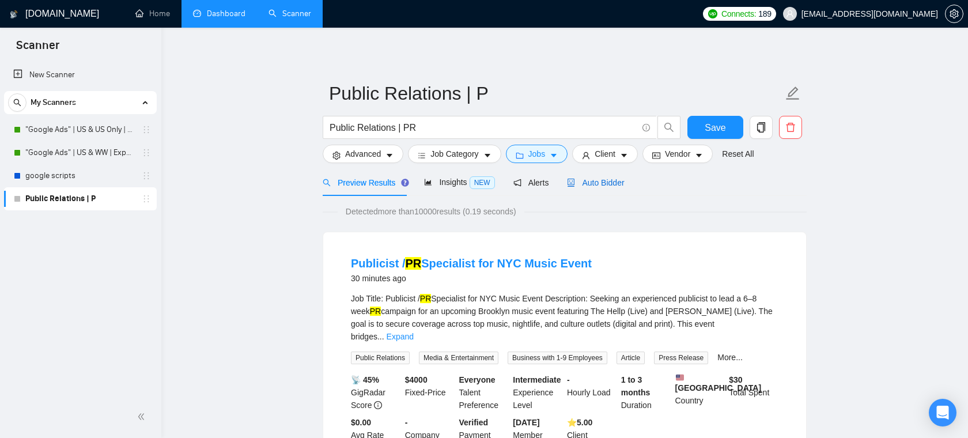
click at [598, 181] on span "Auto Bidder" at bounding box center [595, 182] width 57 height 9
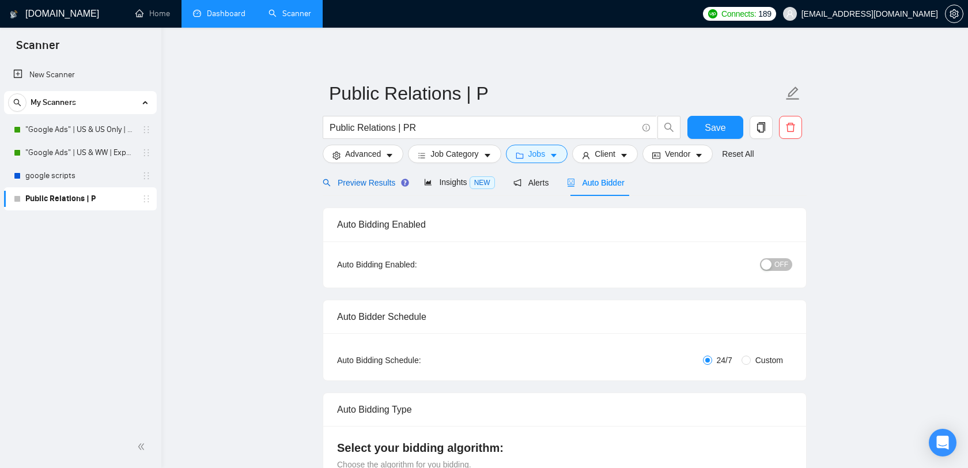
click at [369, 178] on span "Preview Results" at bounding box center [364, 182] width 83 height 9
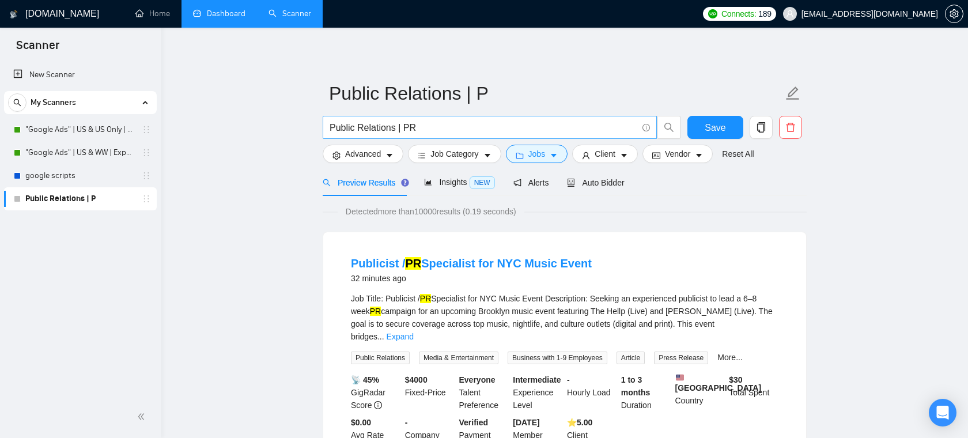
click at [448, 132] on input "Public Relations | PR" at bounding box center [484, 127] width 308 height 14
click at [85, 75] on link "New Scanner" at bounding box center [80, 74] width 134 height 23
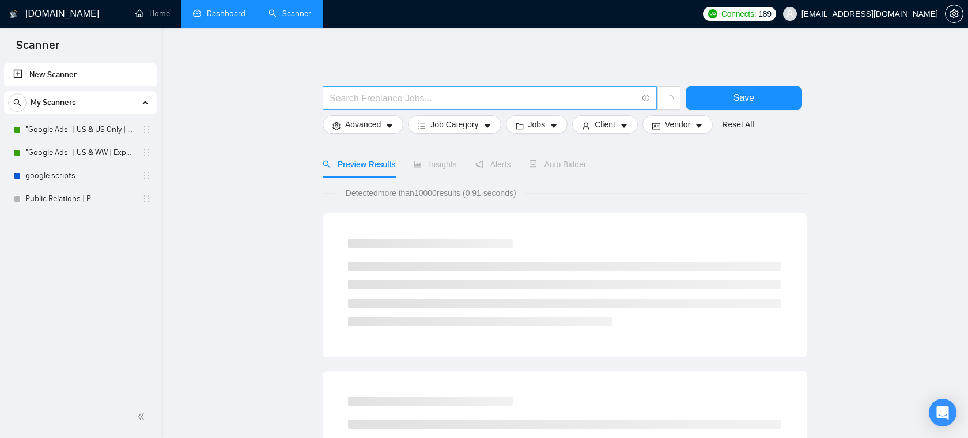
click at [468, 92] on input "text" at bounding box center [484, 98] width 308 height 14
paste input "SEO | "Search Engine Optimization" | "Search Optimization" | "Search Engine Mar…"
drag, startPoint x: 452, startPoint y: 101, endPoint x: 261, endPoint y: 92, distance: 191.6
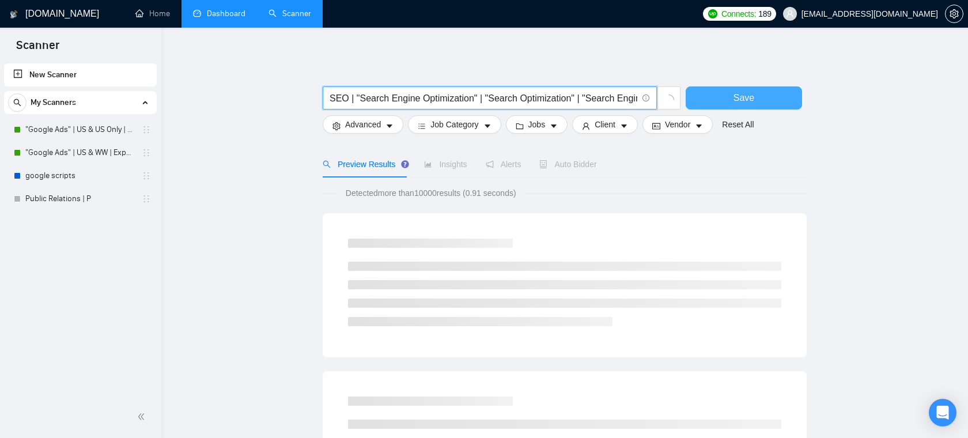
type input "SEO | "Search Engine Optimization" | "Search Optimization" | "Search Engine Mar…"
click at [737, 100] on span "Save" at bounding box center [744, 97] width 21 height 14
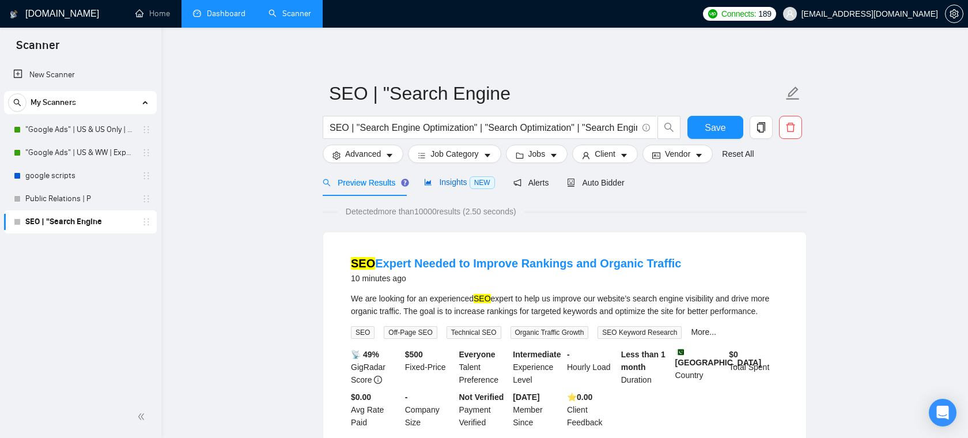
click at [446, 176] on div "Insights NEW" at bounding box center [459, 182] width 70 height 13
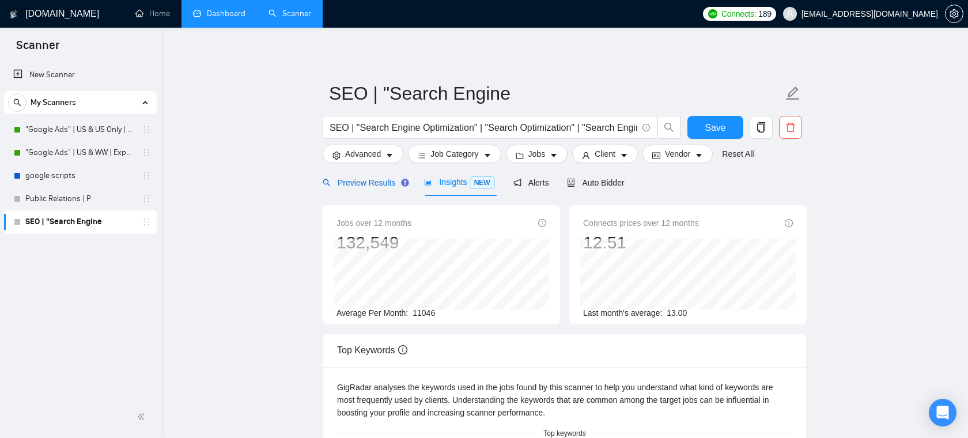
click at [380, 188] on div "Preview Results" at bounding box center [364, 182] width 83 height 13
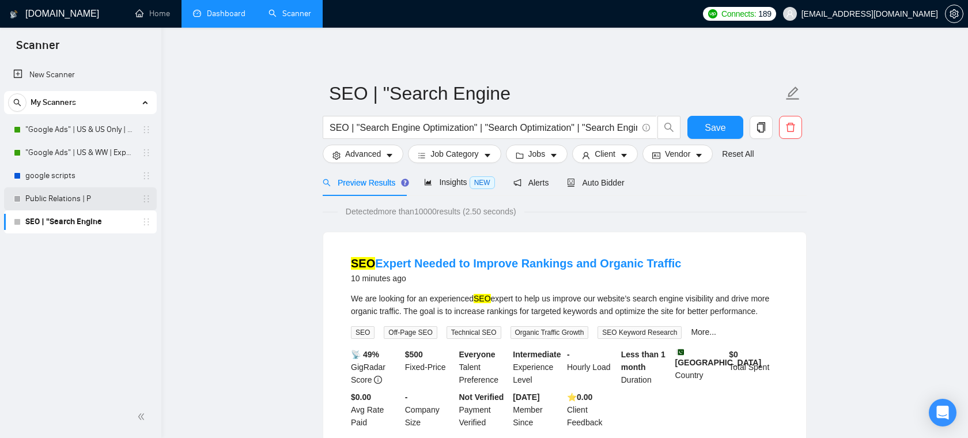
click at [85, 201] on link "Public Relations | P" at bounding box center [80, 198] width 110 height 23
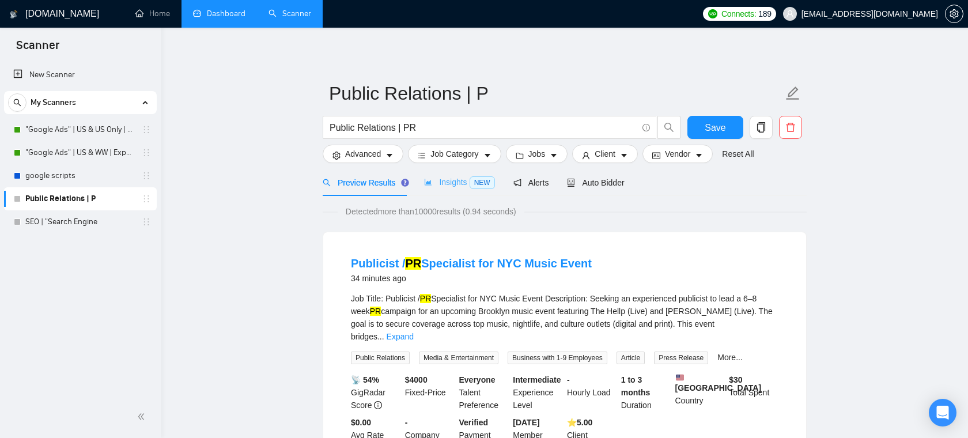
click at [438, 175] on div "Insights NEW" at bounding box center [459, 182] width 70 height 27
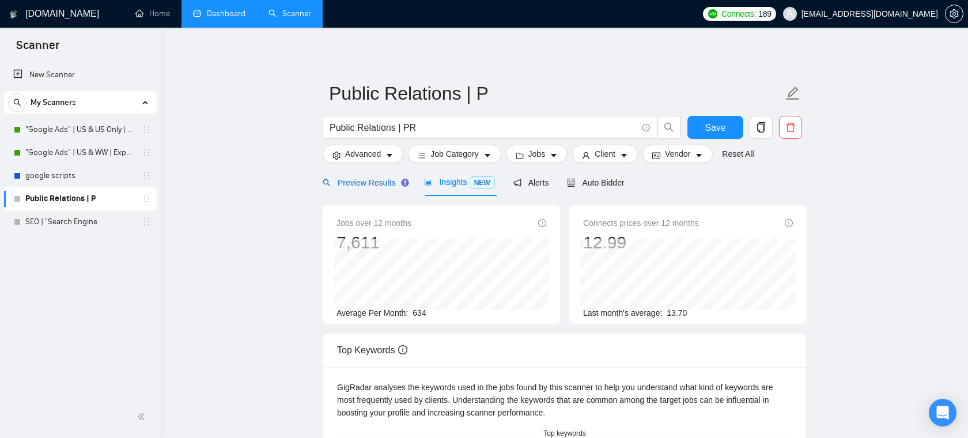
click at [335, 178] on span "Preview Results" at bounding box center [364, 182] width 83 height 9
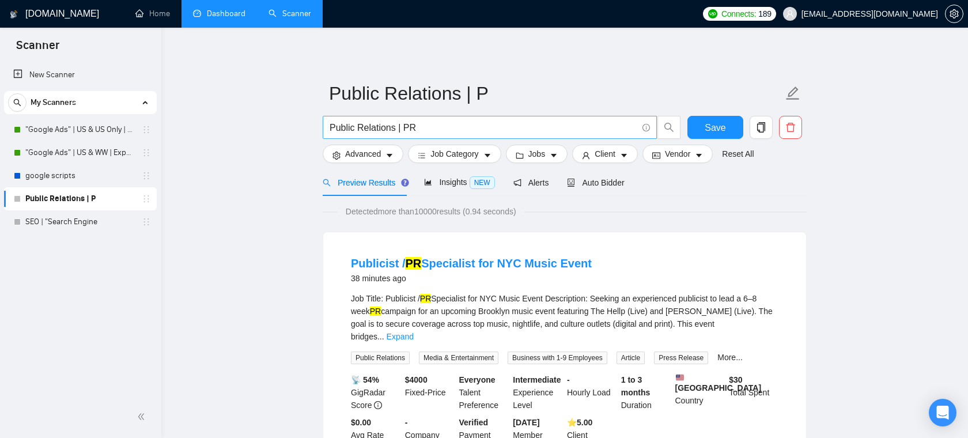
click at [451, 124] on input "Public Relations | PR" at bounding box center [484, 127] width 308 height 14
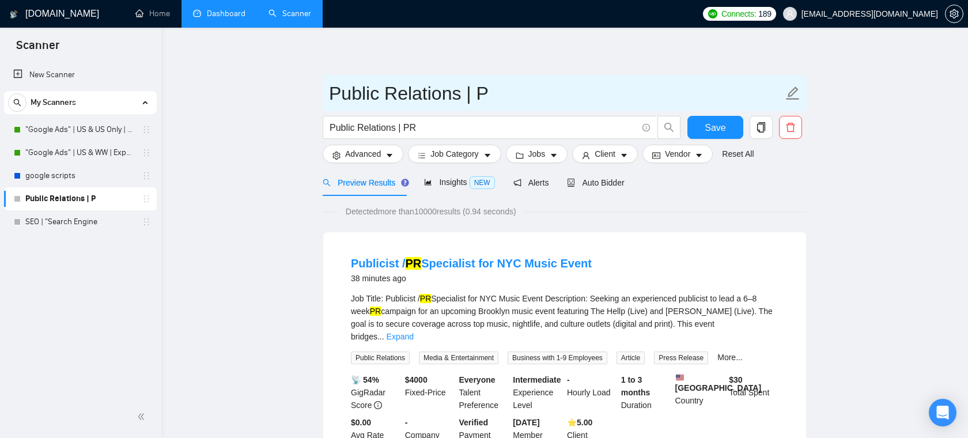
click at [505, 77] on span "Public Relations | P" at bounding box center [565, 93] width 484 height 36
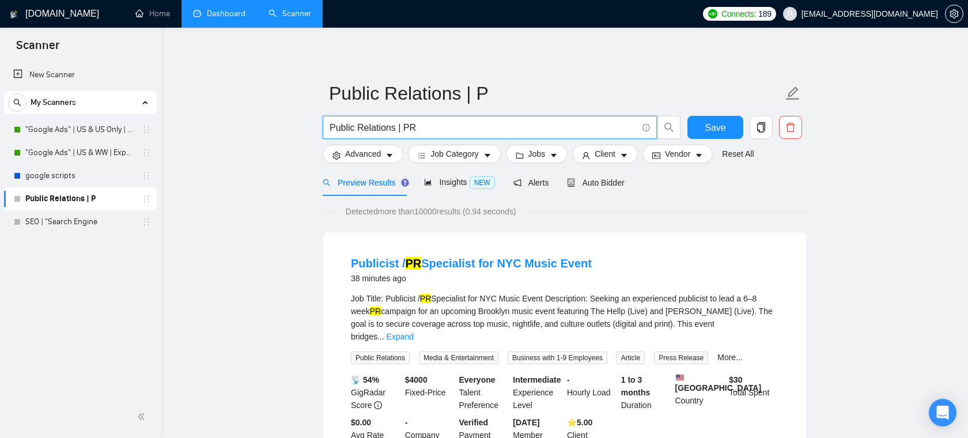
click at [462, 123] on input "Public Relations | PR" at bounding box center [484, 127] width 308 height 14
click at [107, 76] on link "New Scanner" at bounding box center [80, 74] width 134 height 23
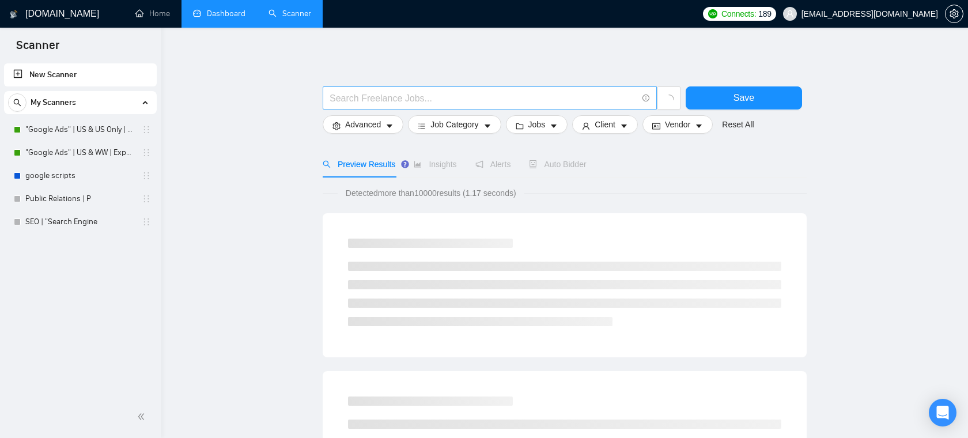
click at [399, 98] on input "text" at bounding box center [484, 98] width 308 height 14
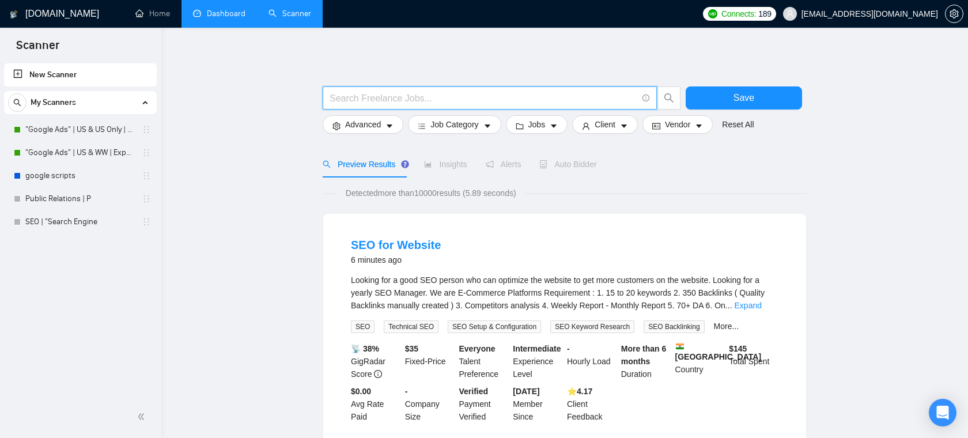
paste input "Brand management"
type input "Brand management"
click at [719, 96] on button "Save" at bounding box center [744, 97] width 116 height 23
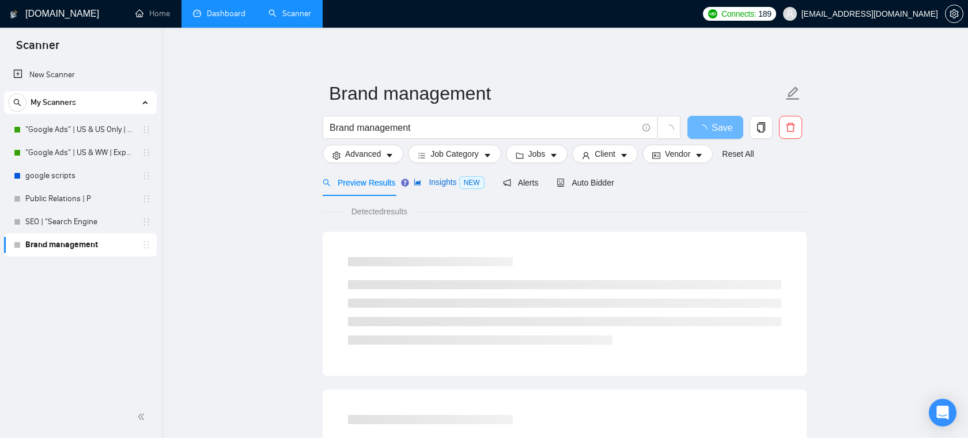
click at [452, 180] on span "Insights NEW" at bounding box center [449, 182] width 70 height 9
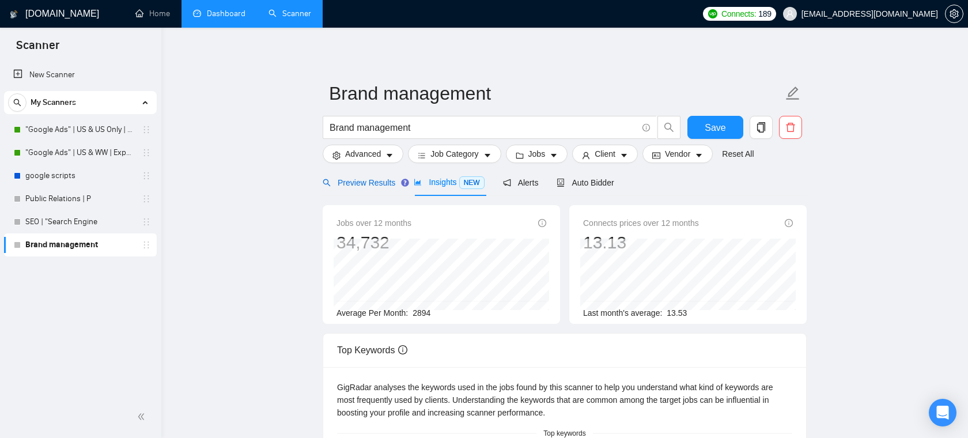
click at [376, 186] on span "Preview Results" at bounding box center [359, 182] width 73 height 9
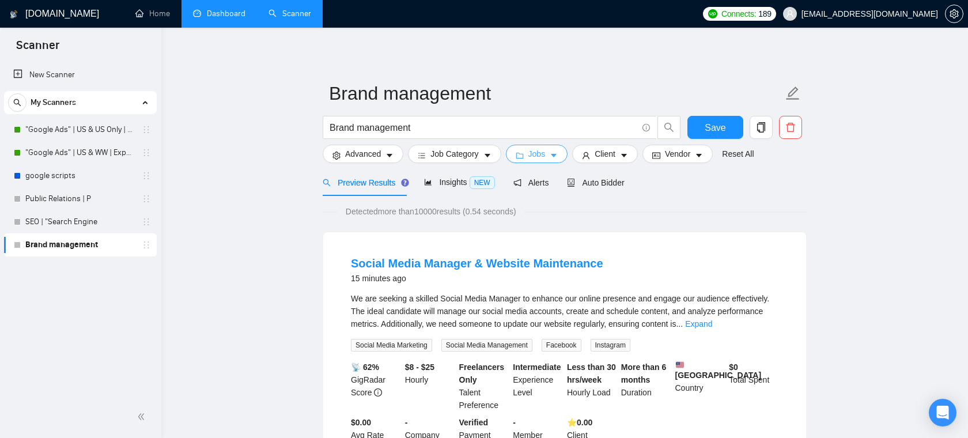
click at [556, 156] on icon "caret-down" at bounding box center [554, 156] width 8 height 8
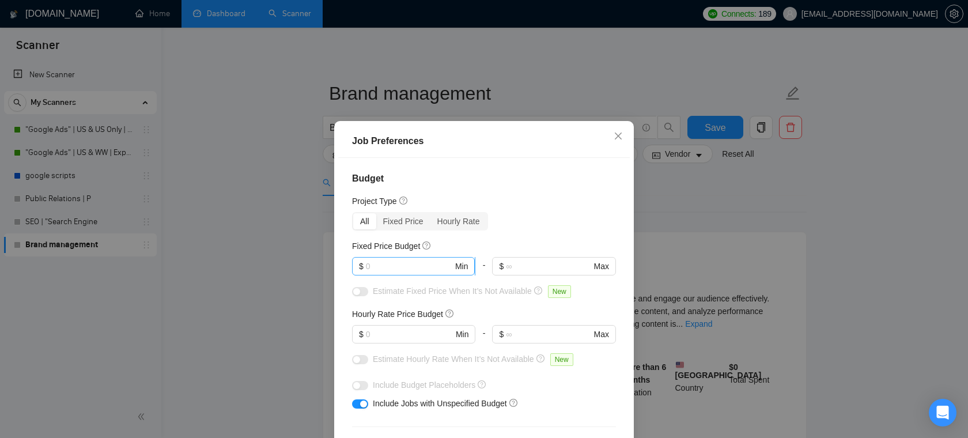
click at [426, 267] on input "text" at bounding box center [409, 266] width 87 height 13
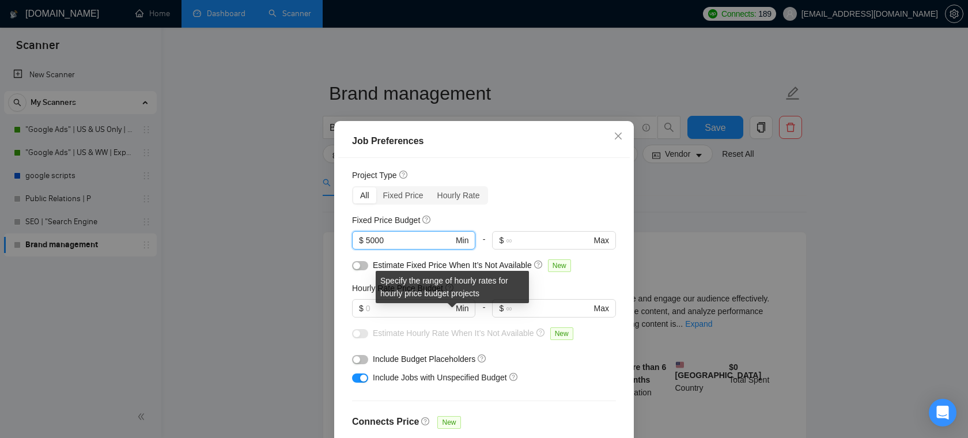
scroll to position [32, 0]
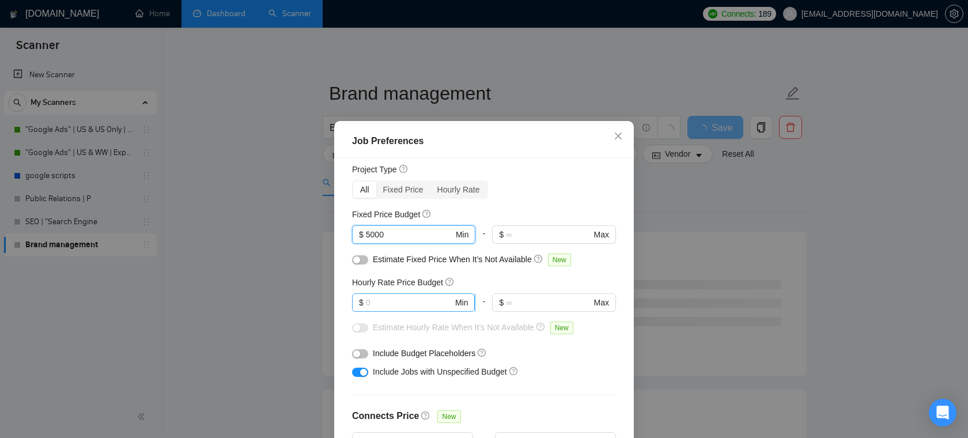
type input "5000"
click at [413, 300] on input "text" at bounding box center [409, 302] width 87 height 13
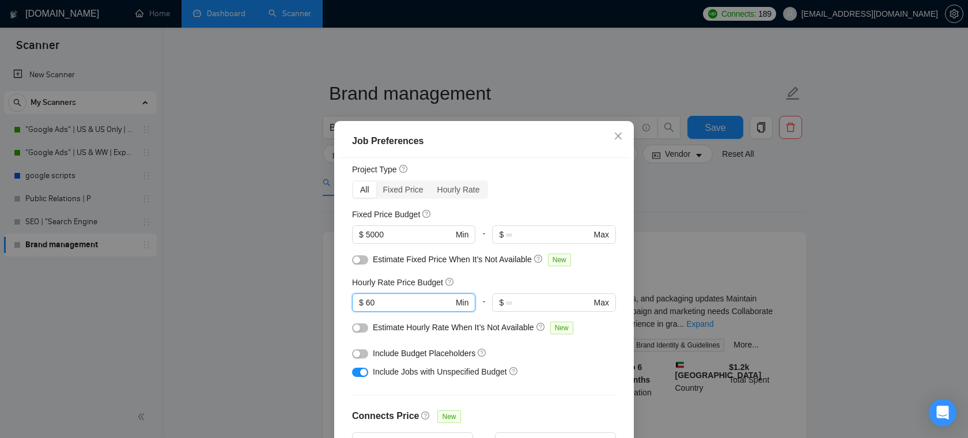
type input "60"
click at [361, 259] on button "button" at bounding box center [360, 259] width 16 height 9
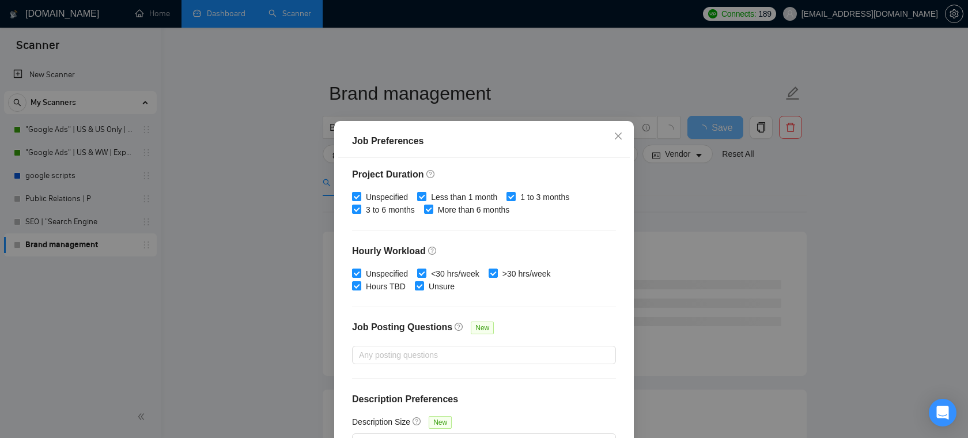
scroll to position [77, 0]
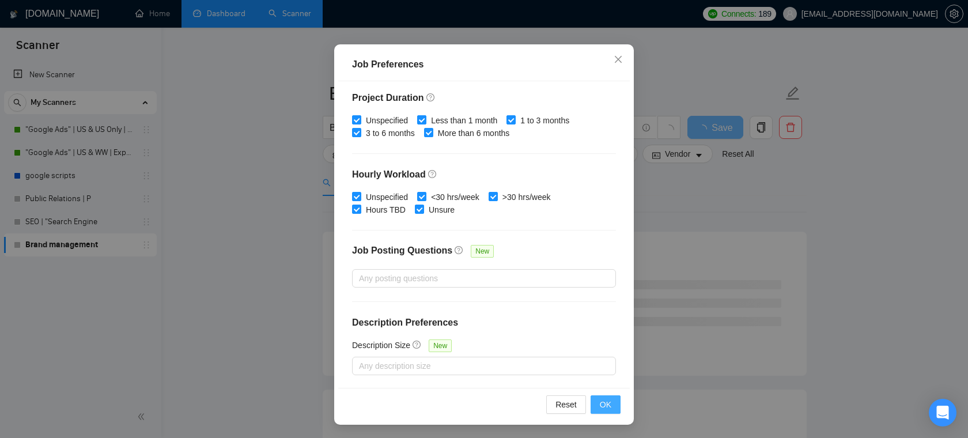
click at [606, 413] on button "OK" at bounding box center [606, 404] width 30 height 18
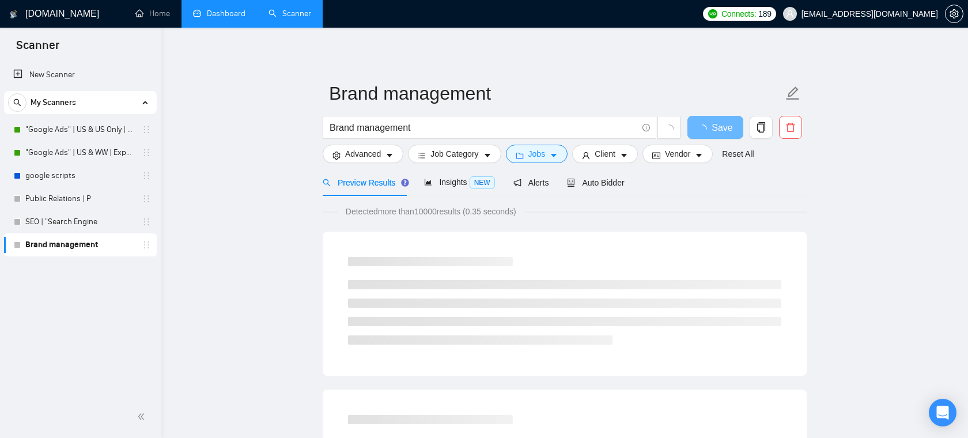
scroll to position [25, 0]
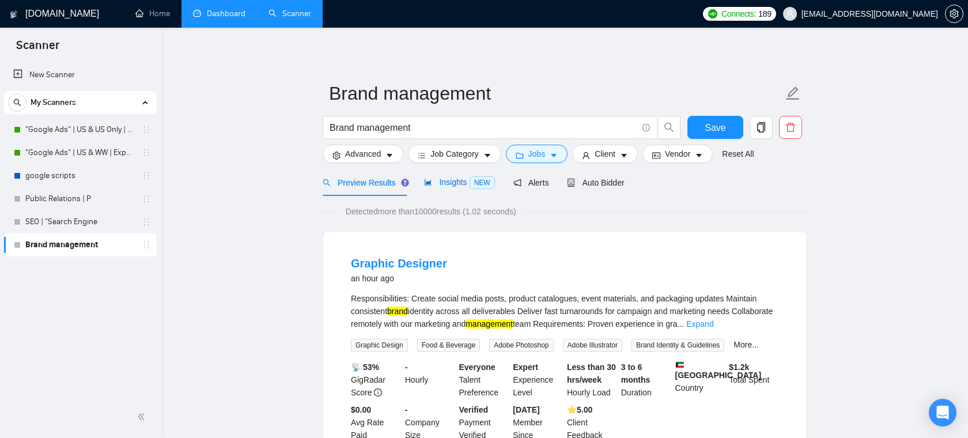
click at [461, 179] on span "Insights NEW" at bounding box center [459, 182] width 70 height 9
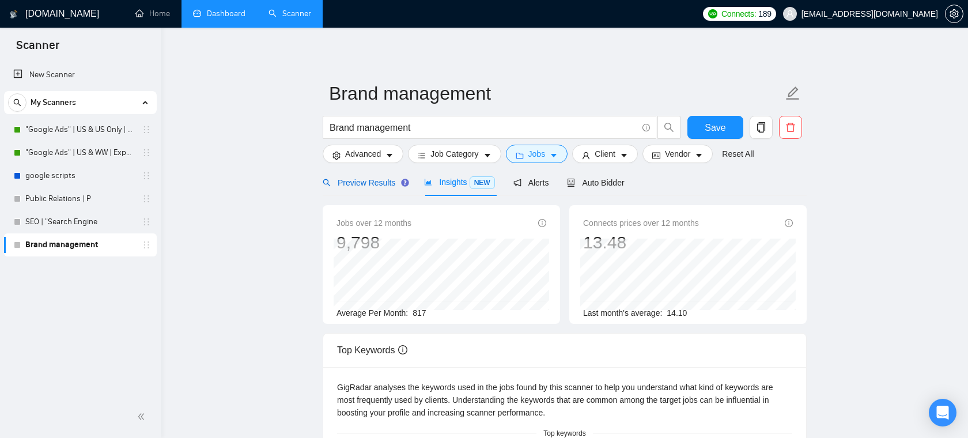
click at [388, 182] on span "Preview Results" at bounding box center [364, 182] width 83 height 9
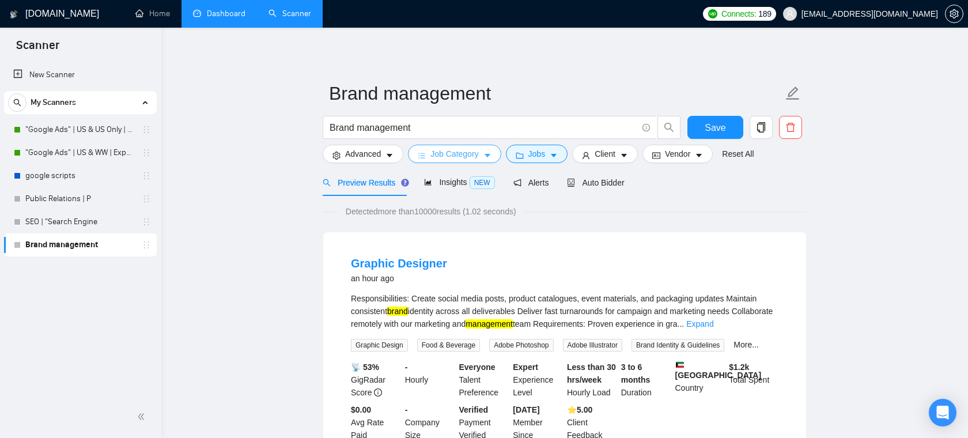
click at [455, 151] on span "Job Category" at bounding box center [455, 154] width 48 height 13
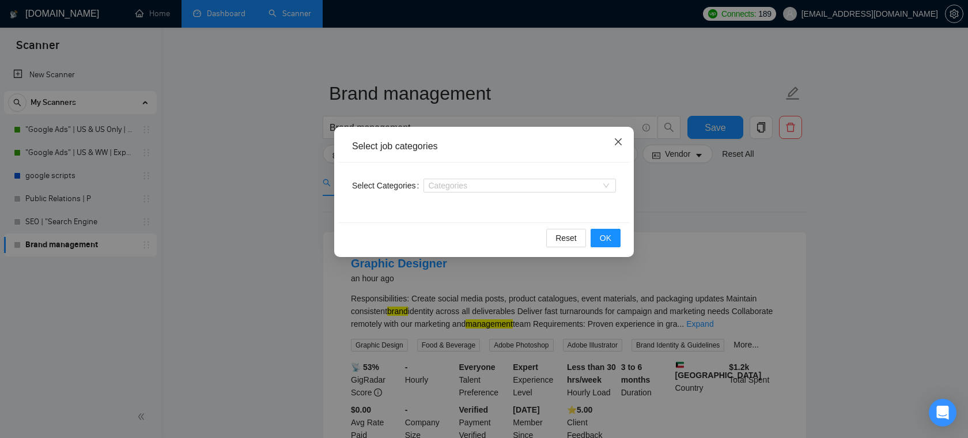
click at [618, 141] on icon "close" at bounding box center [618, 141] width 9 height 9
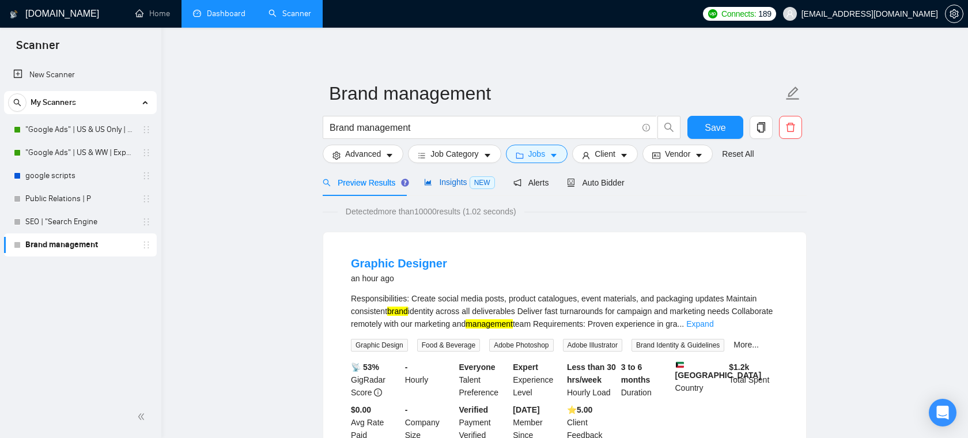
click at [466, 179] on span "Insights NEW" at bounding box center [459, 182] width 70 height 9
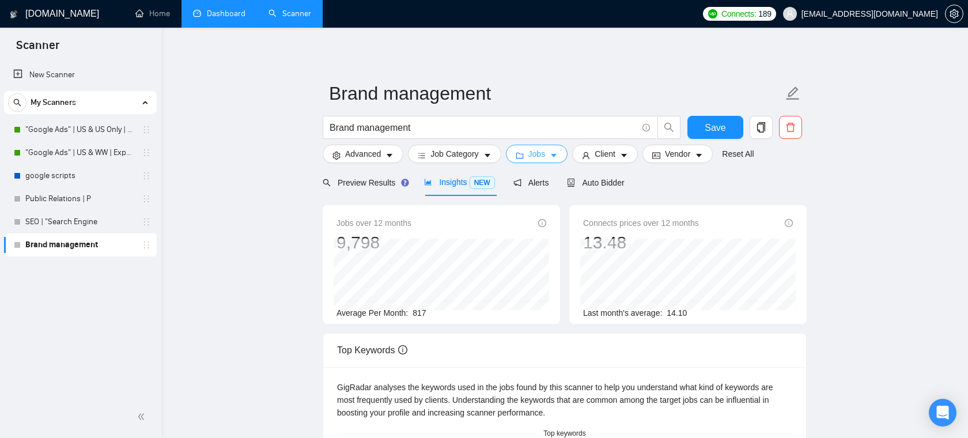
click at [546, 156] on span "Jobs" at bounding box center [537, 154] width 17 height 13
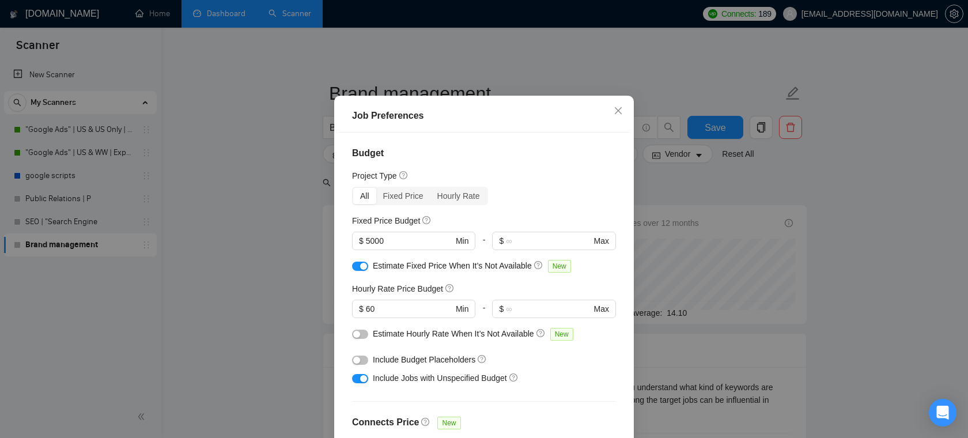
click at [364, 270] on div "button" at bounding box center [363, 266] width 7 height 7
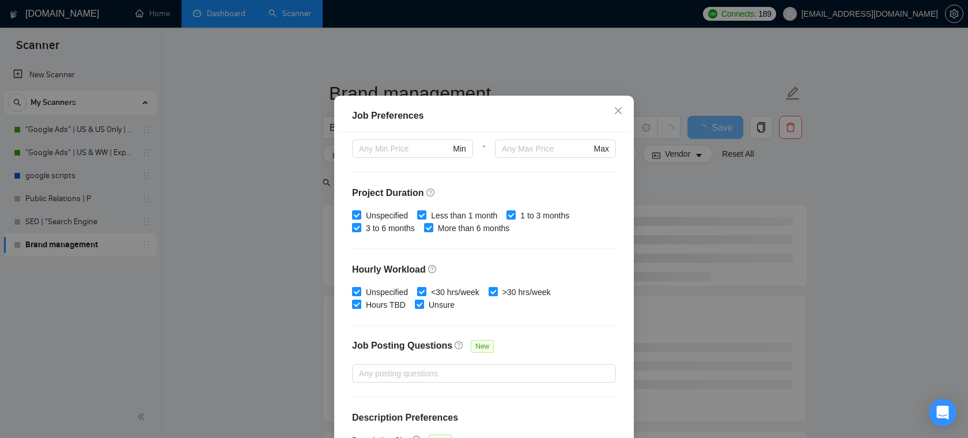
scroll to position [343, 0]
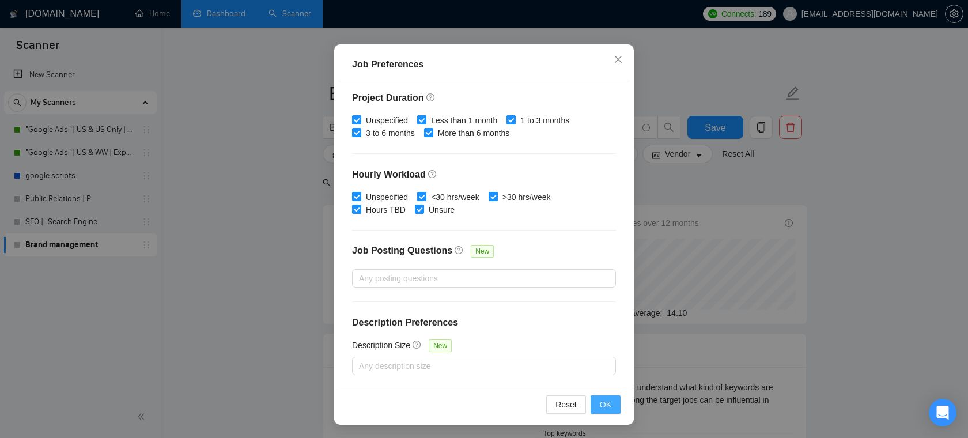
click at [615, 401] on button "OK" at bounding box center [606, 404] width 30 height 18
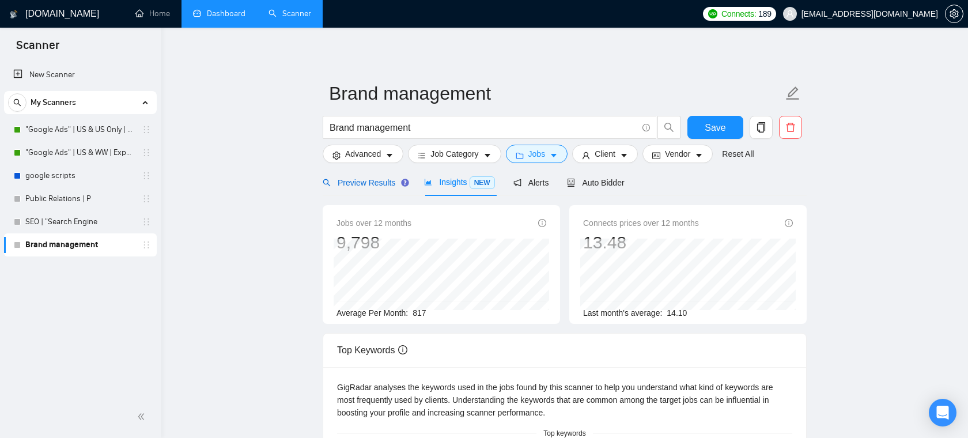
click at [379, 180] on span "Preview Results" at bounding box center [364, 182] width 83 height 9
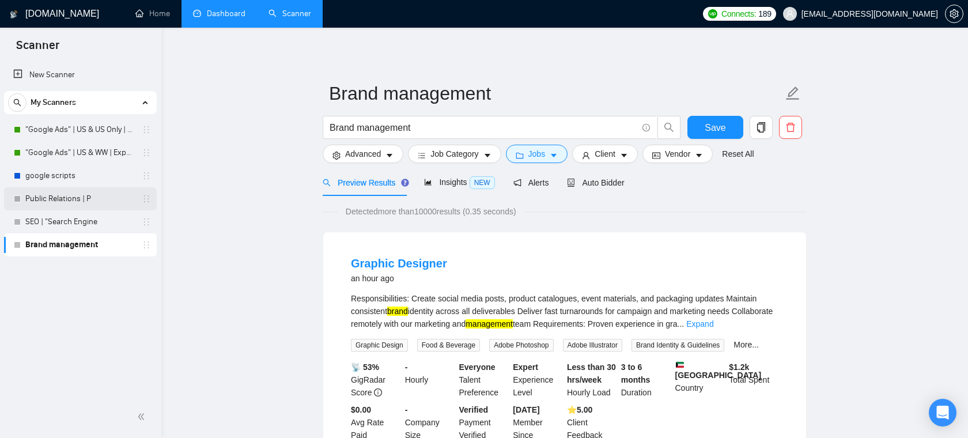
click at [111, 199] on link "Public Relations | P" at bounding box center [80, 198] width 110 height 23
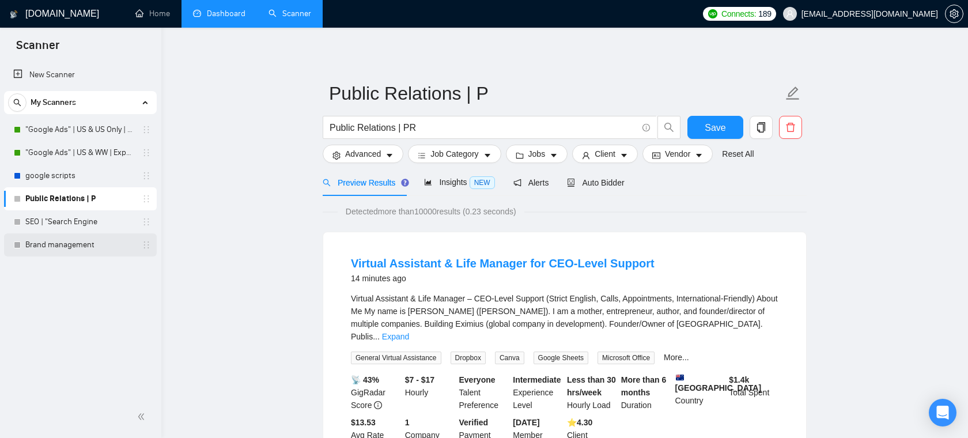
click at [81, 243] on link "Brand management" at bounding box center [80, 244] width 110 height 23
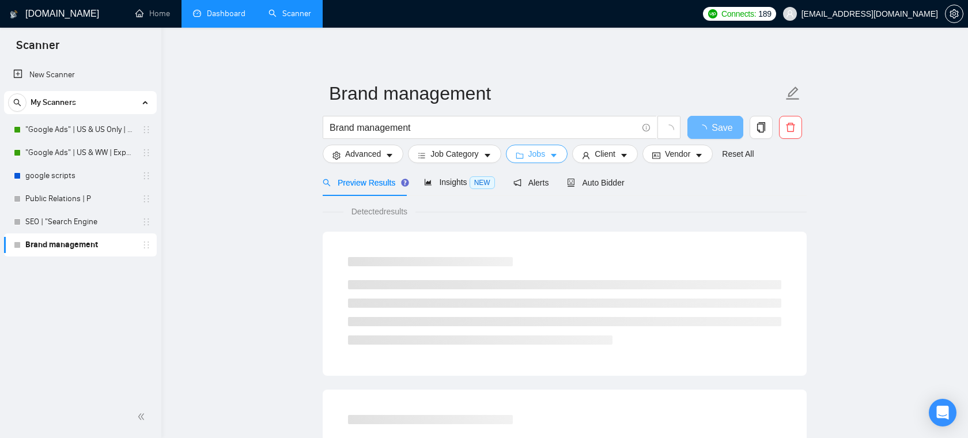
click at [538, 154] on span "Jobs" at bounding box center [537, 154] width 17 height 13
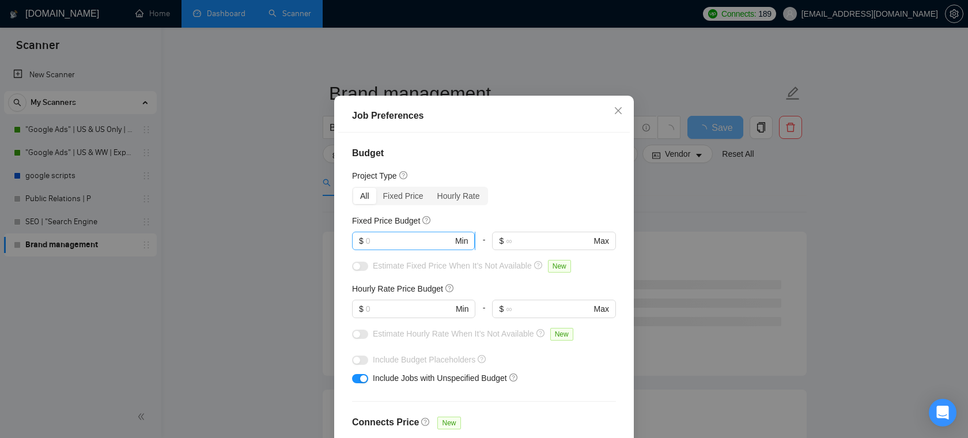
click at [416, 247] on input "text" at bounding box center [409, 241] width 87 height 13
type input "5000"
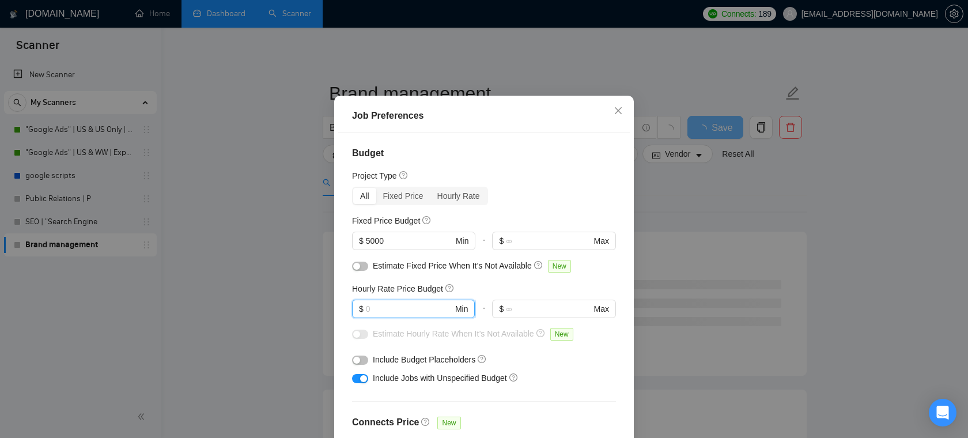
click at [379, 315] on input "text" at bounding box center [409, 309] width 87 height 13
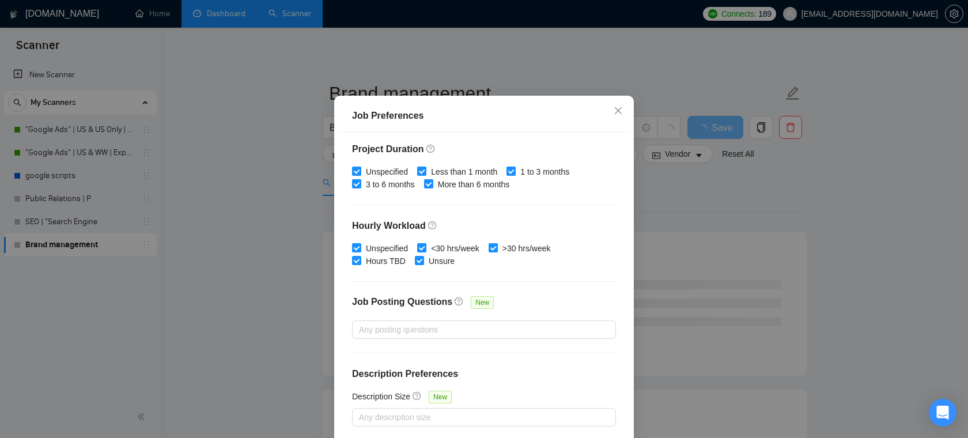
scroll to position [77, 0]
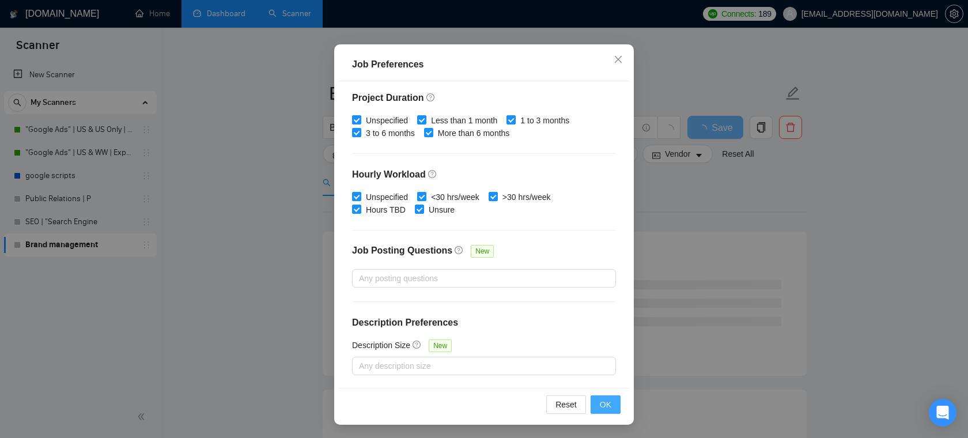
type input "60"
click at [605, 406] on span "OK" at bounding box center [606, 404] width 12 height 13
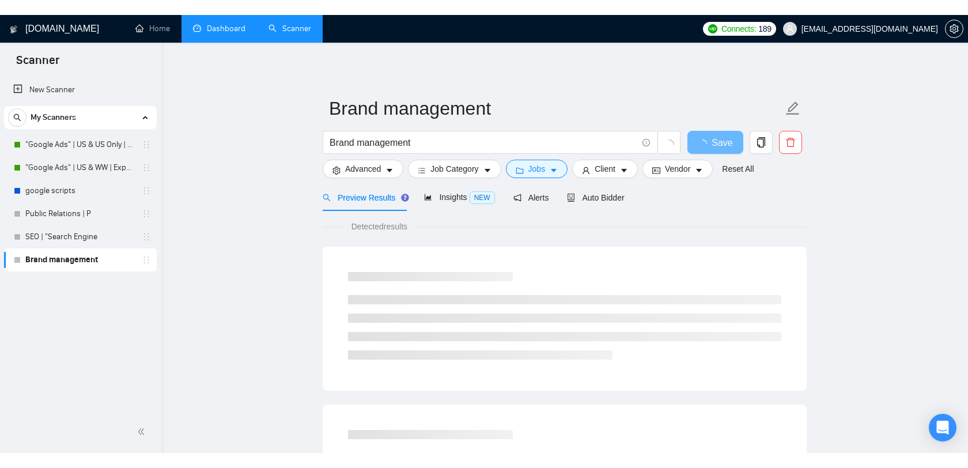
scroll to position [25, 0]
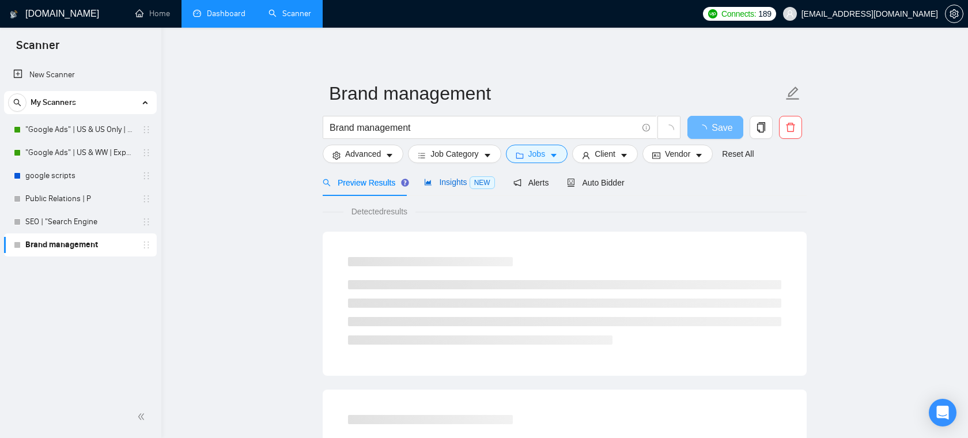
click at [451, 182] on span "Insights NEW" at bounding box center [459, 182] width 70 height 9
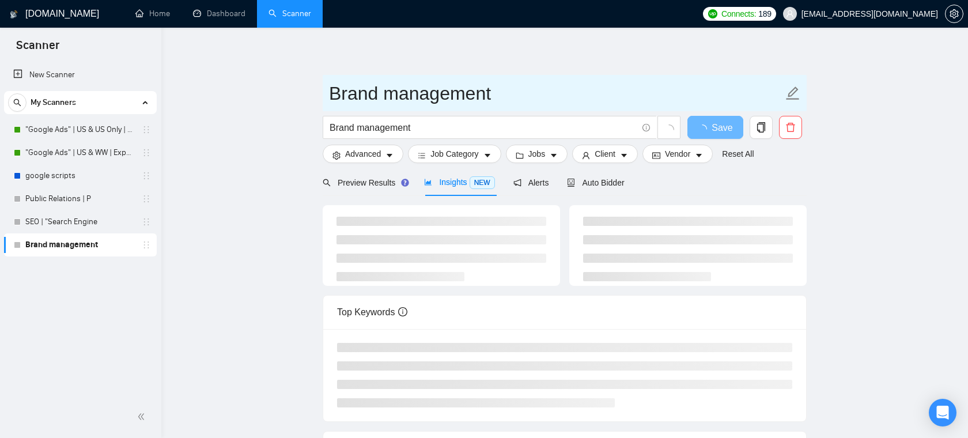
click at [405, 92] on input "Brand management" at bounding box center [556, 93] width 454 height 29
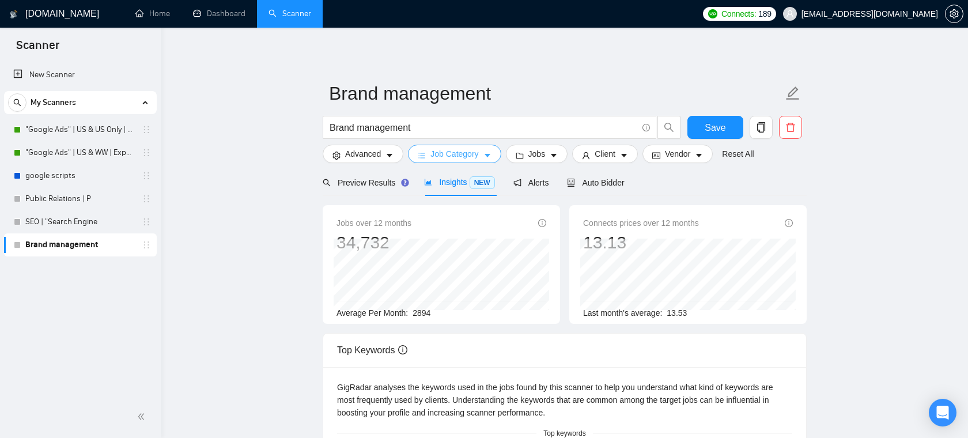
click at [478, 152] on span "Job Category" at bounding box center [455, 154] width 48 height 13
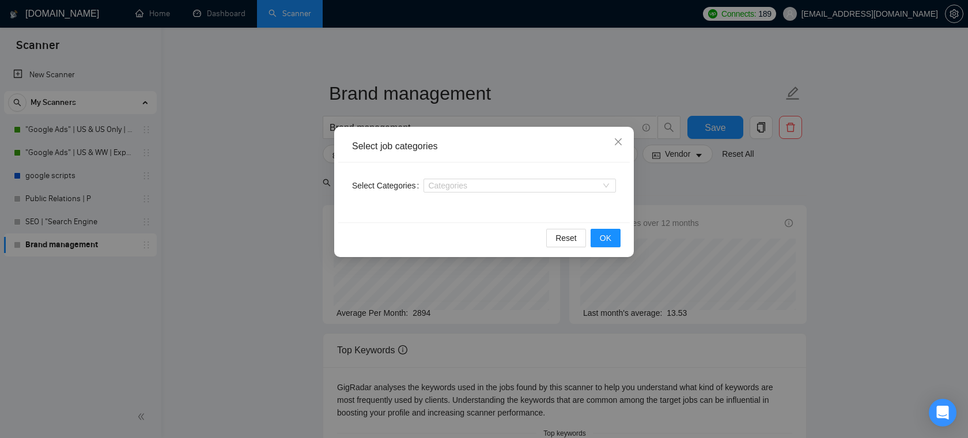
click at [565, 101] on div "Select job categories Select Categories Categories Reset OK" at bounding box center [484, 219] width 968 height 438
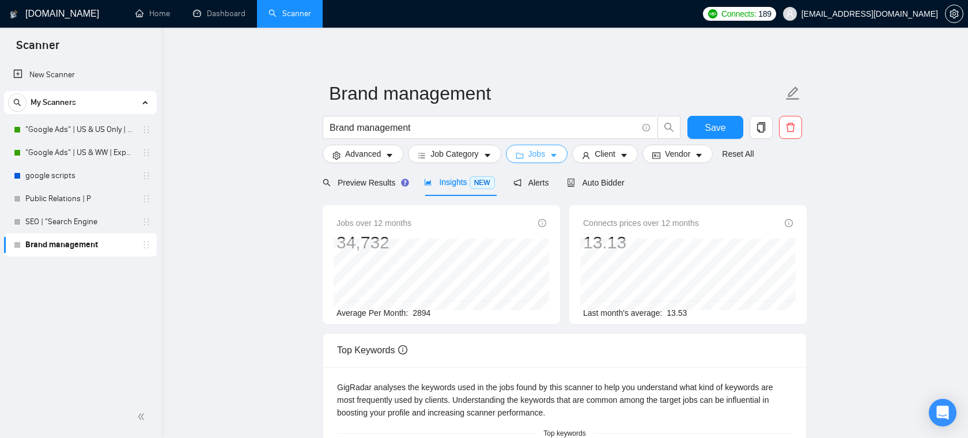
click at [542, 151] on span "Jobs" at bounding box center [537, 154] width 17 height 13
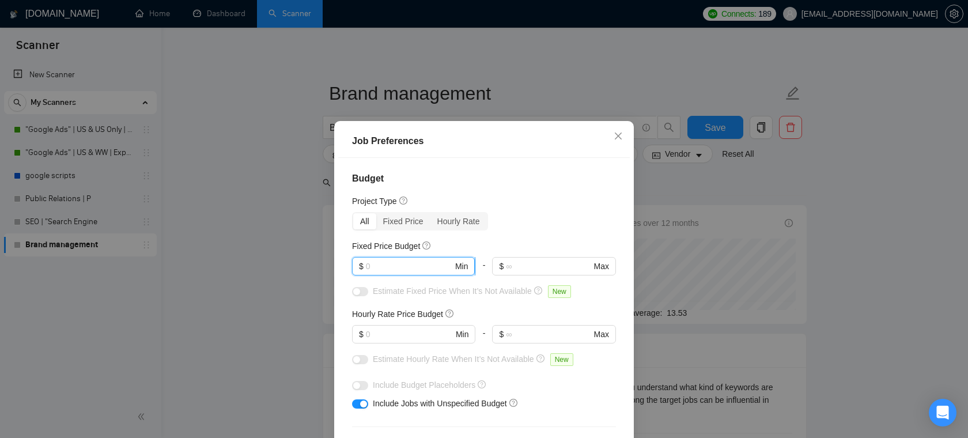
click at [383, 265] on input "text" at bounding box center [409, 266] width 87 height 13
type input "5000"
click at [386, 337] on input "text" at bounding box center [409, 334] width 87 height 13
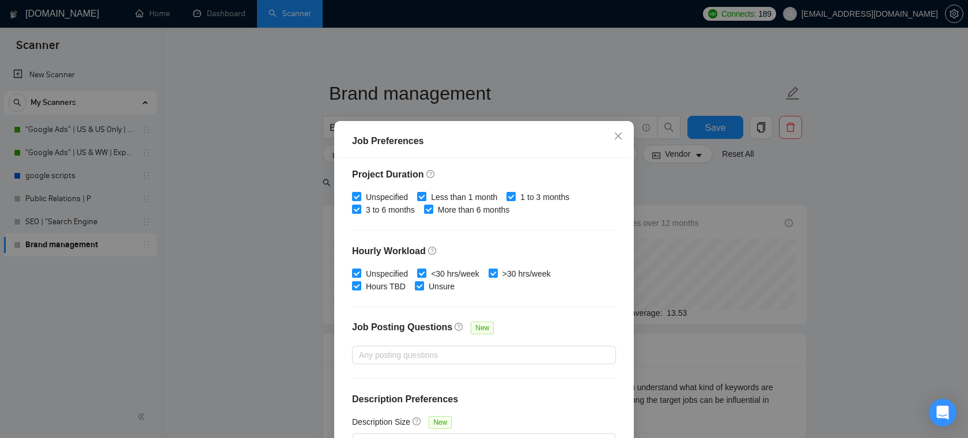
scroll to position [77, 0]
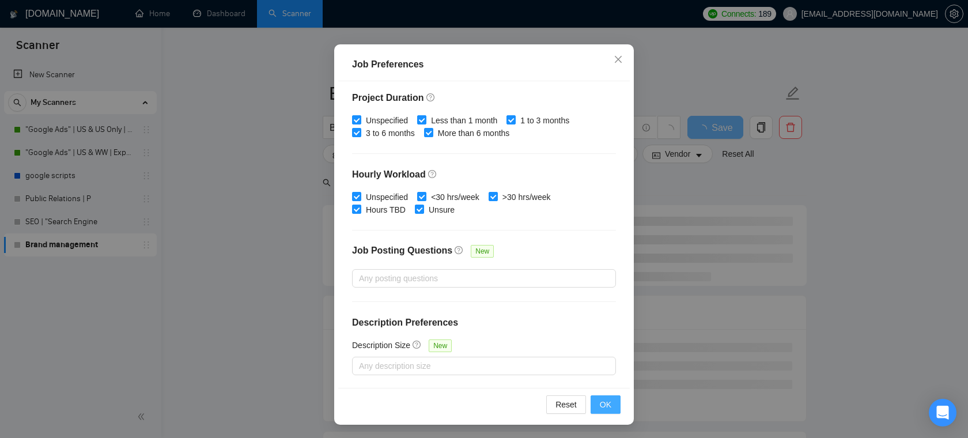
type input "60"
click at [611, 406] on span "OK" at bounding box center [606, 404] width 12 height 13
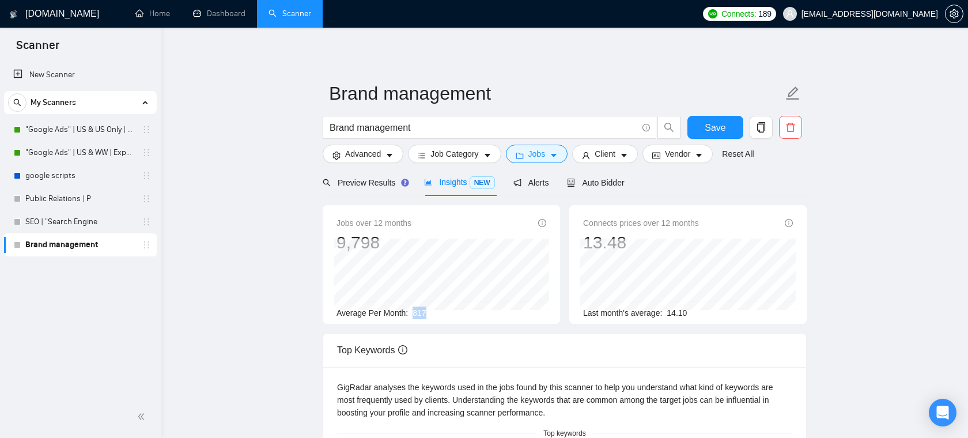
drag, startPoint x: 439, startPoint y: 311, endPoint x: 410, endPoint y: 315, distance: 29.2
click at [410, 315] on div "Average Per Month: 817" at bounding box center [442, 313] width 210 height 13
click at [372, 186] on span "Preview Results" at bounding box center [364, 182] width 83 height 9
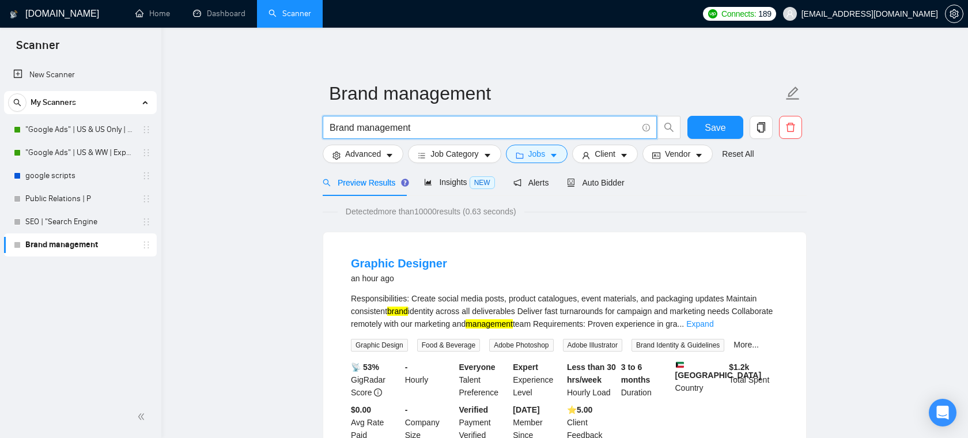
click at [451, 124] on input "Brand management" at bounding box center [484, 127] width 308 height 14
click at [627, 153] on icon "caret-down" at bounding box center [624, 156] width 8 height 8
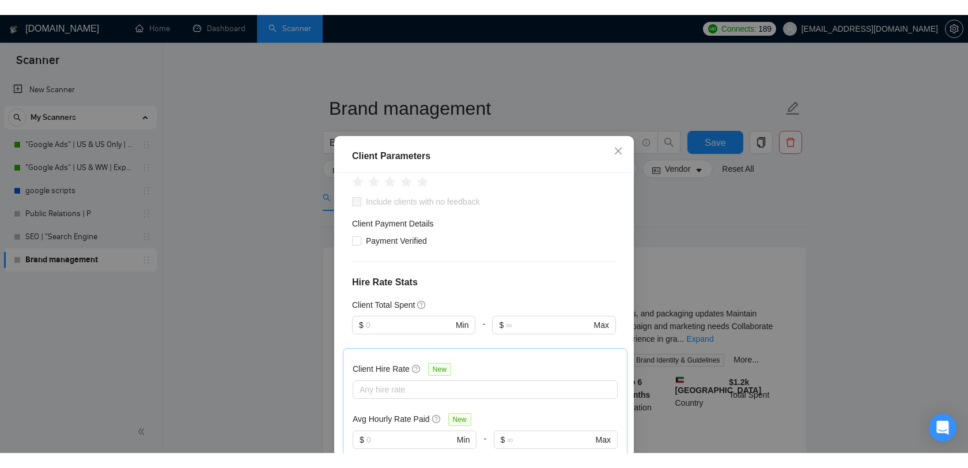
scroll to position [208, 0]
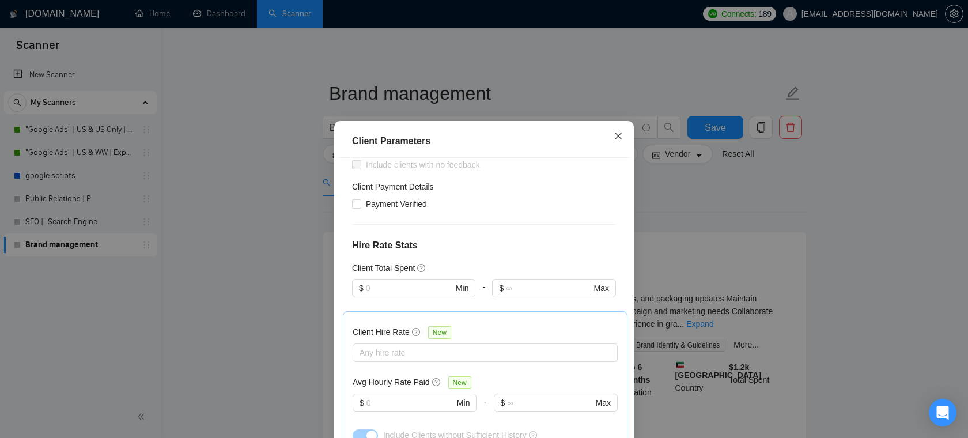
click at [614, 136] on icon "close" at bounding box center [618, 135] width 9 height 9
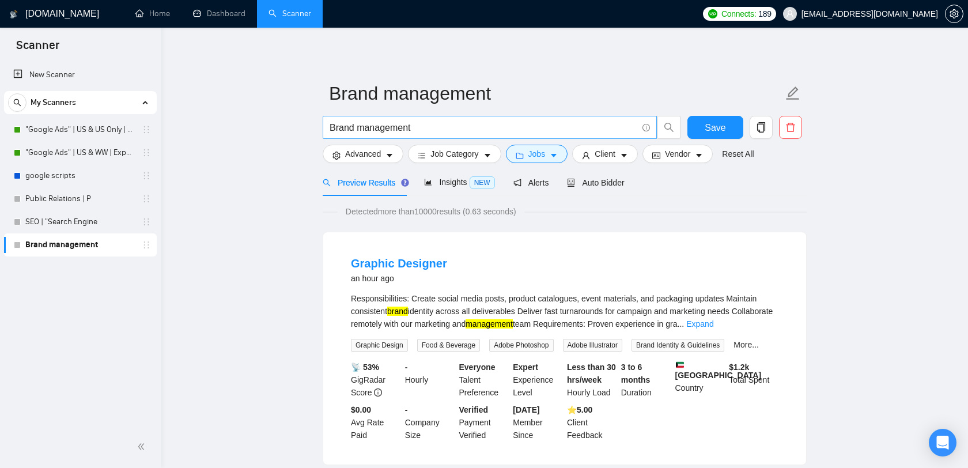
click at [424, 122] on input "Brand management" at bounding box center [484, 127] width 308 height 14
click at [424, 121] on input "Brand management" at bounding box center [484, 127] width 308 height 14
type input "s"
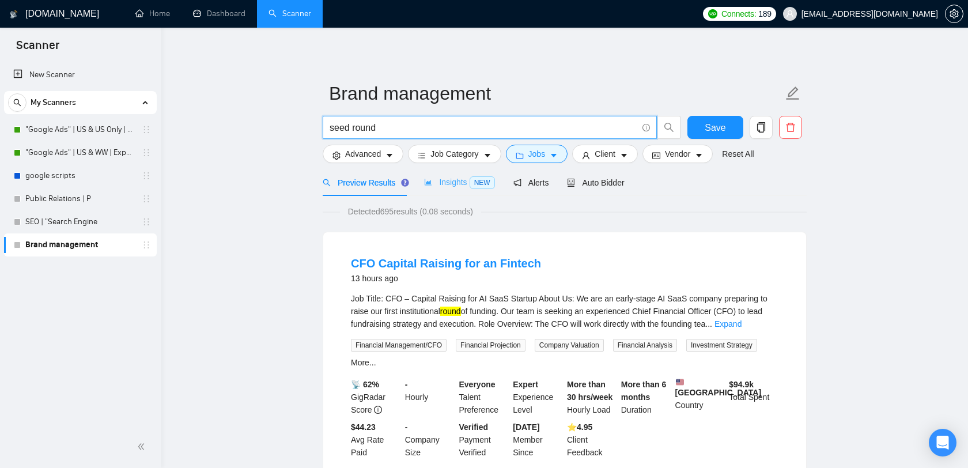
type input "seed round"
click at [461, 179] on span "Insights NEW" at bounding box center [459, 182] width 70 height 9
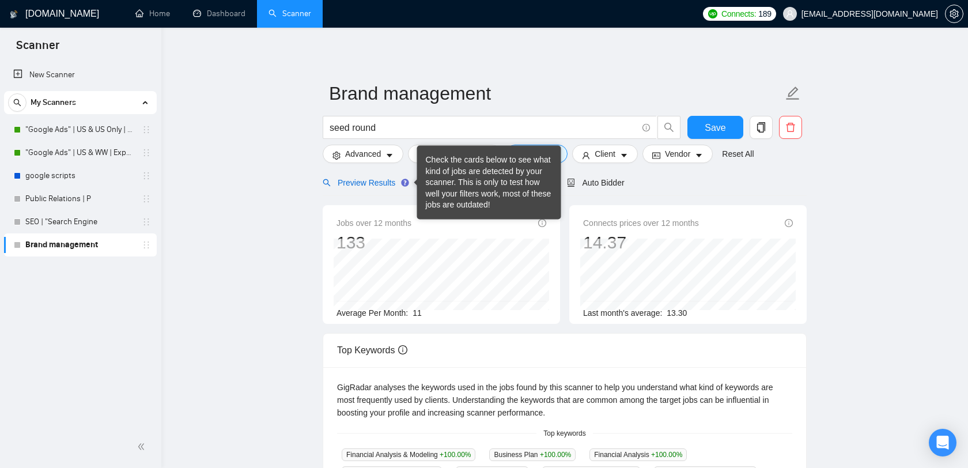
click at [370, 182] on span "Preview Results" at bounding box center [364, 182] width 83 height 9
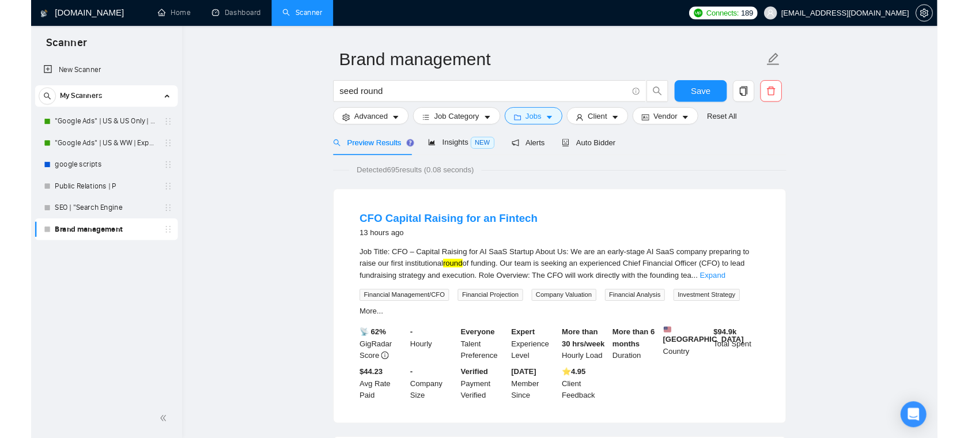
scroll to position [28, 0]
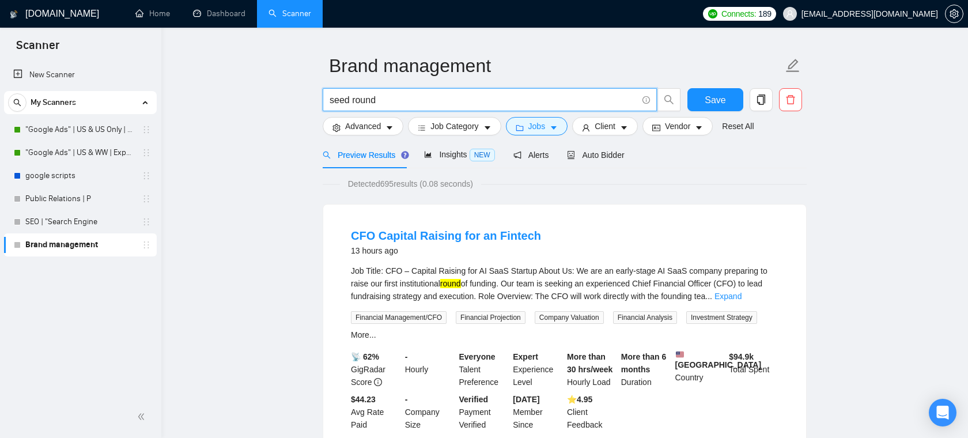
click at [411, 105] on input "seed round" at bounding box center [484, 100] width 308 height 14
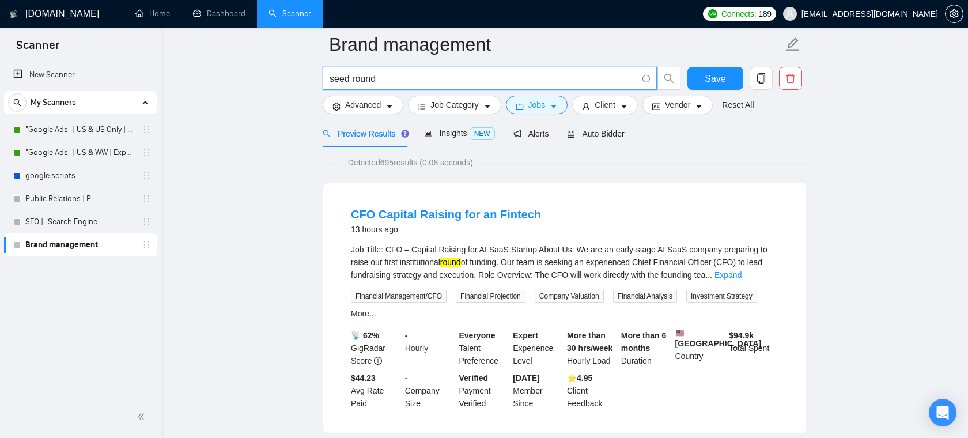
scroll to position [66, 0]
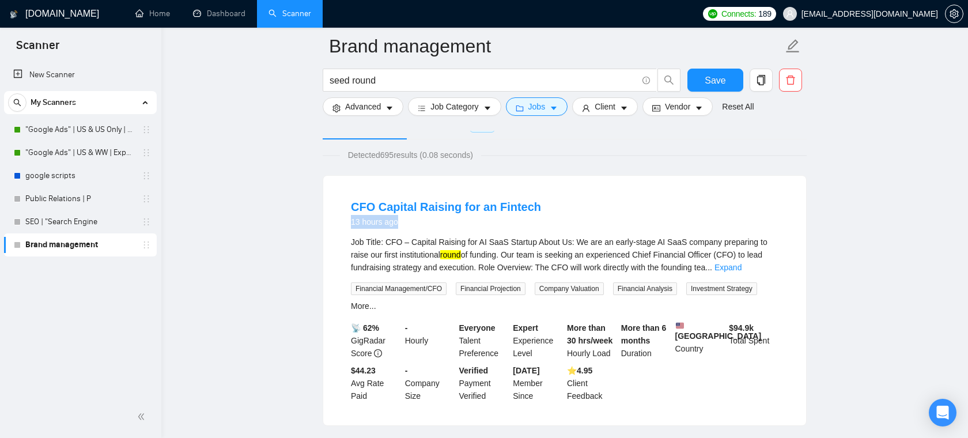
drag, startPoint x: 404, startPoint y: 222, endPoint x: 337, endPoint y: 221, distance: 66.9
click at [337, 221] on li "CFO Capital Raising for an Fintech 13 hours ago Job Title: CFO – Capital Raisin…" at bounding box center [564, 301] width 455 height 222
click at [510, 245] on div "Job Title: CFO – Capital Raising for AI SaaS Startup About Us: We are an early-…" at bounding box center [565, 255] width 428 height 38
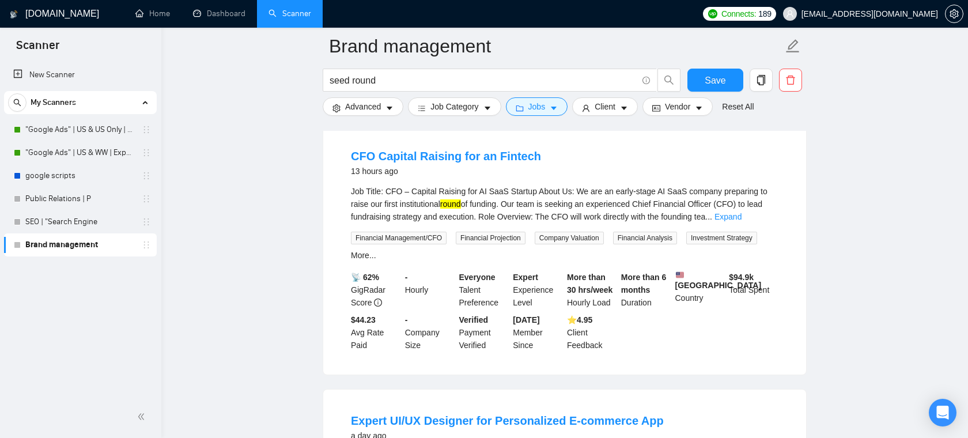
scroll to position [134, 0]
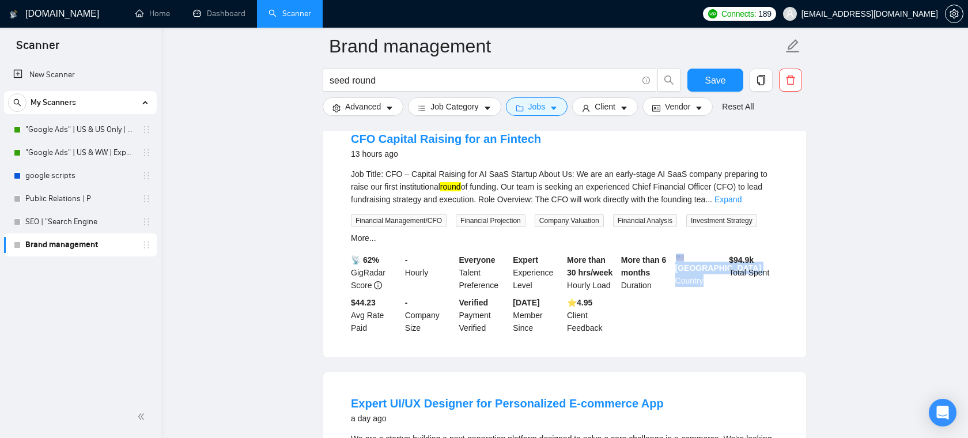
drag, startPoint x: 715, startPoint y: 292, endPoint x: 680, endPoint y: 258, distance: 48.9
click at [680, 258] on div "United States Country" at bounding box center [700, 273] width 54 height 38
click at [731, 260] on b "$ 94.9k" at bounding box center [741, 259] width 25 height 9
drag, startPoint x: 731, startPoint y: 262, endPoint x: 761, endPoint y: 261, distance: 30.0
click at [761, 261] on div "$ 94.9k Total Spent" at bounding box center [754, 273] width 54 height 38
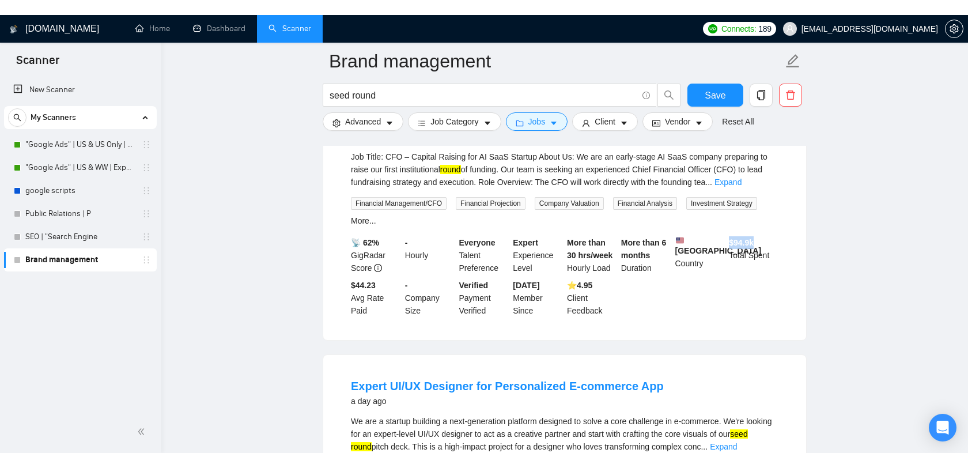
scroll to position [152, 0]
